Goal: Task Accomplishment & Management: Use online tool/utility

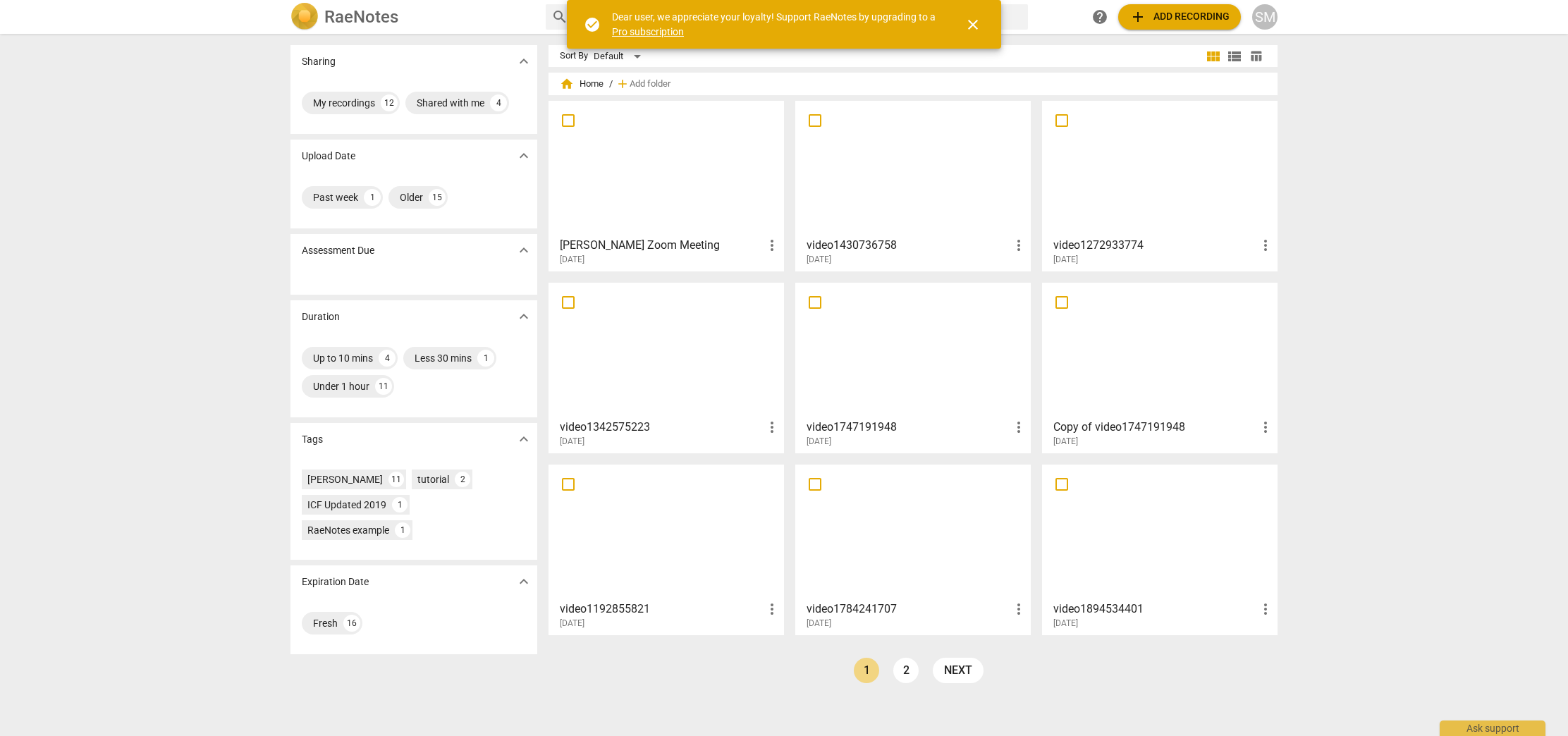
click at [646, 240] on h3 "[PERSON_NAME] Zoom Meeting" at bounding box center [662, 245] width 203 height 17
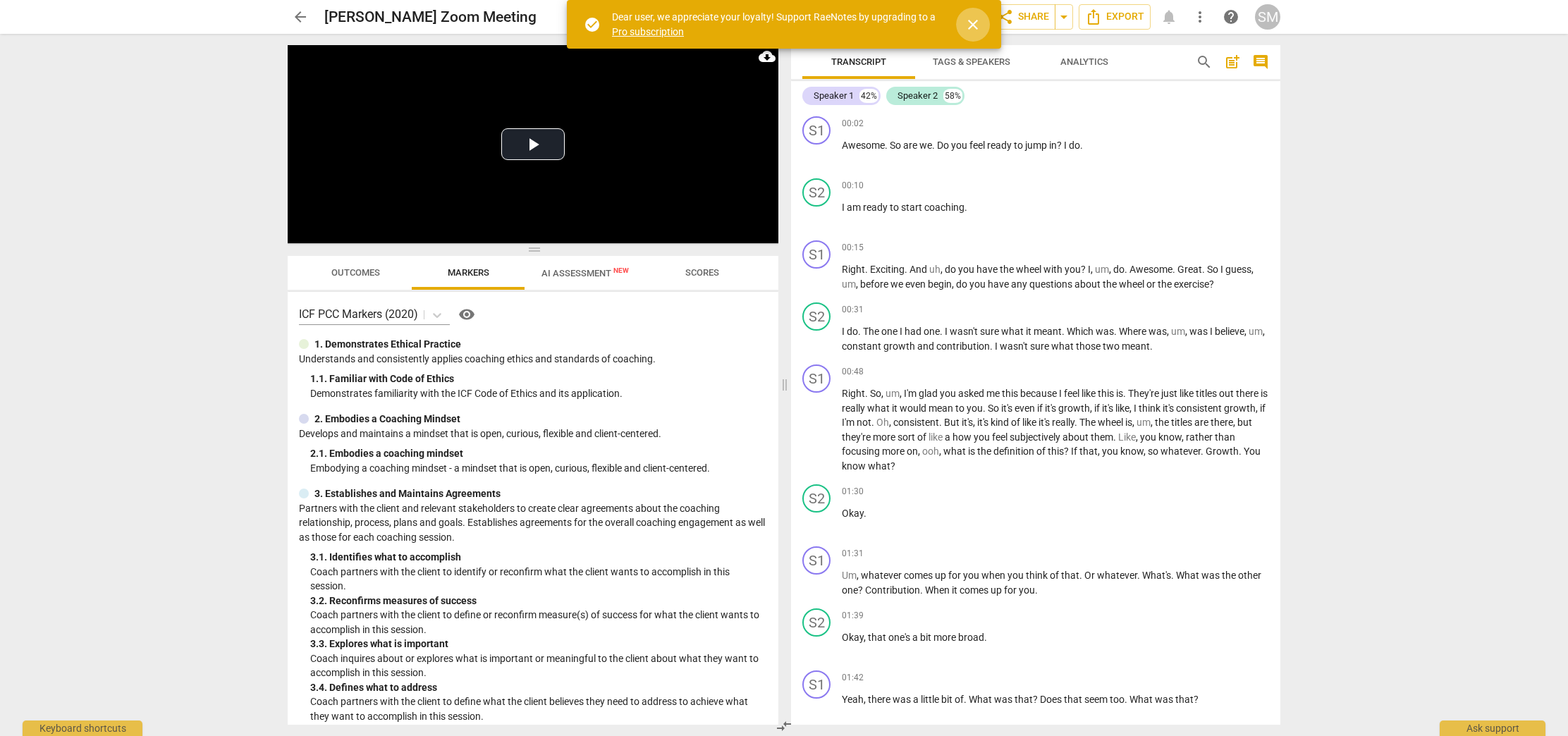
click at [975, 26] on span "close" at bounding box center [973, 24] width 17 height 17
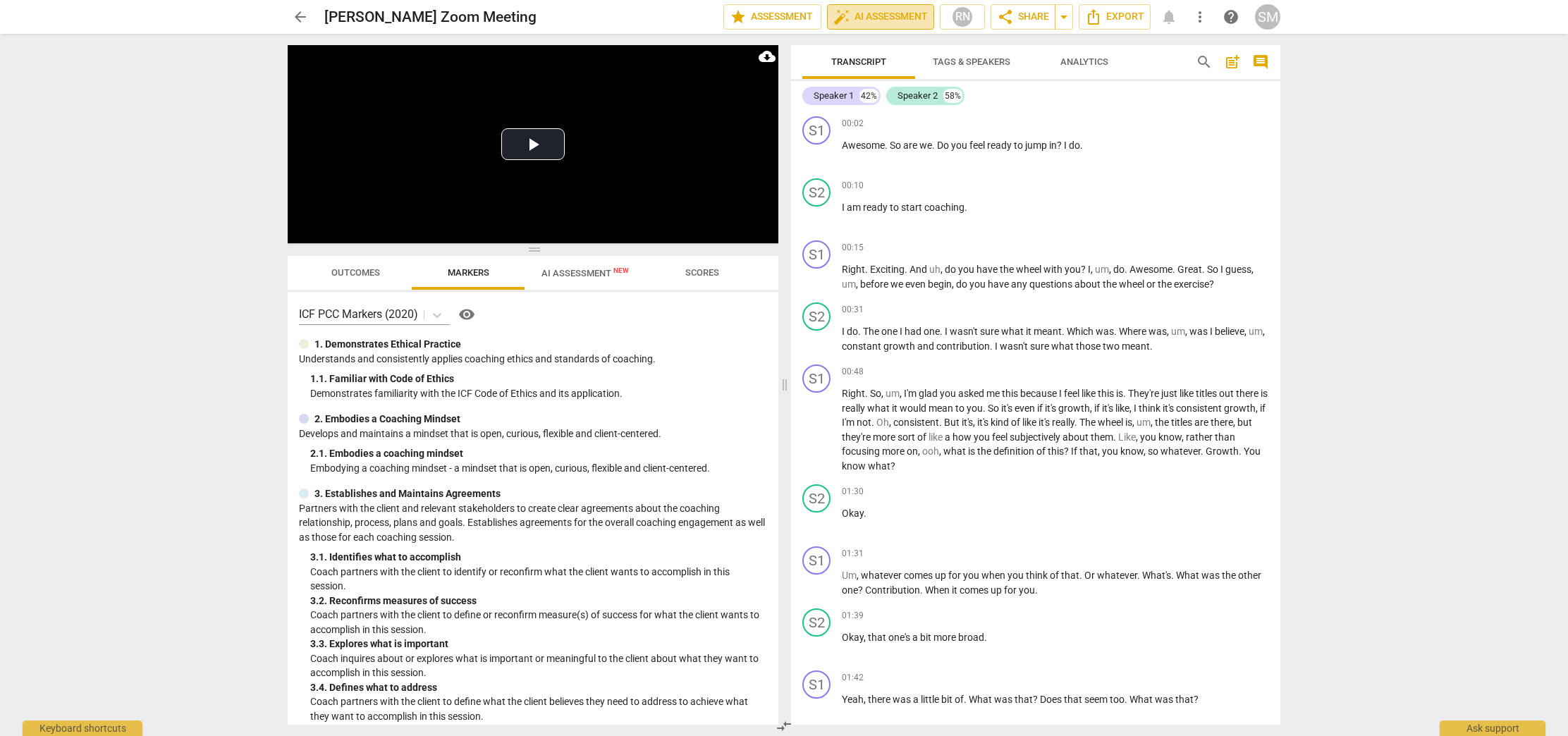
click at [889, 17] on span "auto_fix_high AI Assessment" at bounding box center [880, 17] width 94 height 17
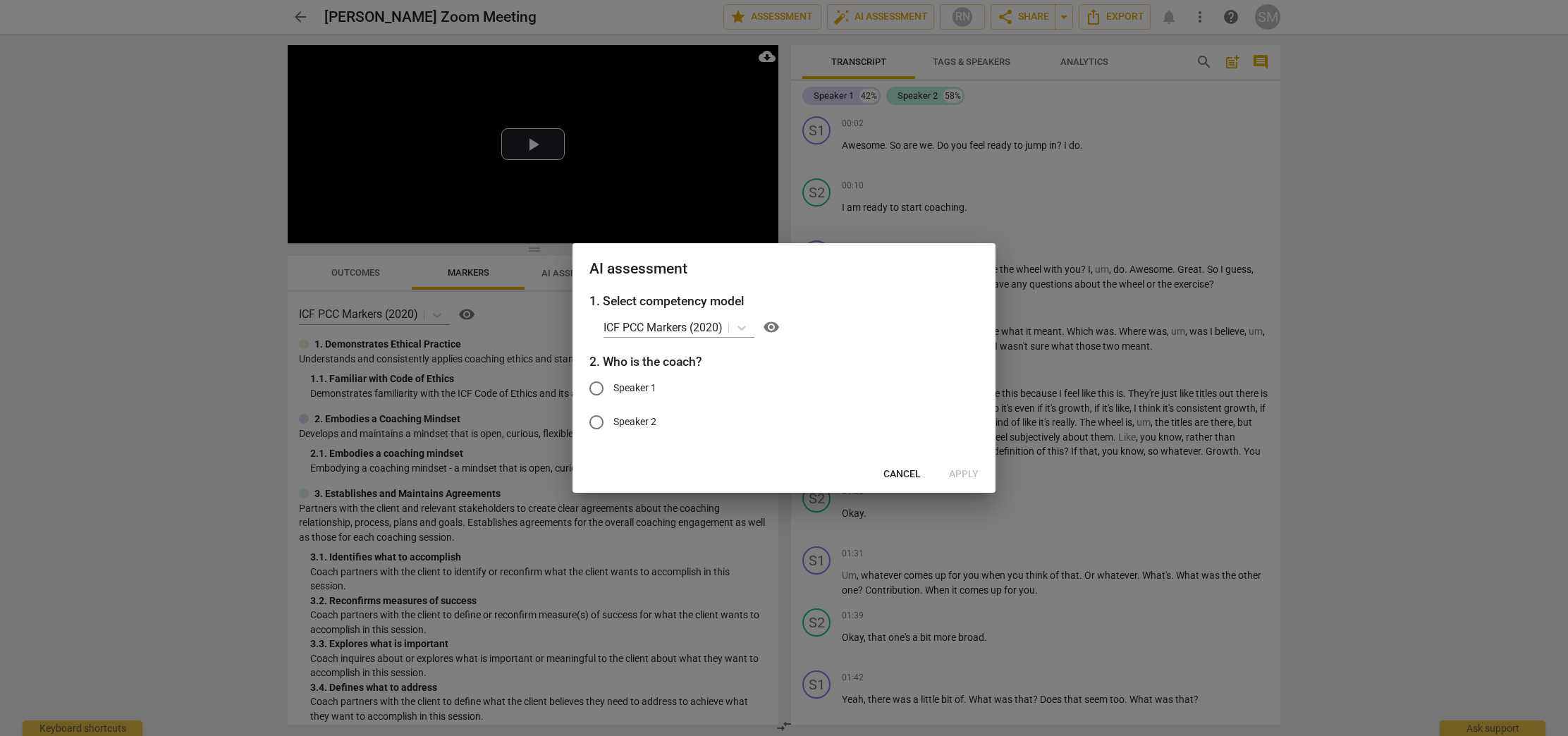
drag, startPoint x: 960, startPoint y: 471, endPoint x: 648, endPoint y: 424, distance: 315.5
click at [960, 471] on div "Cancel Apply" at bounding box center [784, 474] width 418 height 26
click at [592, 390] on input "Speaker 1" at bounding box center [596, 388] width 33 height 33
radio input "true"
click at [964, 471] on span "Apply" at bounding box center [965, 475] width 30 height 14
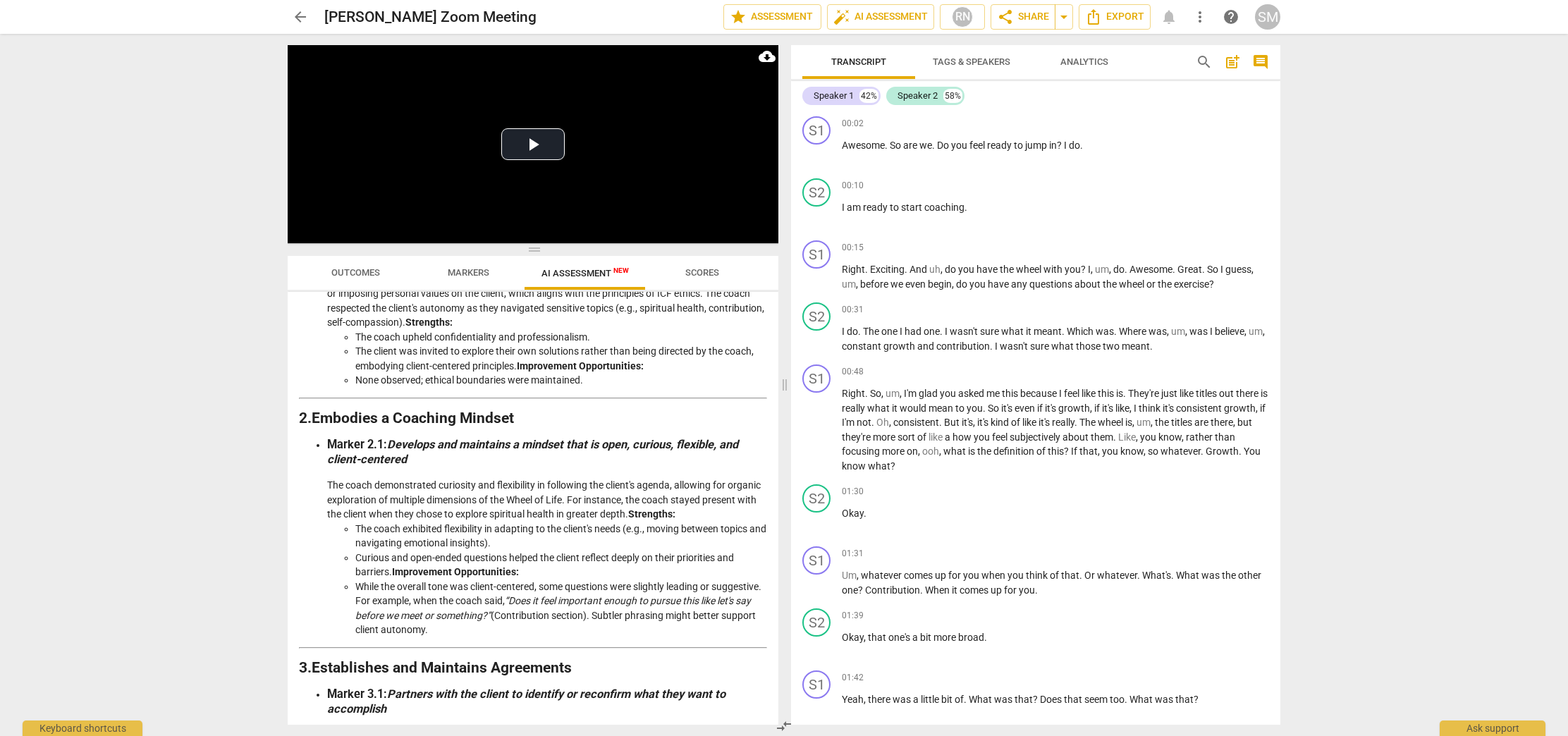
scroll to position [238, 0]
click at [306, 18] on span "arrow_back" at bounding box center [300, 17] width 17 height 17
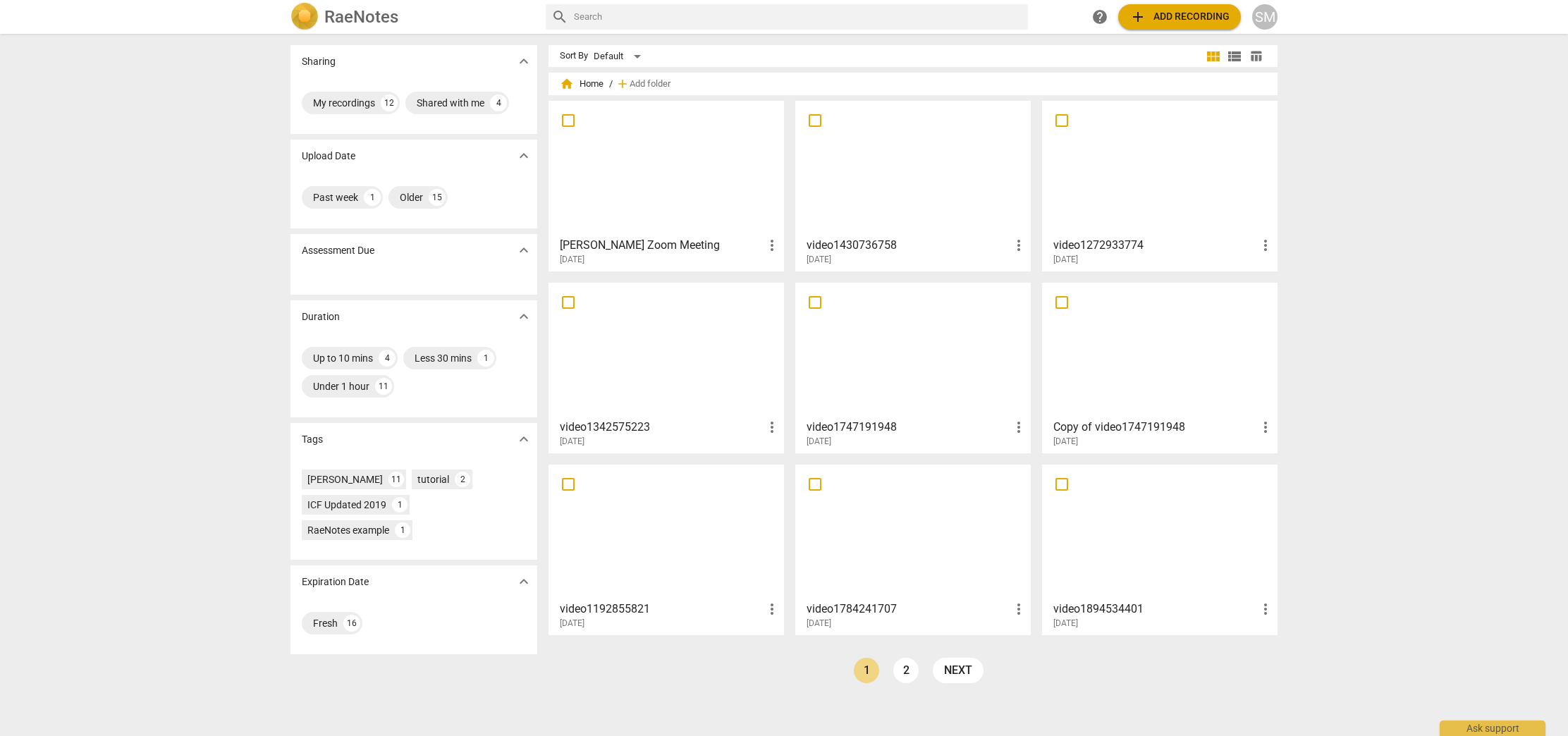
click at [1169, 20] on span "add Add recording" at bounding box center [1180, 17] width 100 height 17
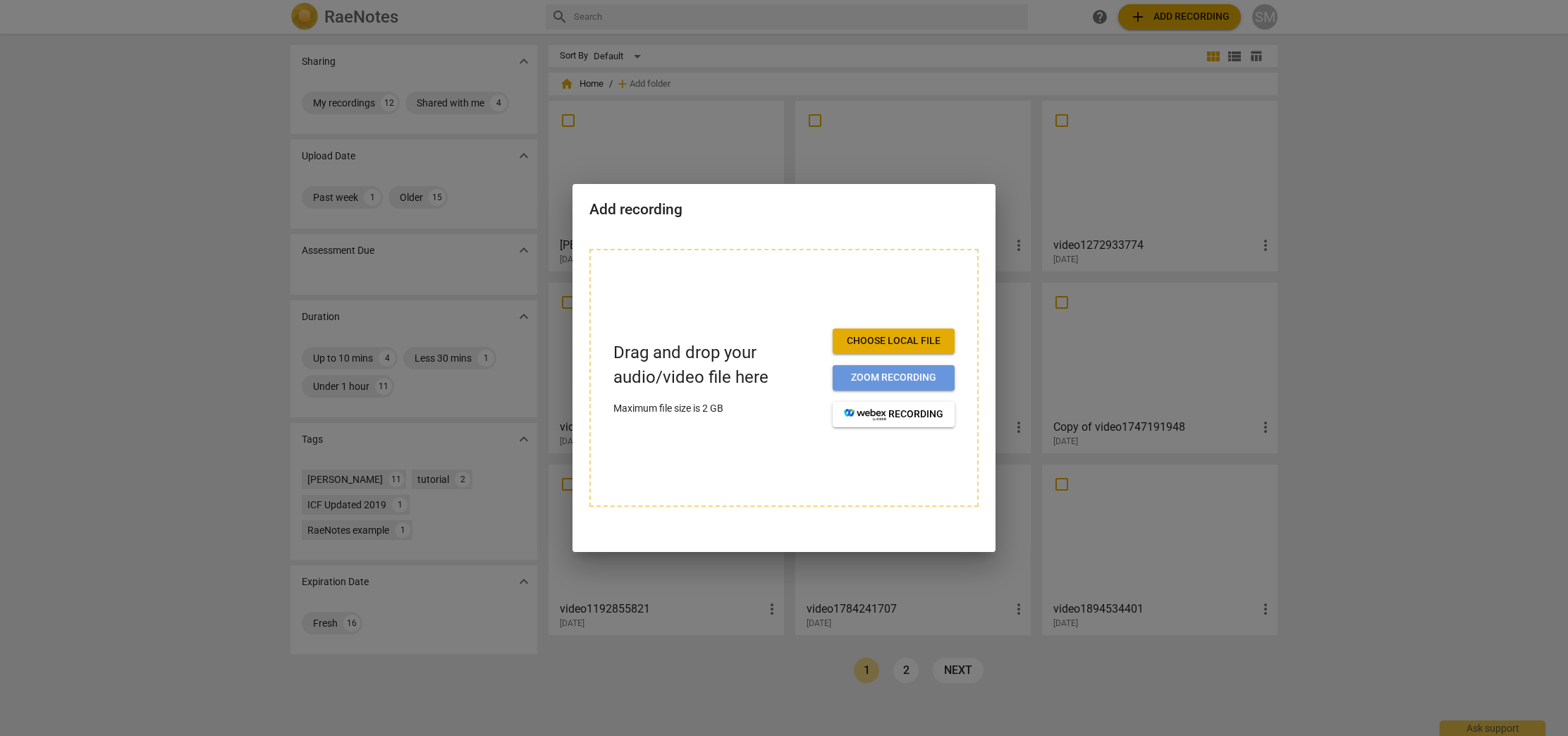
click at [880, 377] on span "Zoom recording" at bounding box center [893, 378] width 100 height 14
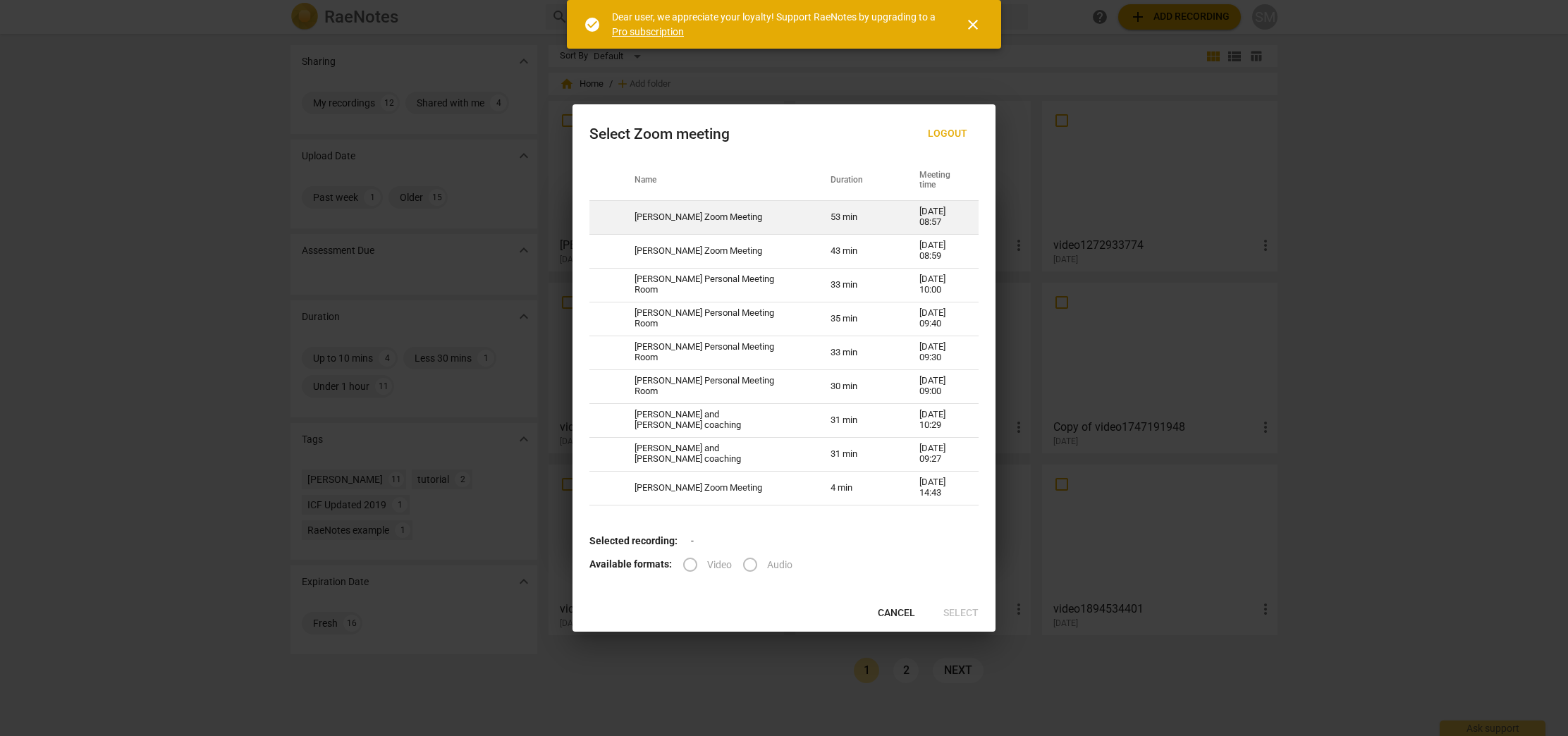
click at [684, 211] on td "[PERSON_NAME] Zoom Meeting" at bounding box center [715, 217] width 196 height 33
click at [963, 607] on span "Select" at bounding box center [961, 613] width 35 height 14
click at [974, 22] on span "close" at bounding box center [973, 24] width 17 height 17
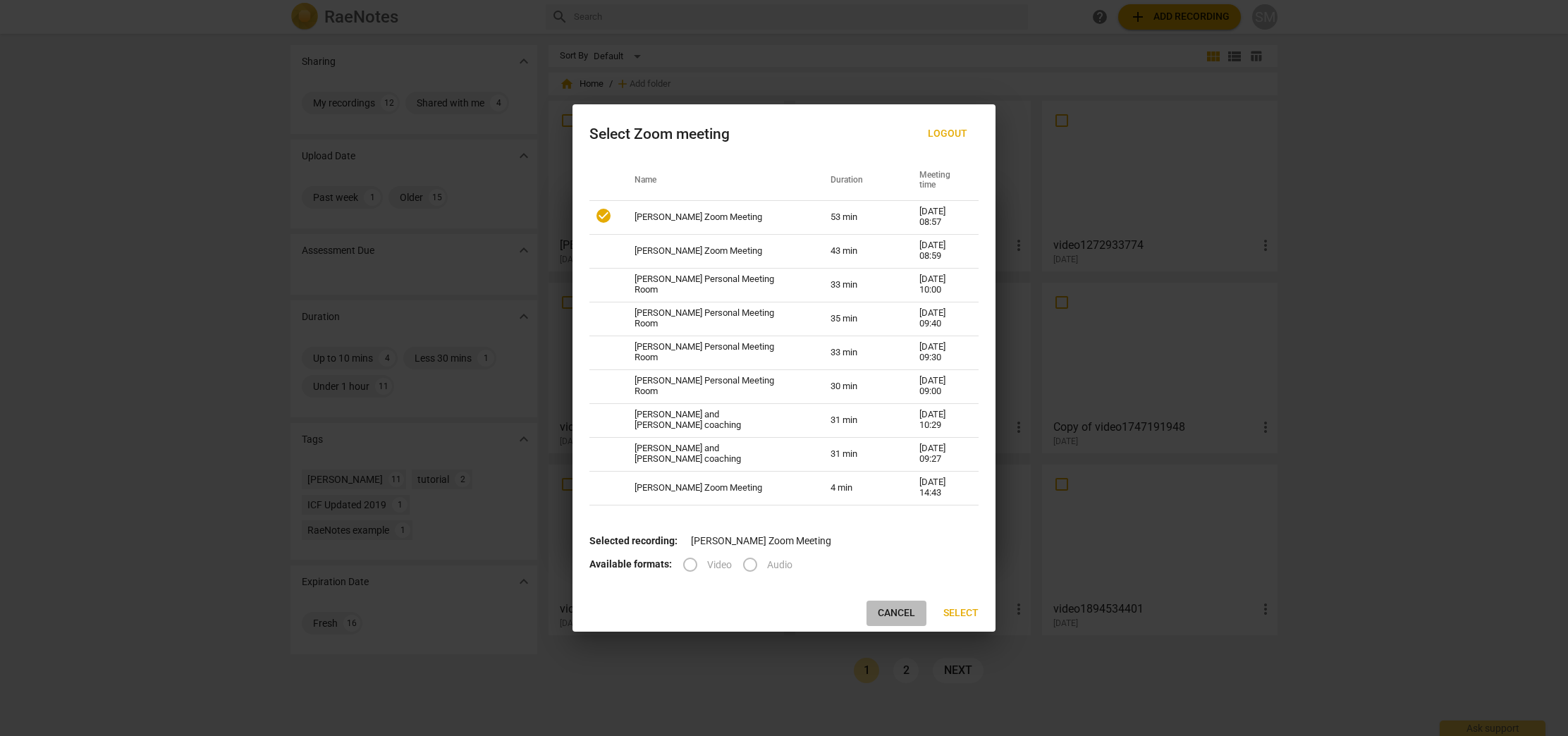
click at [899, 617] on span "Cancel" at bounding box center [897, 613] width 37 height 14
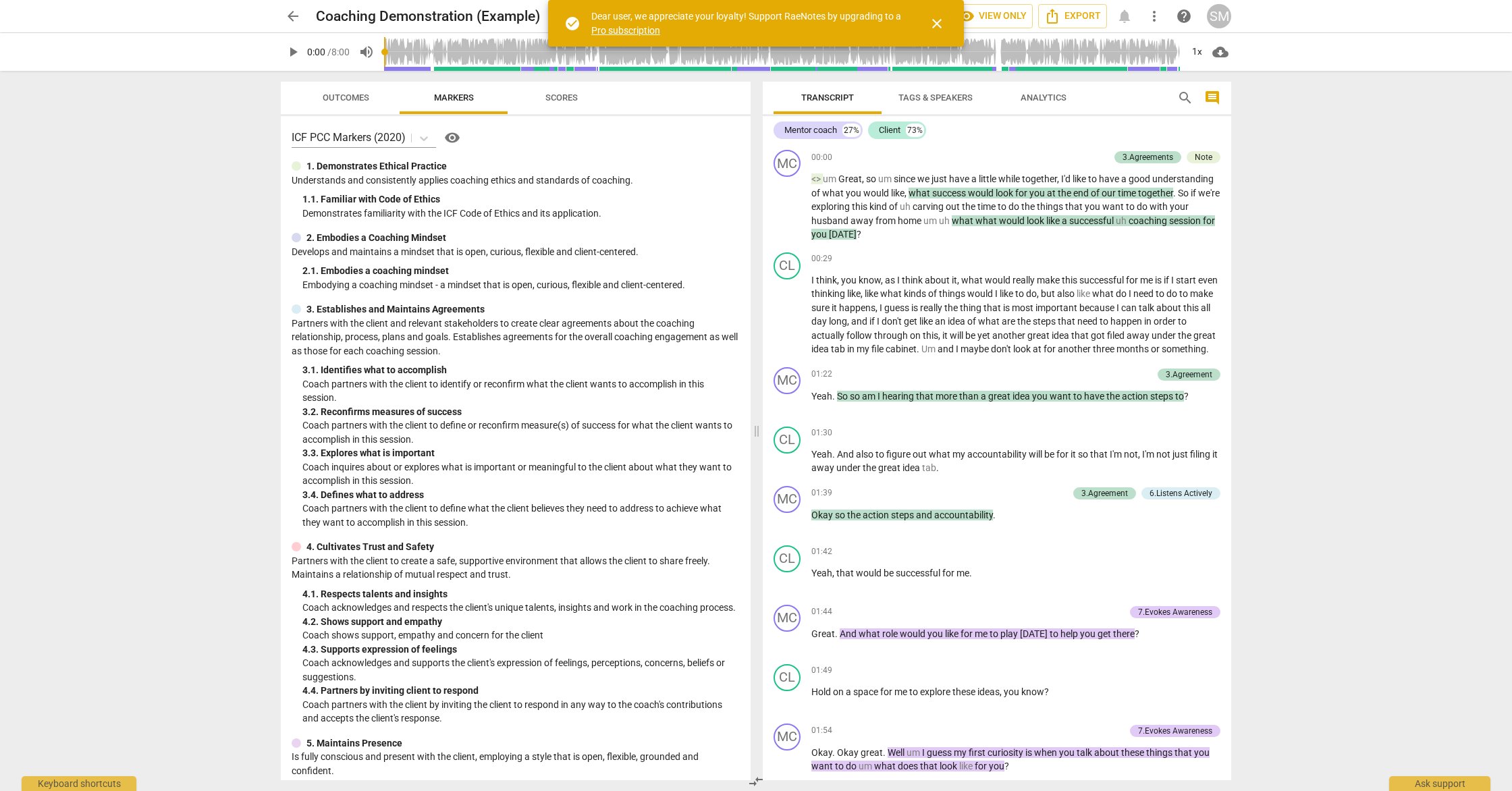
click at [1218, 13] on div "SM" at bounding box center [1219, 16] width 24 height 24
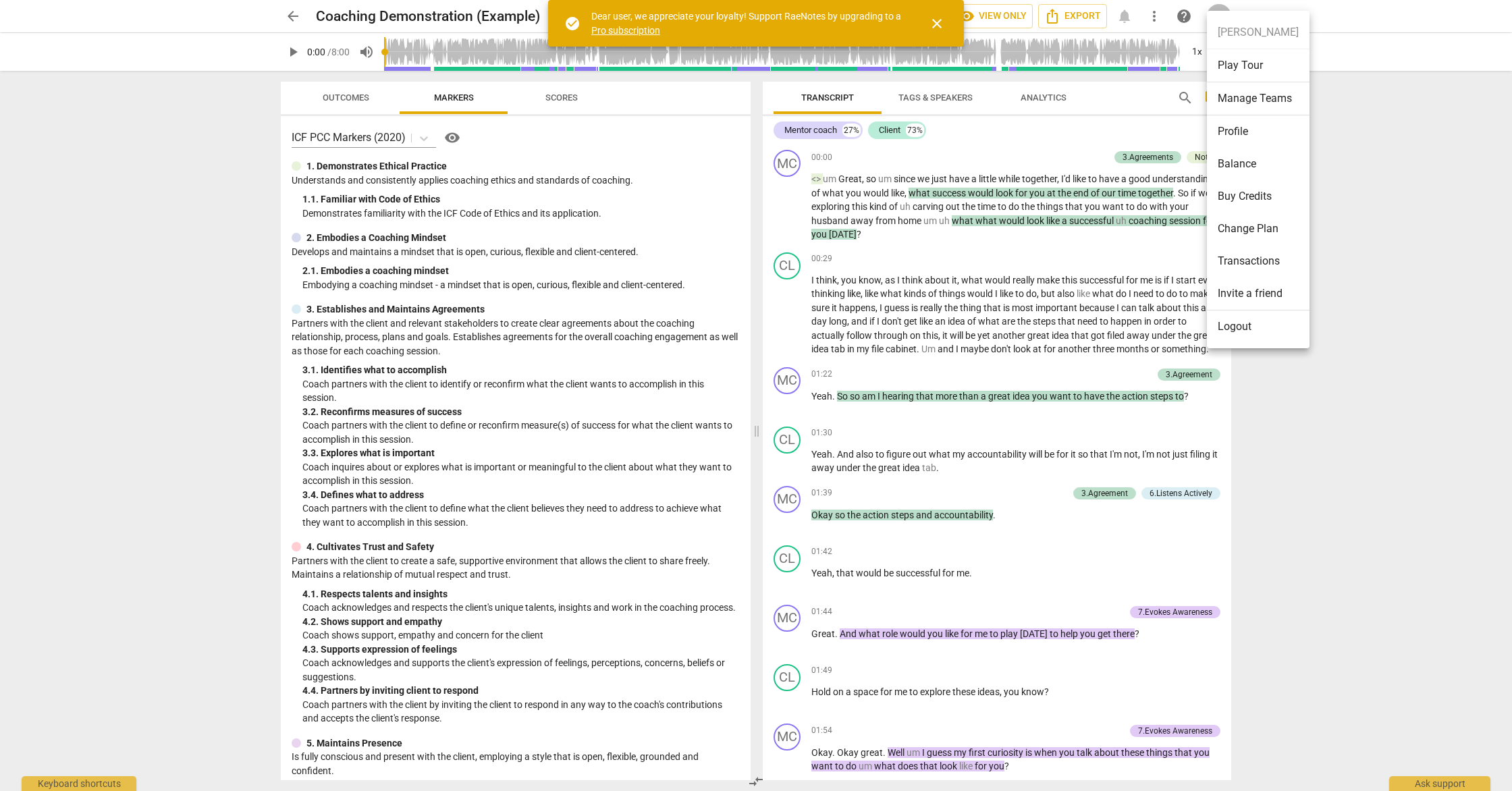
click at [287, 15] on div at bounding box center [756, 396] width 1512 height 791
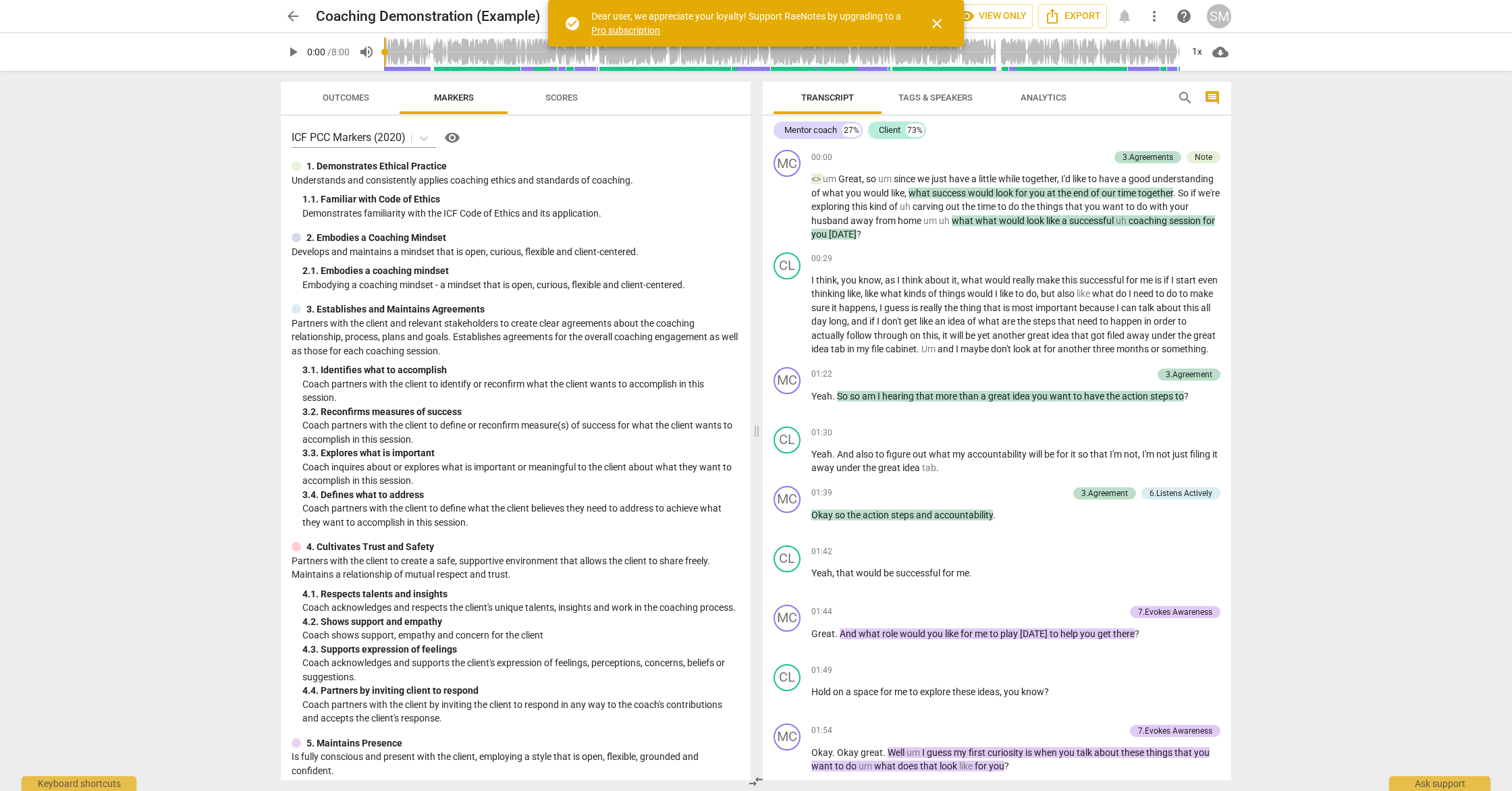
click at [934, 24] on span "close" at bounding box center [937, 23] width 16 height 16
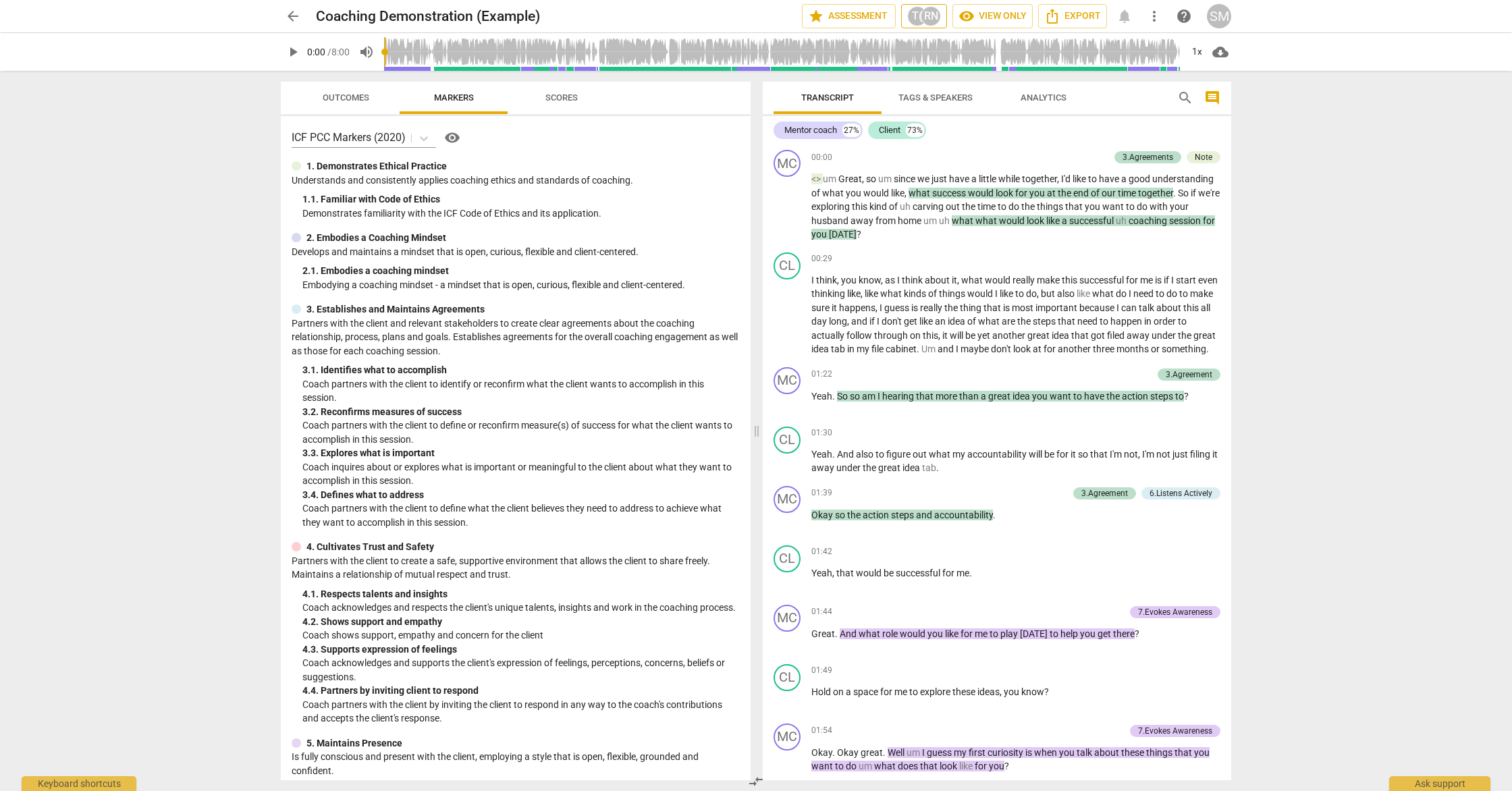
click at [920, 19] on div "T(" at bounding box center [917, 16] width 20 height 20
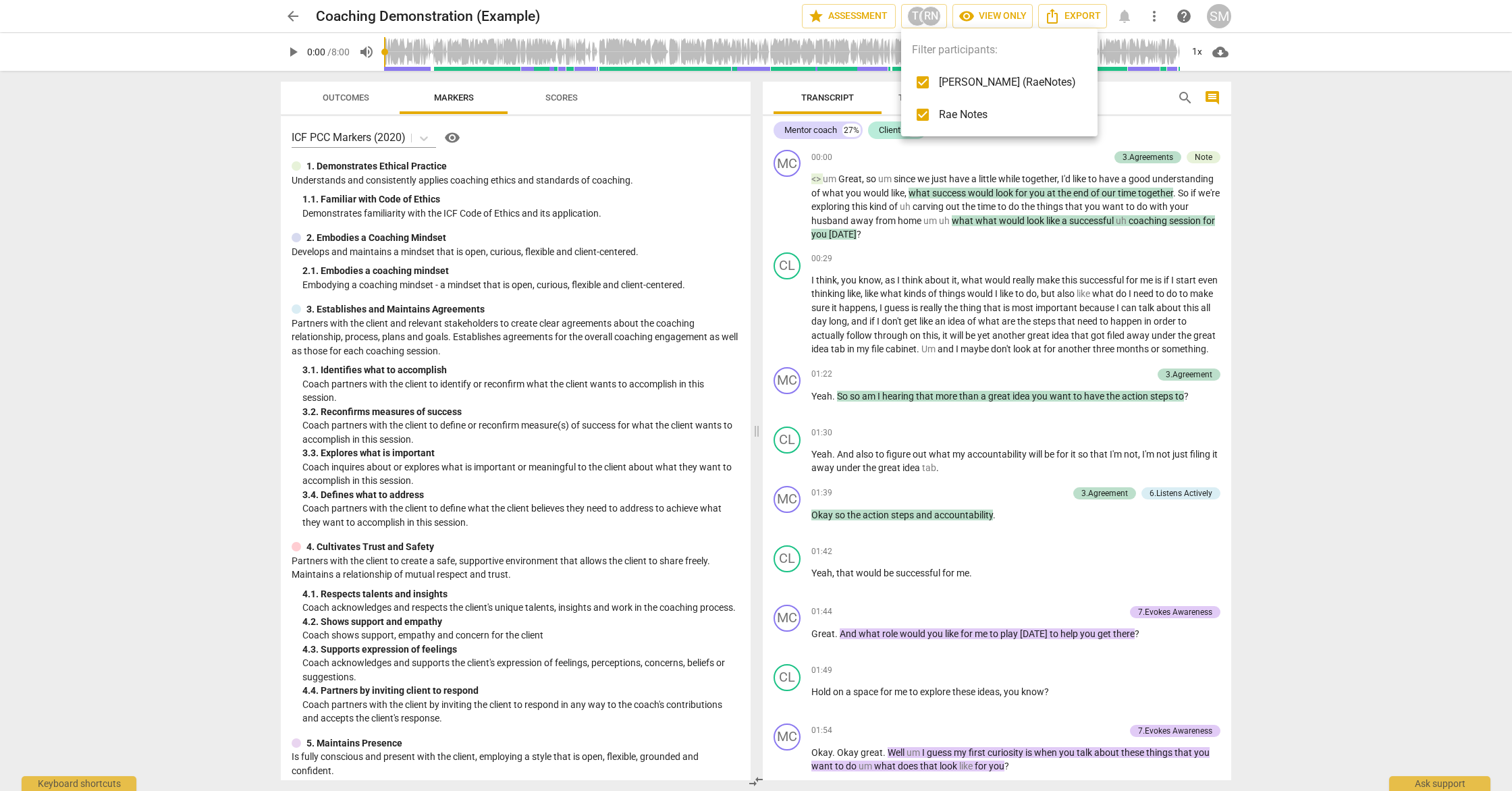
drag, startPoint x: 1403, startPoint y: 186, endPoint x: 1326, endPoint y: 76, distance: 134.3
click at [1398, 170] on div at bounding box center [756, 396] width 1512 height 791
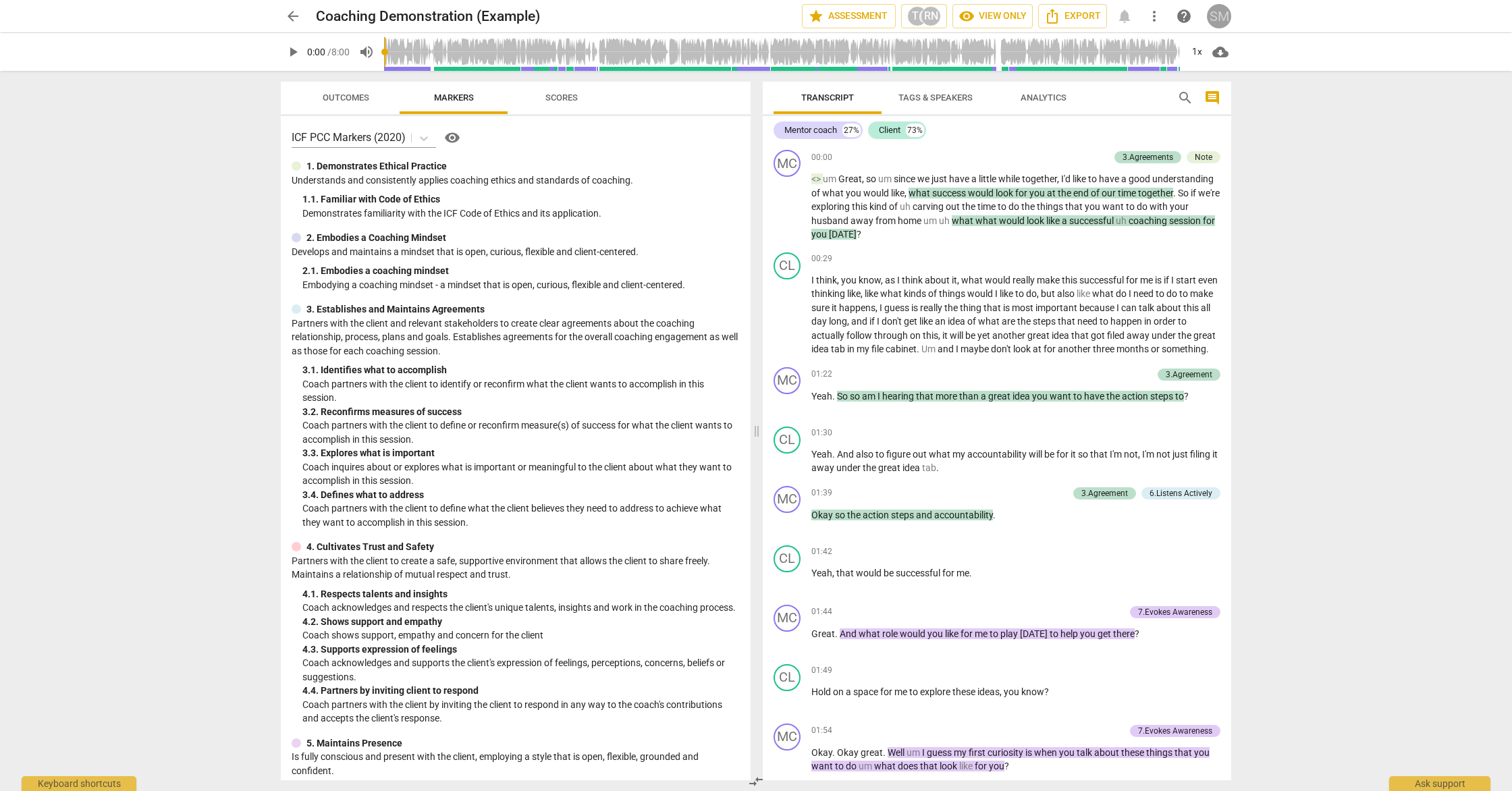
click at [1217, 14] on div "SM" at bounding box center [1219, 16] width 24 height 24
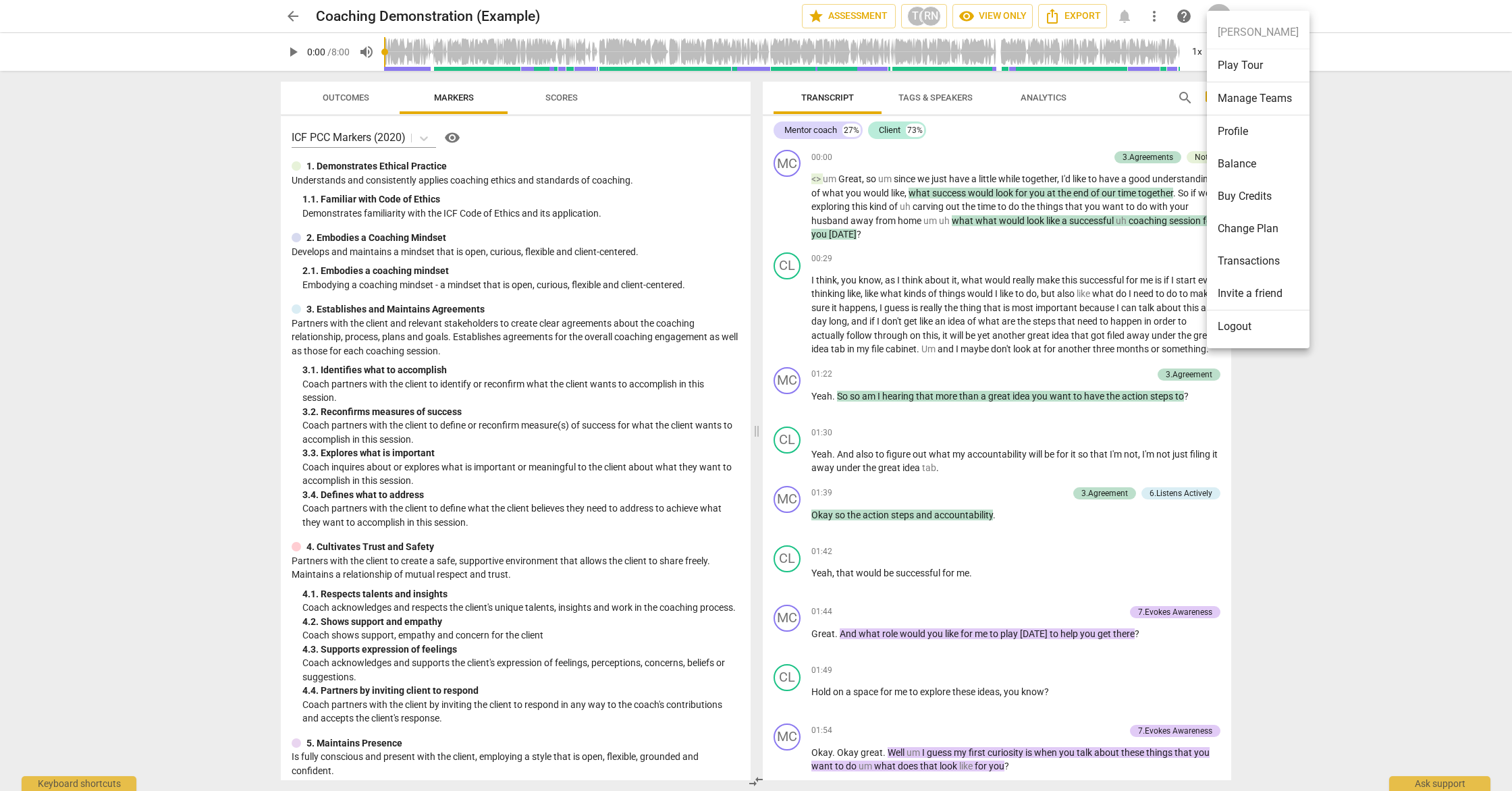
click at [1482, 146] on div at bounding box center [756, 396] width 1512 height 791
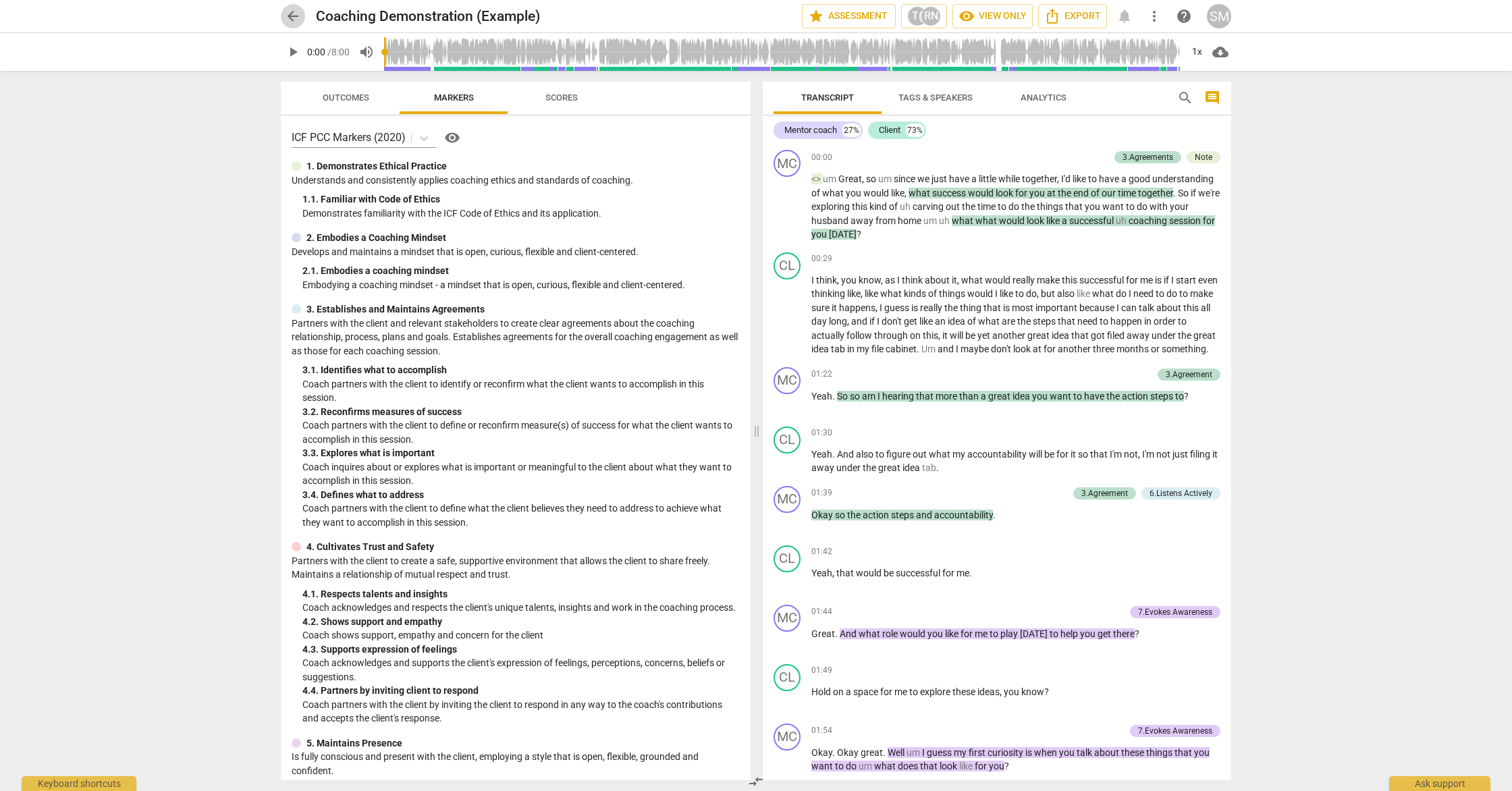
click at [300, 19] on span "arrow_back" at bounding box center [293, 16] width 16 height 16
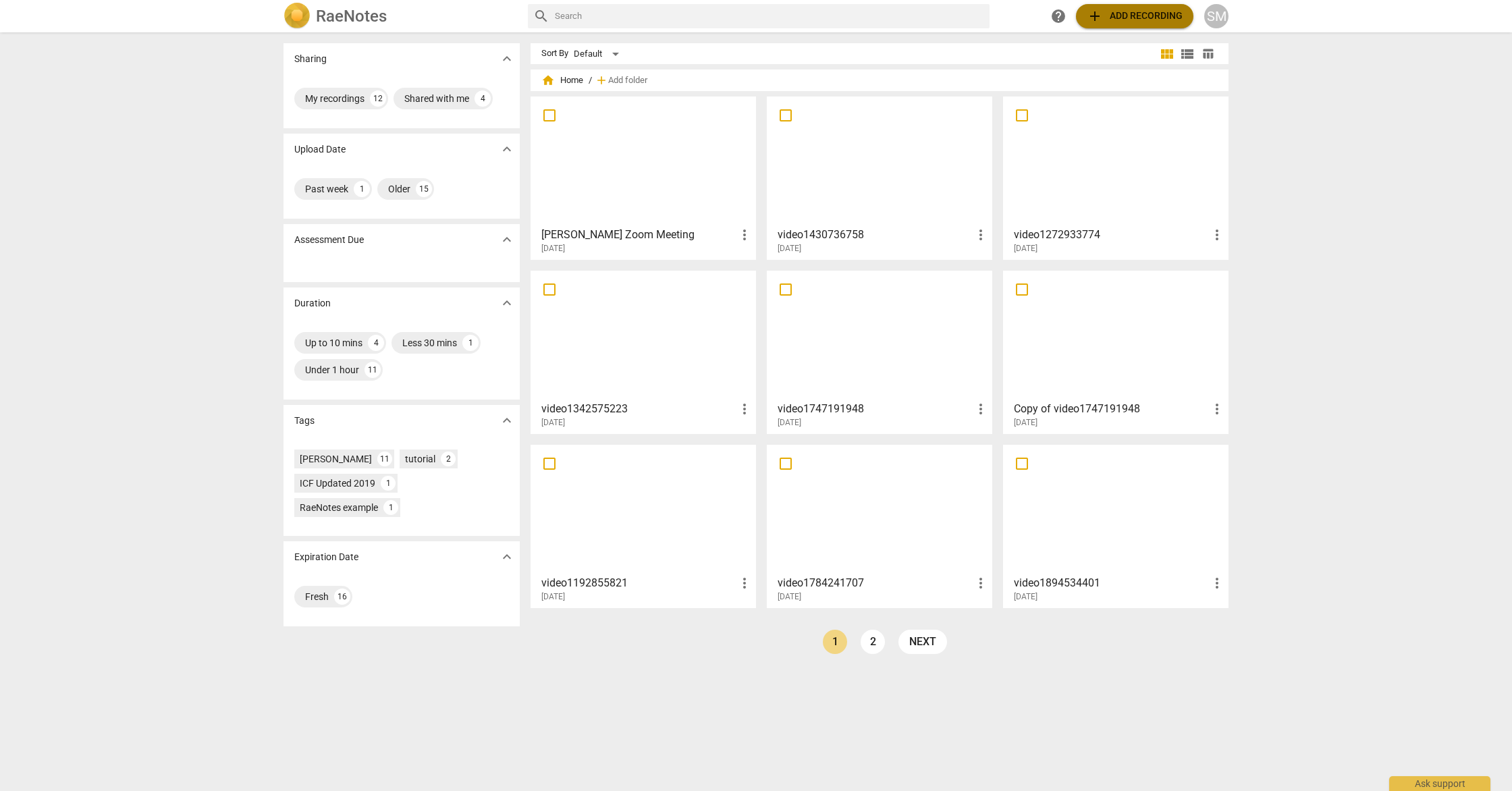
click at [1137, 21] on span "add Add recording" at bounding box center [1135, 16] width 96 height 16
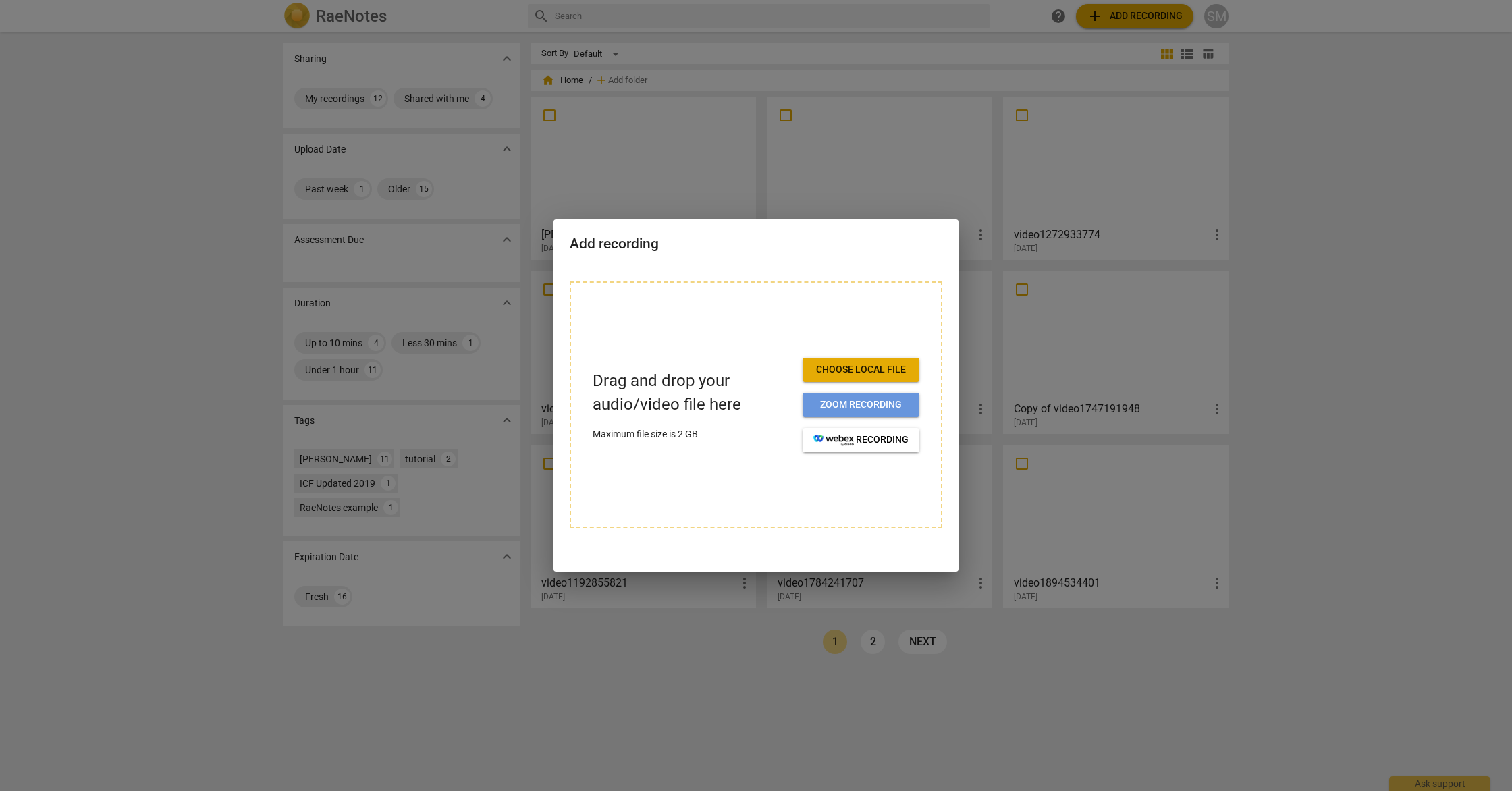
click at [877, 405] on span "Zoom recording" at bounding box center [861, 405] width 95 height 13
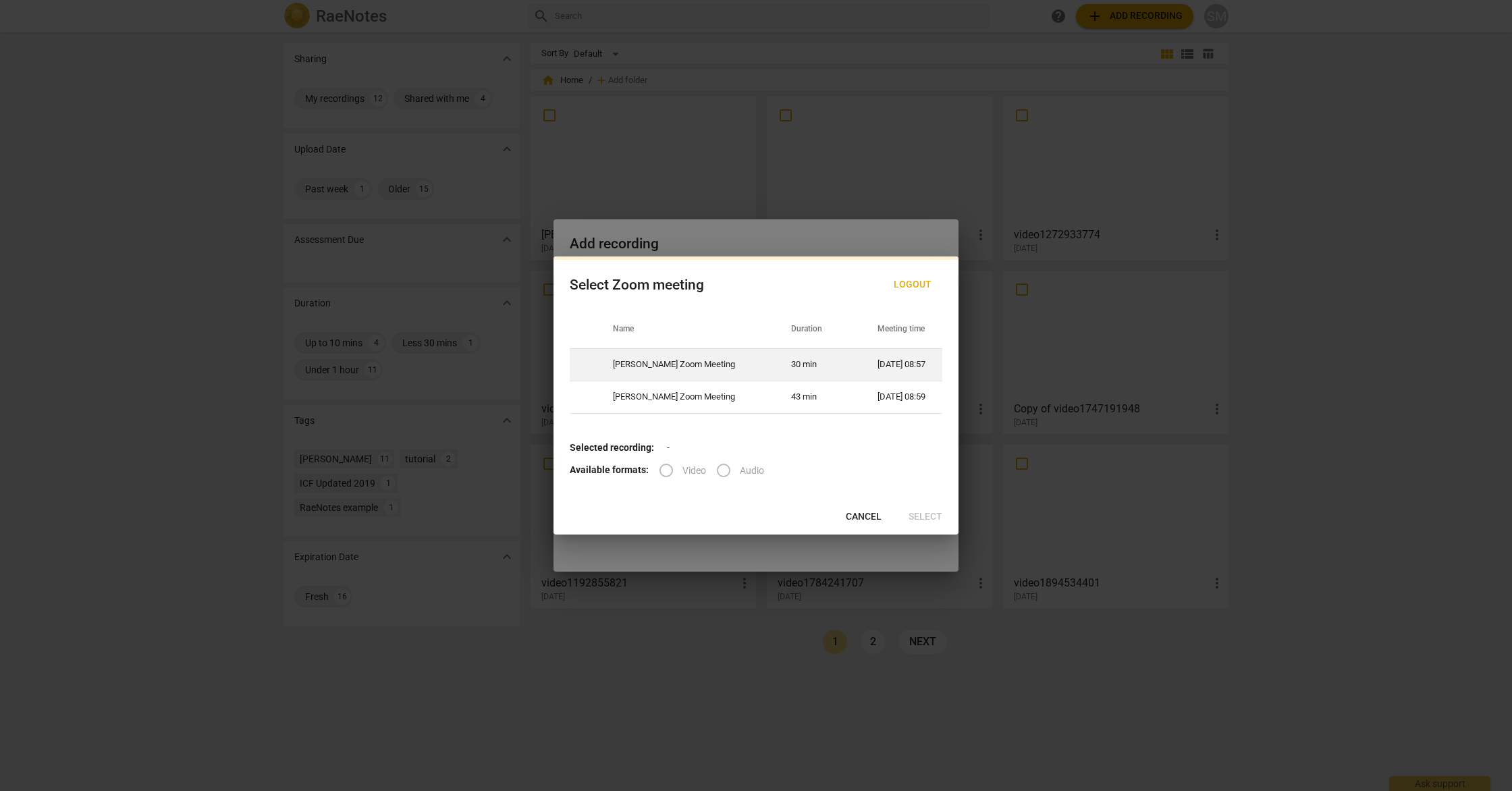
click at [680, 360] on td "[PERSON_NAME] Zoom Meeting" at bounding box center [686, 364] width 178 height 32
radio input "true"
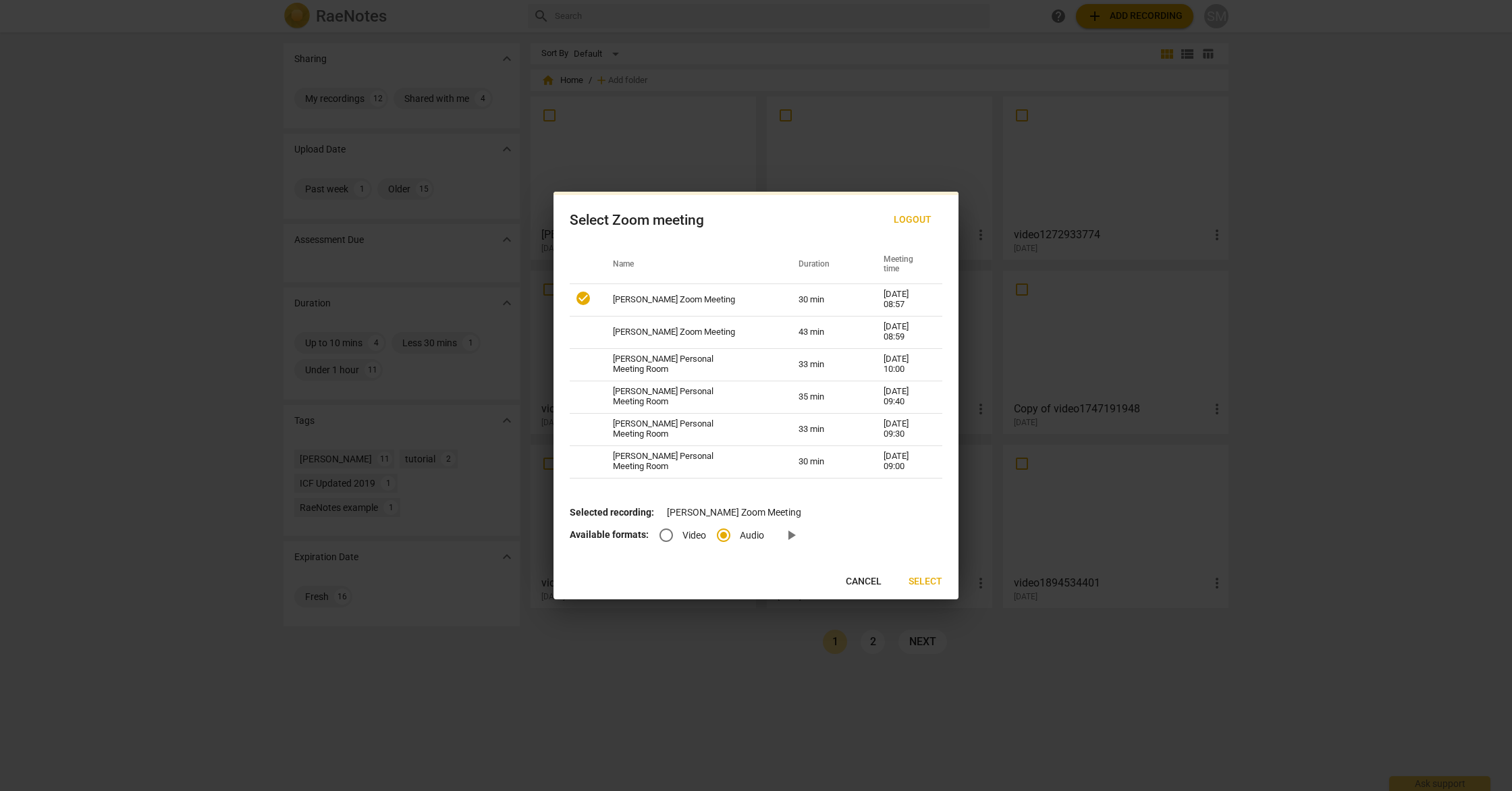
click at [926, 517] on p "Selected recording: Sidrah Mohyuddin's Zoom Meeting" at bounding box center [756, 513] width 373 height 14
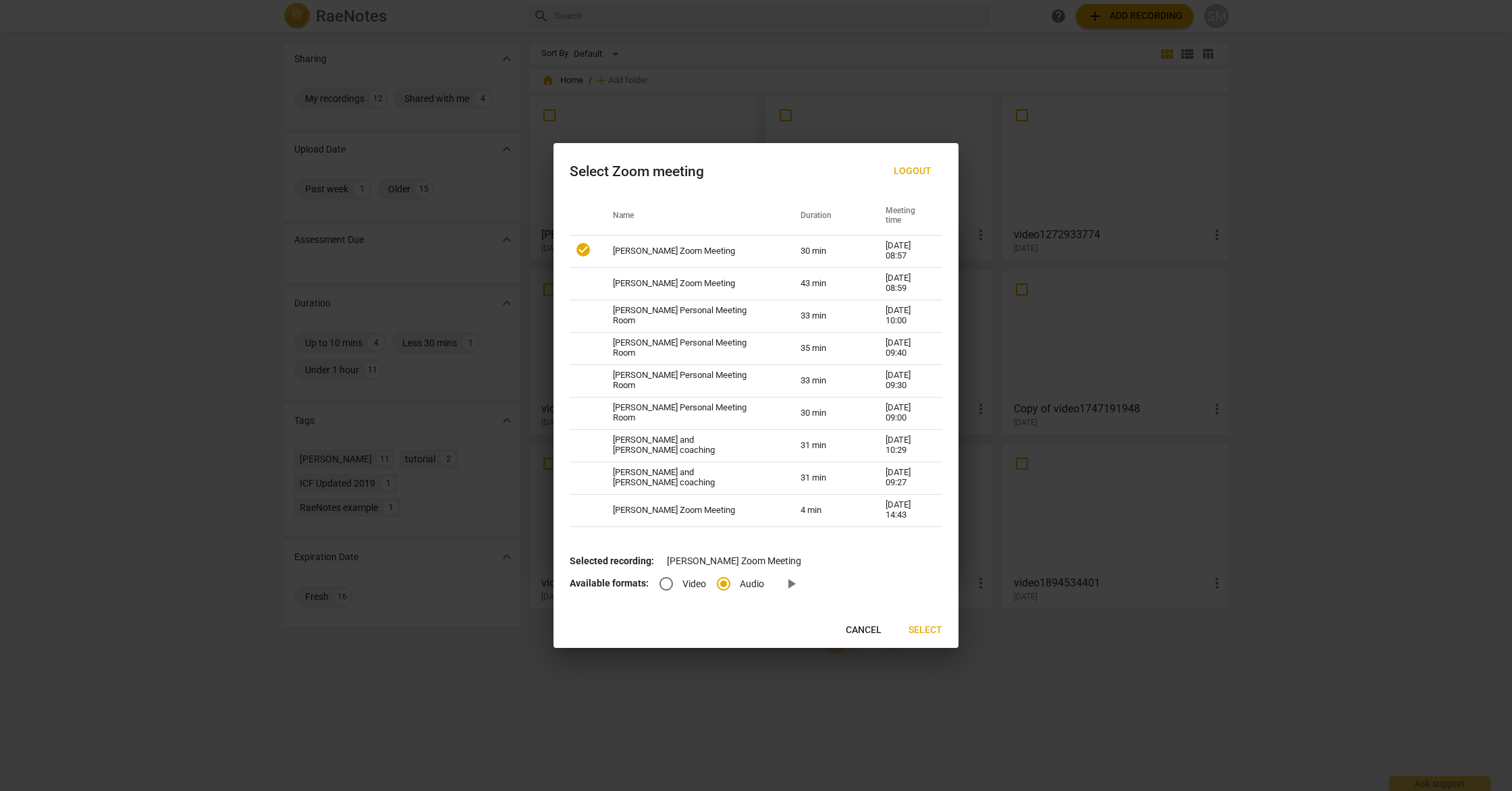
click at [925, 629] on span "Select" at bounding box center [926, 631] width 34 height 13
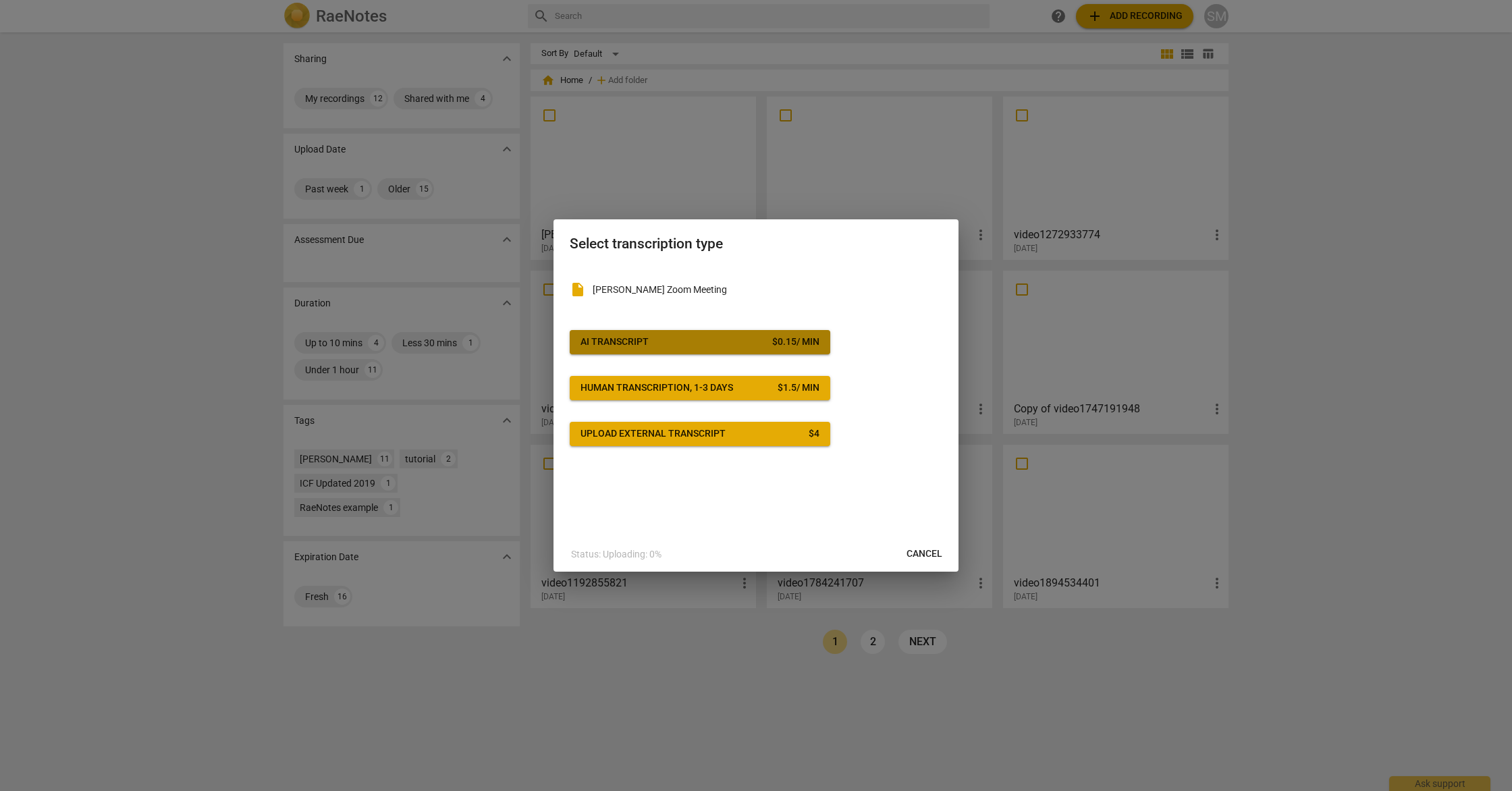
click at [708, 341] on span "AI Transcript $ 0.15 / min" at bounding box center [699, 342] width 239 height 13
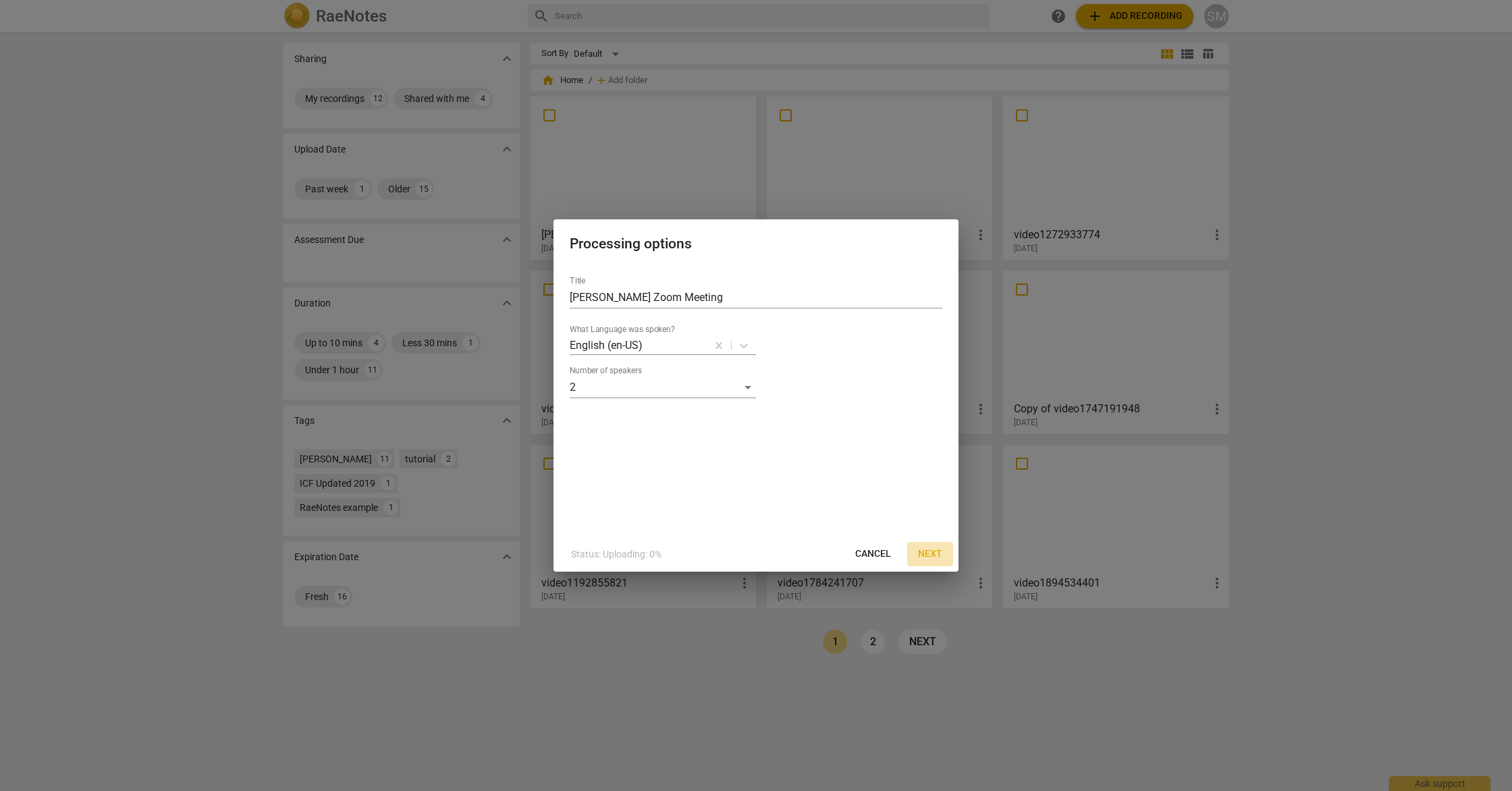
click at [938, 550] on span "Next" at bounding box center [930, 554] width 24 height 13
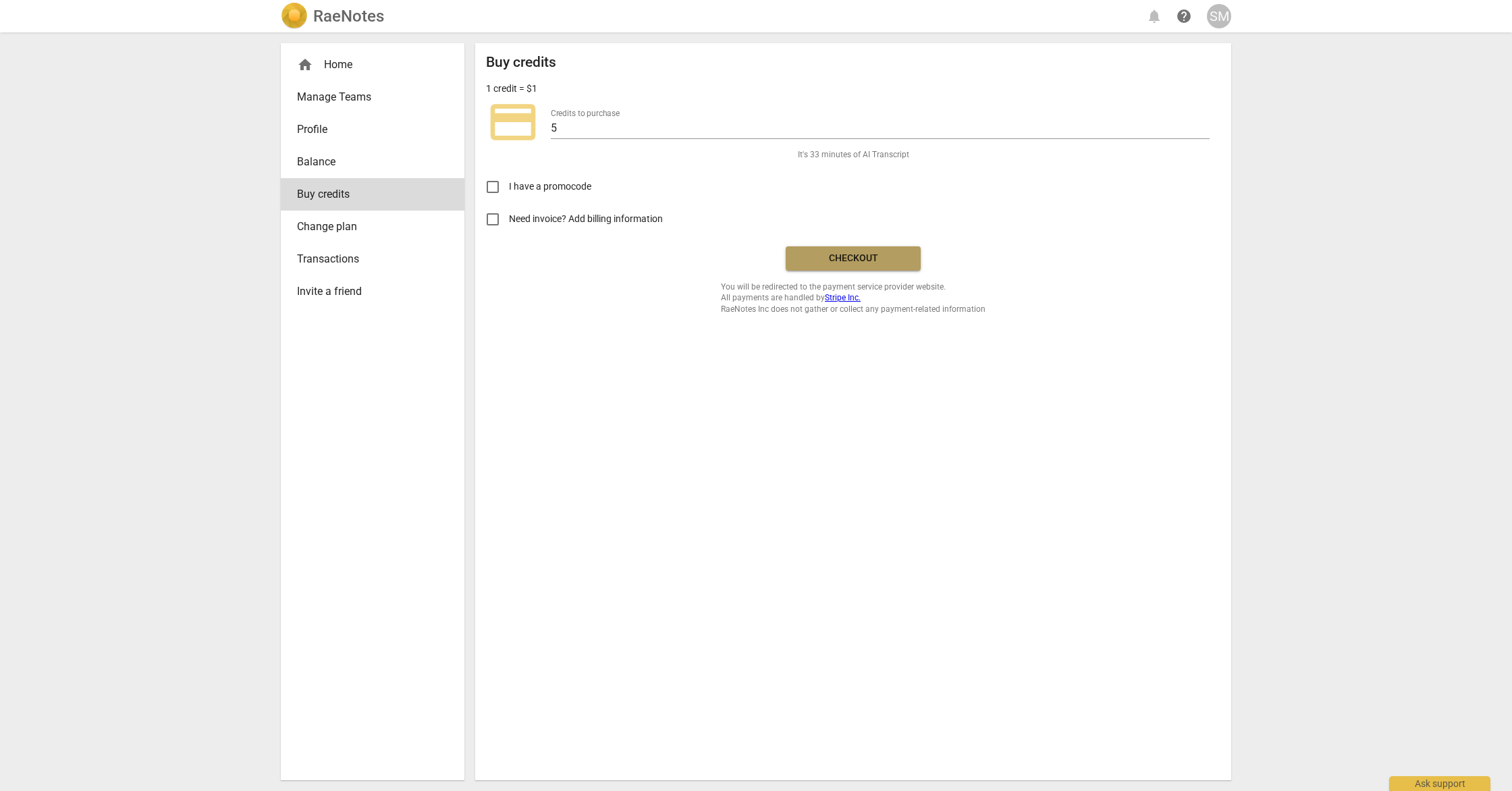
click at [827, 256] on span "Checkout" at bounding box center [853, 259] width 113 height 13
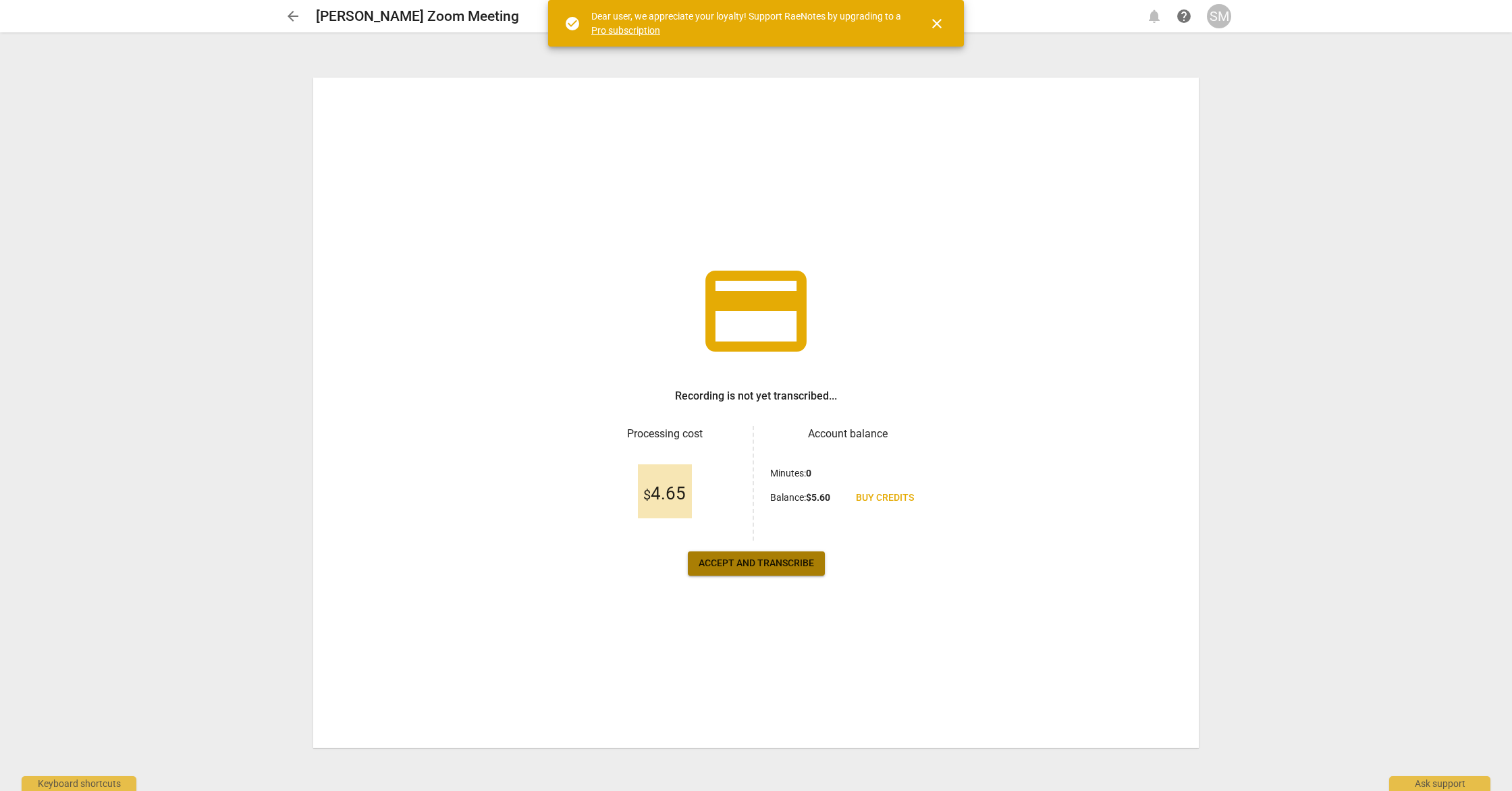
click at [787, 563] on span "Accept and transcribe" at bounding box center [756, 563] width 116 height 13
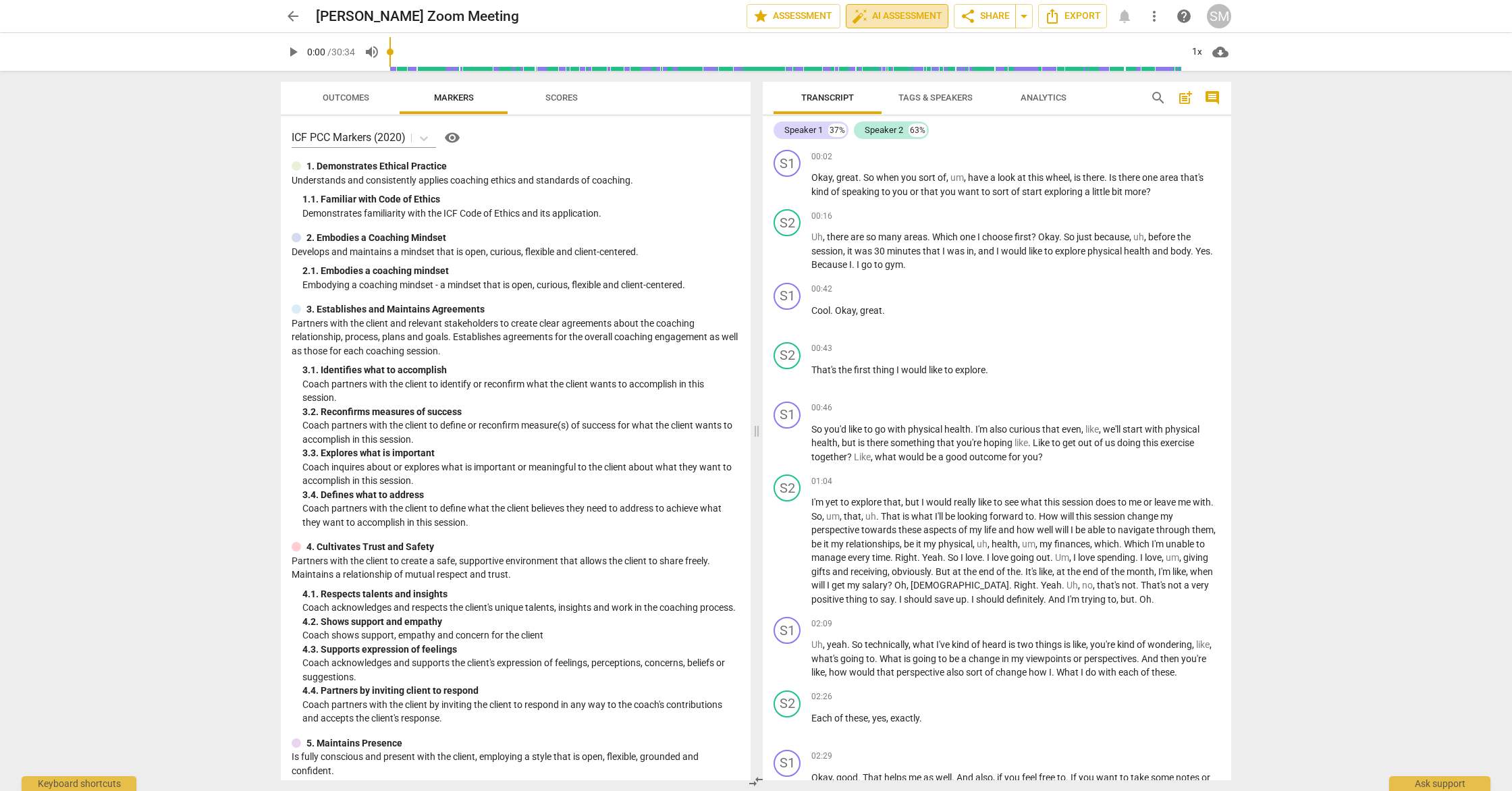
click at [913, 15] on span "auto_fix_high AI Assessment" at bounding box center [896, 16] width 90 height 16
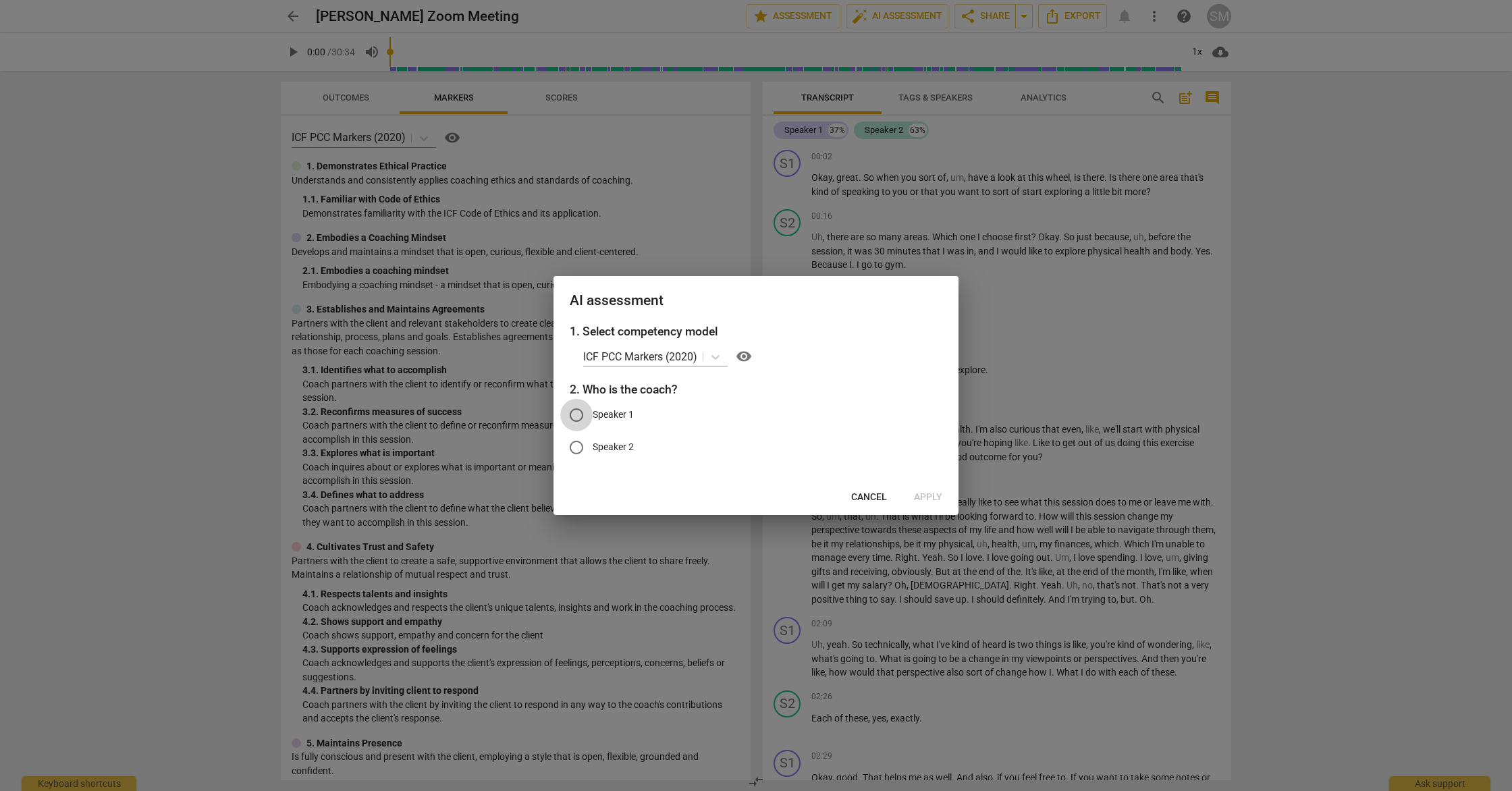
click at [577, 416] on input "Speaker 1" at bounding box center [576, 415] width 32 height 32
radio input "true"
click at [930, 496] on span "Apply" at bounding box center [928, 498] width 29 height 13
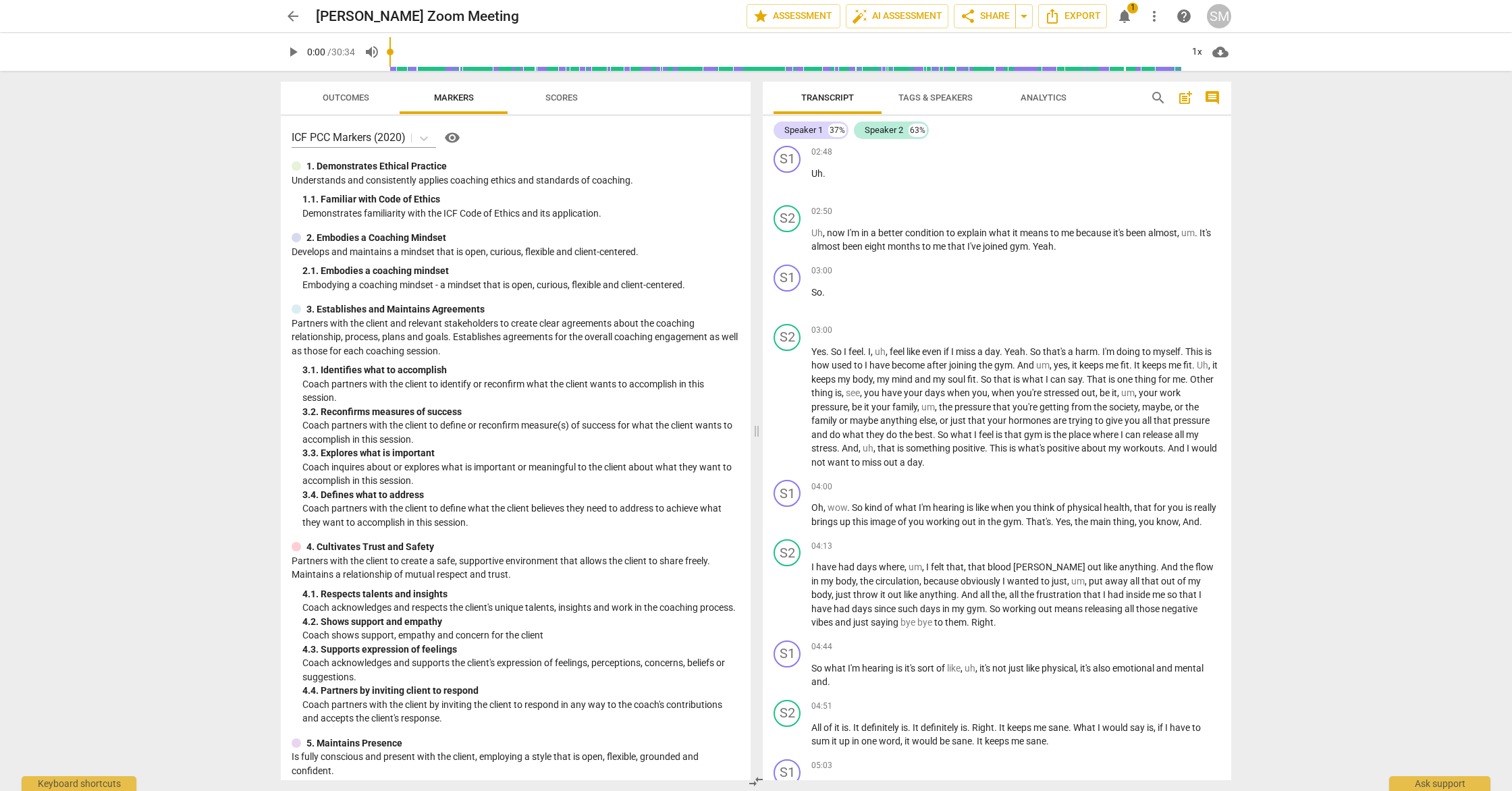
scroll to position [847, 0]
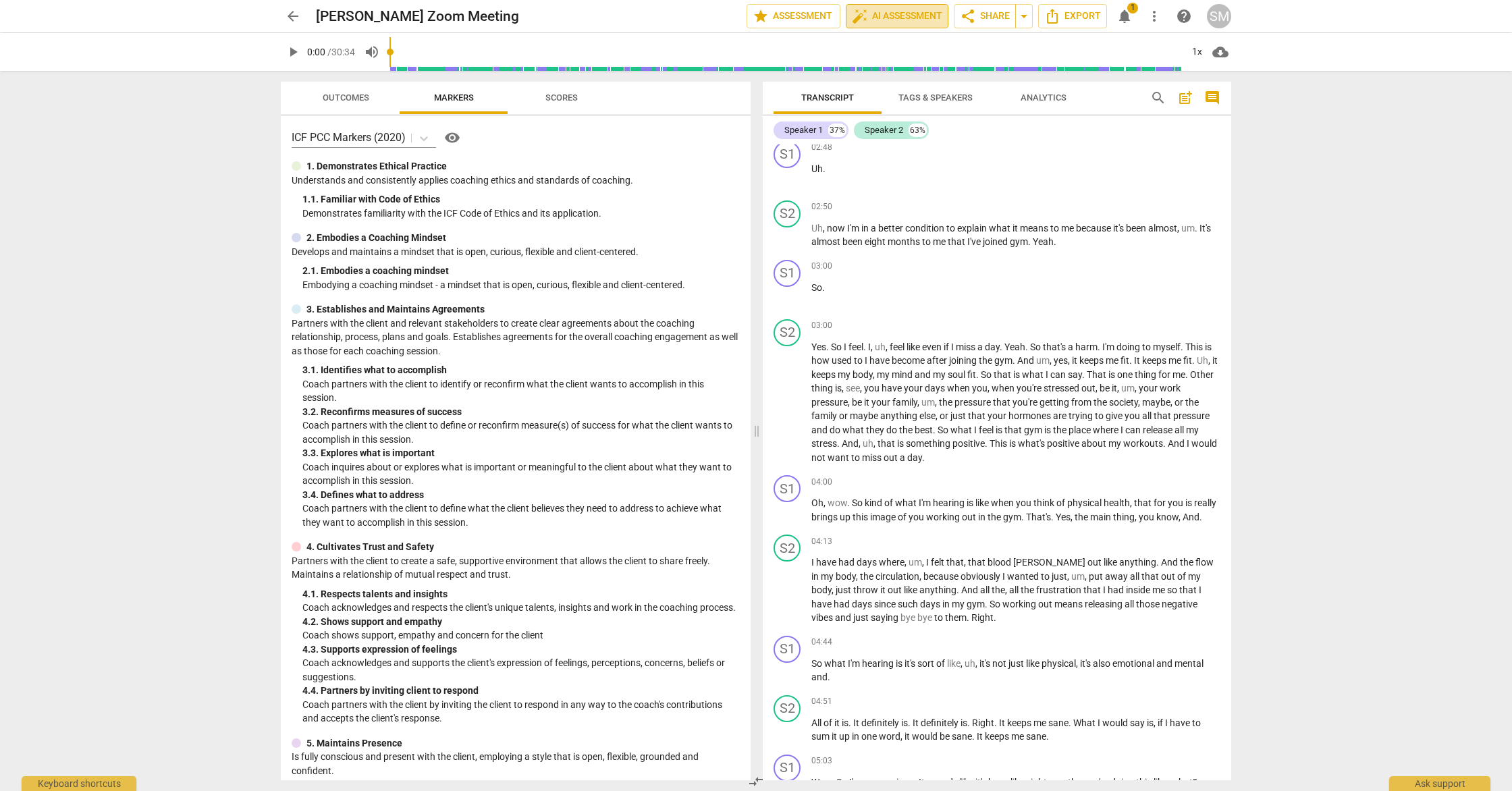
click at [884, 13] on span "auto_fix_high AI Assessment" at bounding box center [896, 16] width 90 height 16
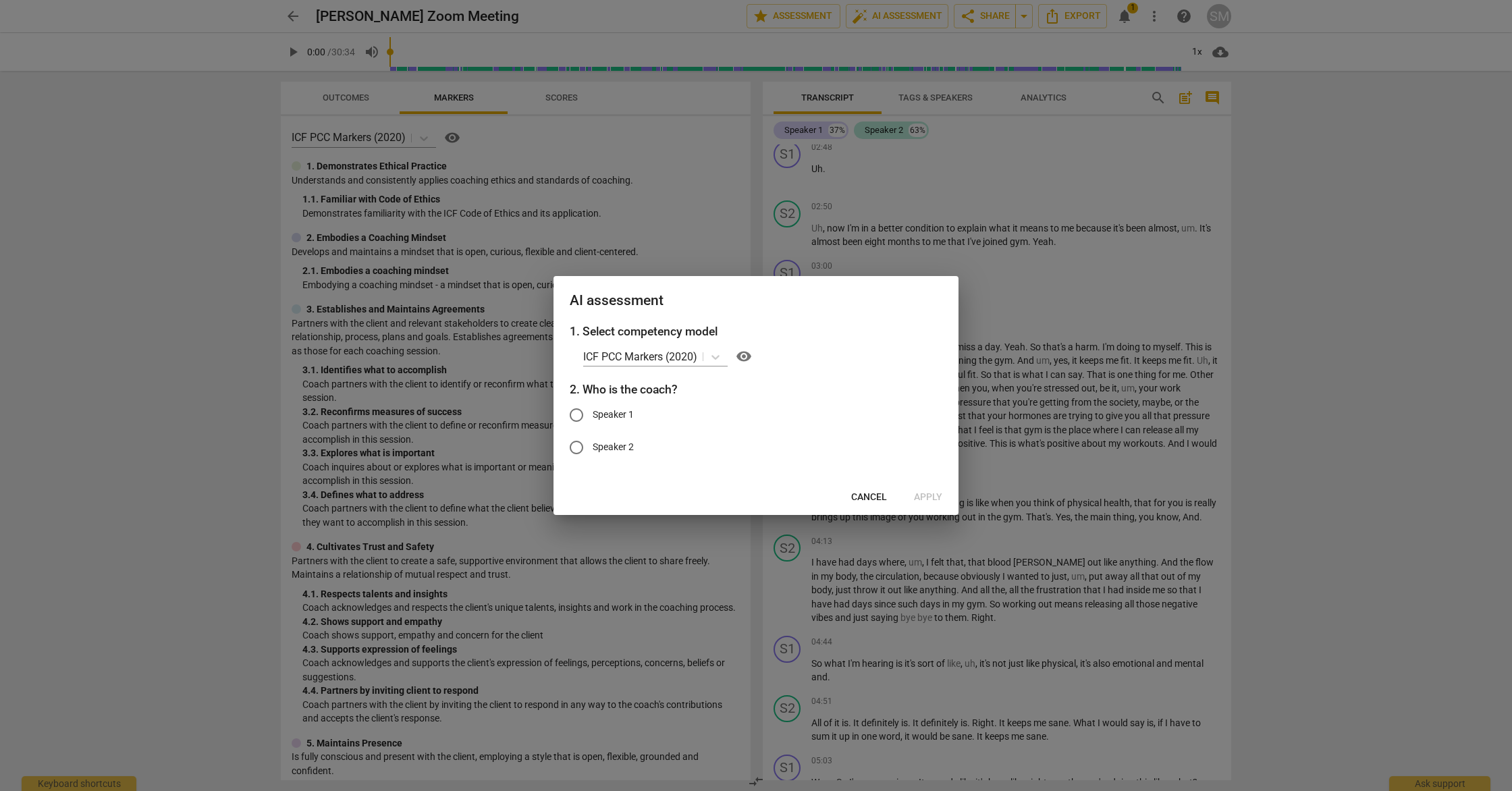
click at [1488, 210] on div at bounding box center [756, 396] width 1512 height 791
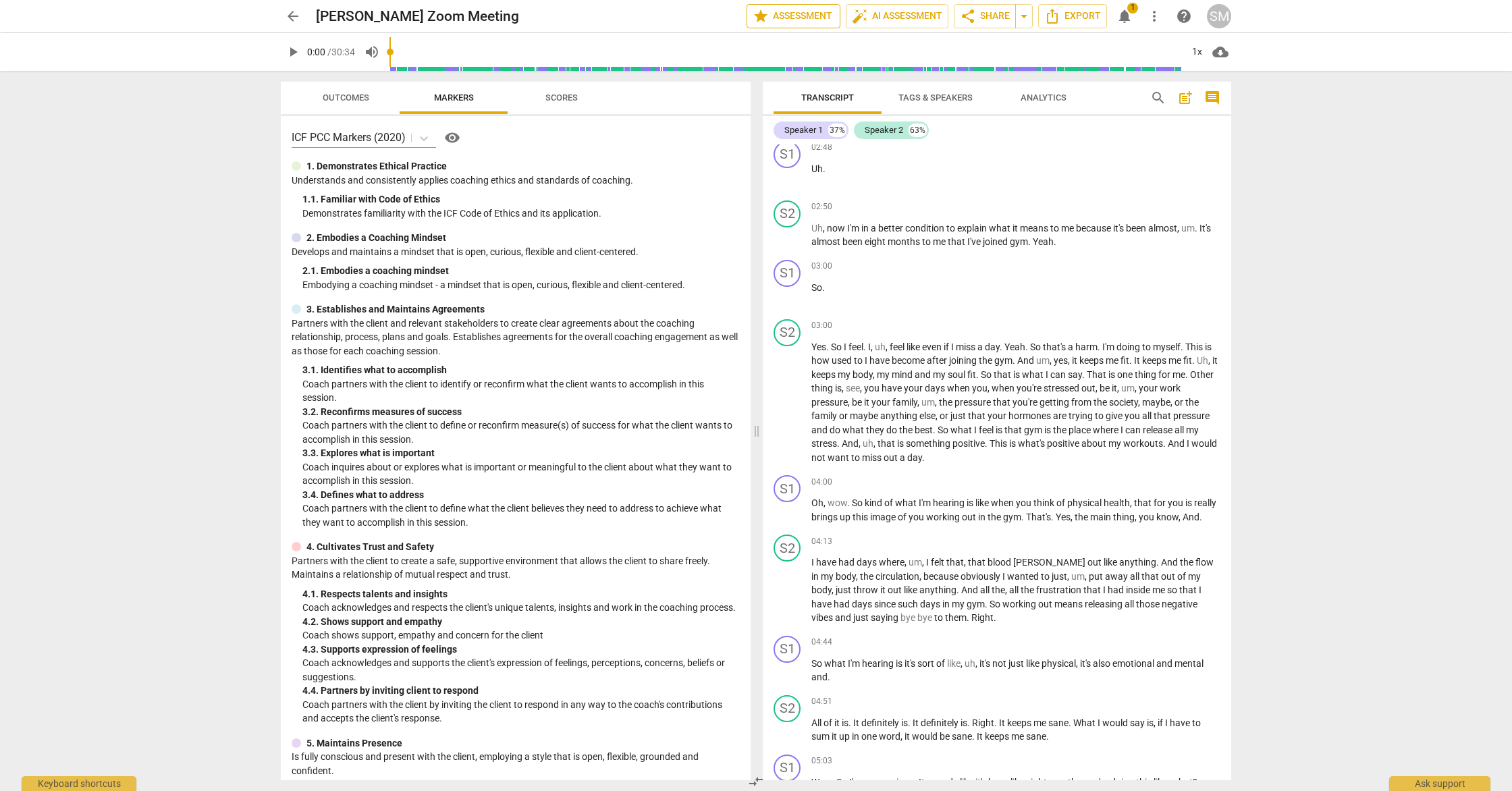
click at [768, 19] on span "star Assessment" at bounding box center [794, 16] width 82 height 16
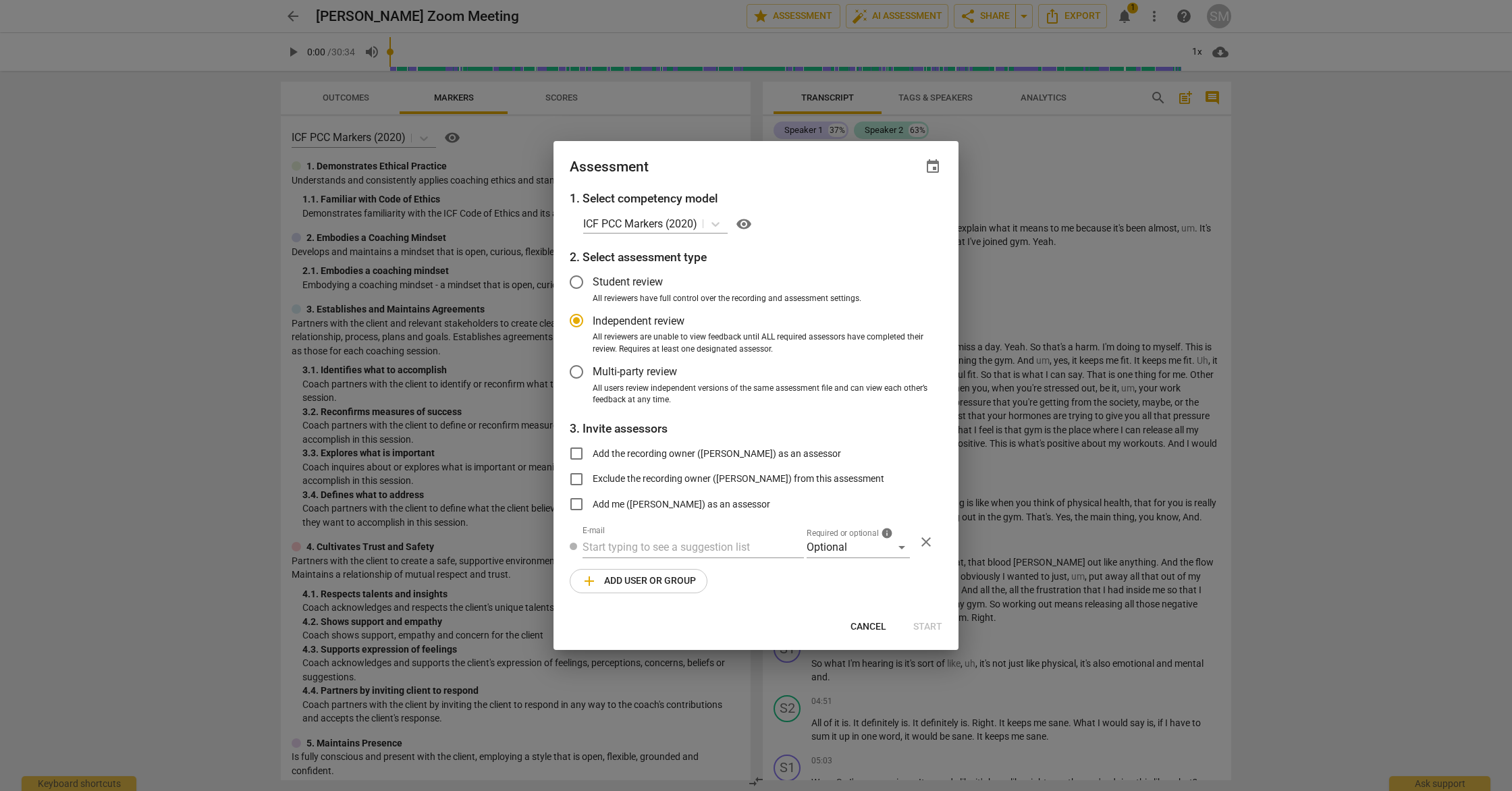
drag, startPoint x: 1449, startPoint y: 210, endPoint x: 1440, endPoint y: 202, distance: 12.0
click at [1449, 210] on div at bounding box center [756, 396] width 1512 height 791
radio input "false"
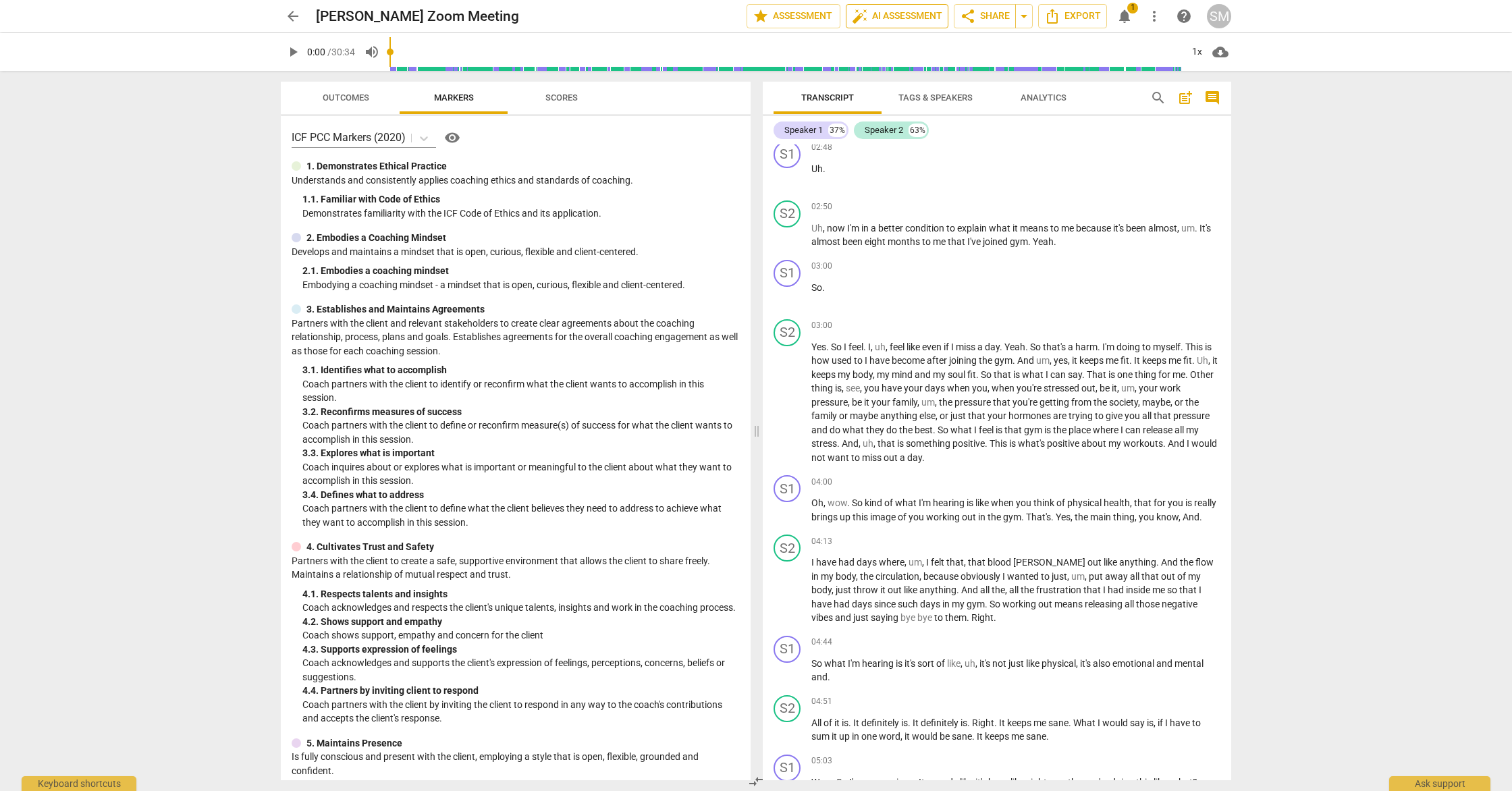
click at [904, 19] on span "auto_fix_high AI Assessment" at bounding box center [896, 16] width 90 height 16
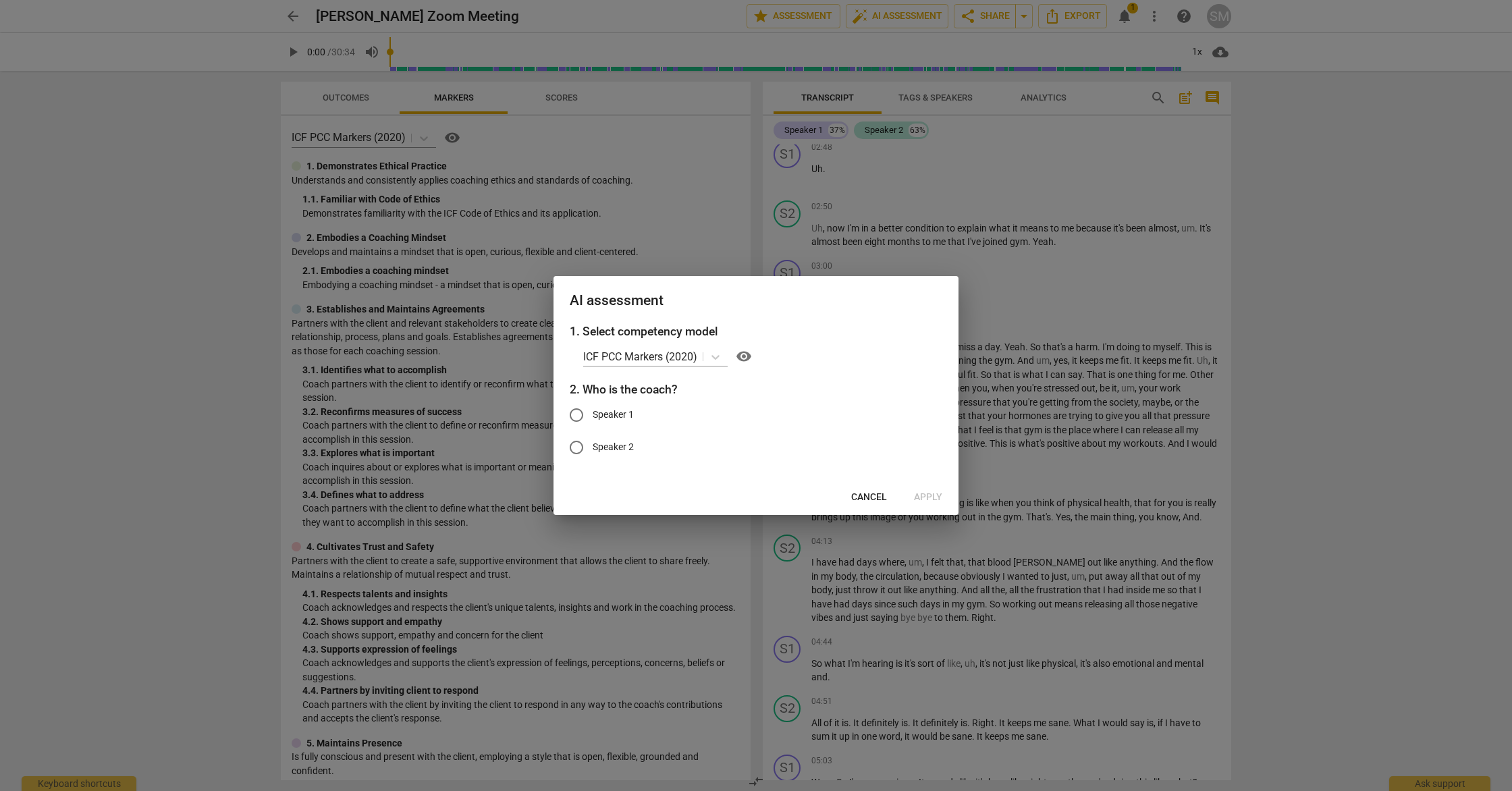
click at [1476, 200] on div at bounding box center [756, 396] width 1512 height 791
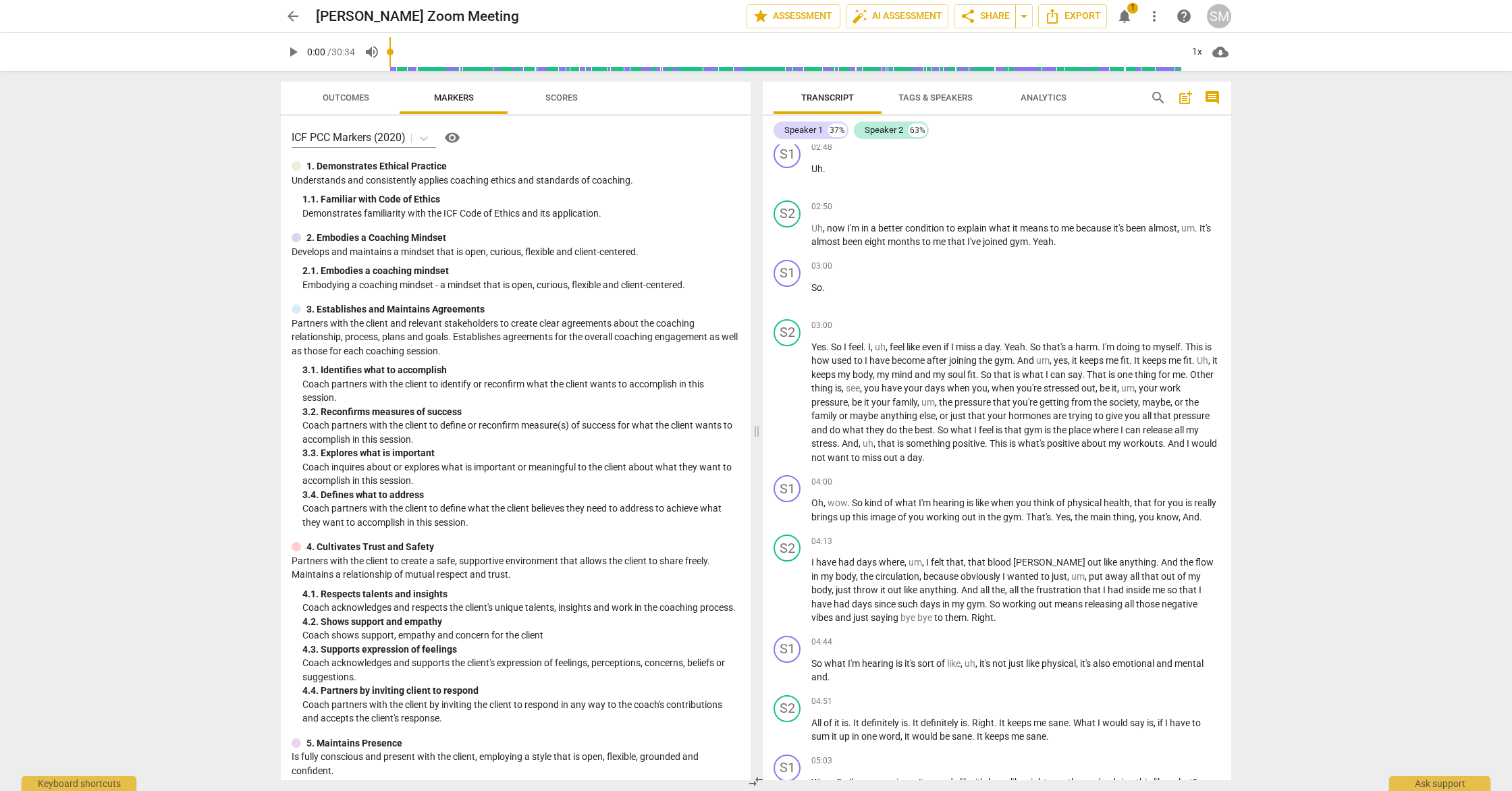
click at [1128, 18] on span "notifications" at bounding box center [1124, 16] width 16 height 16
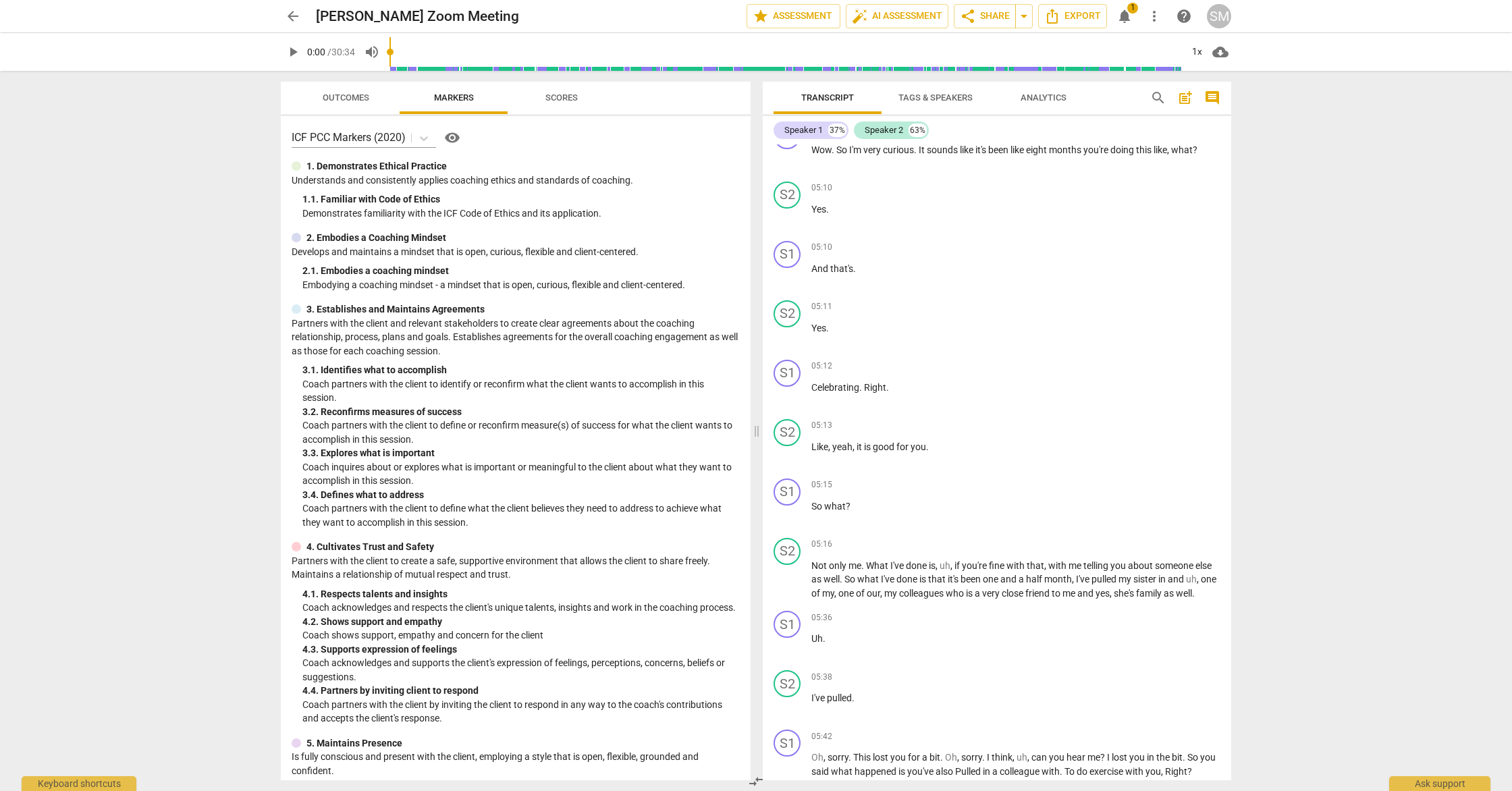
scroll to position [1496, 0]
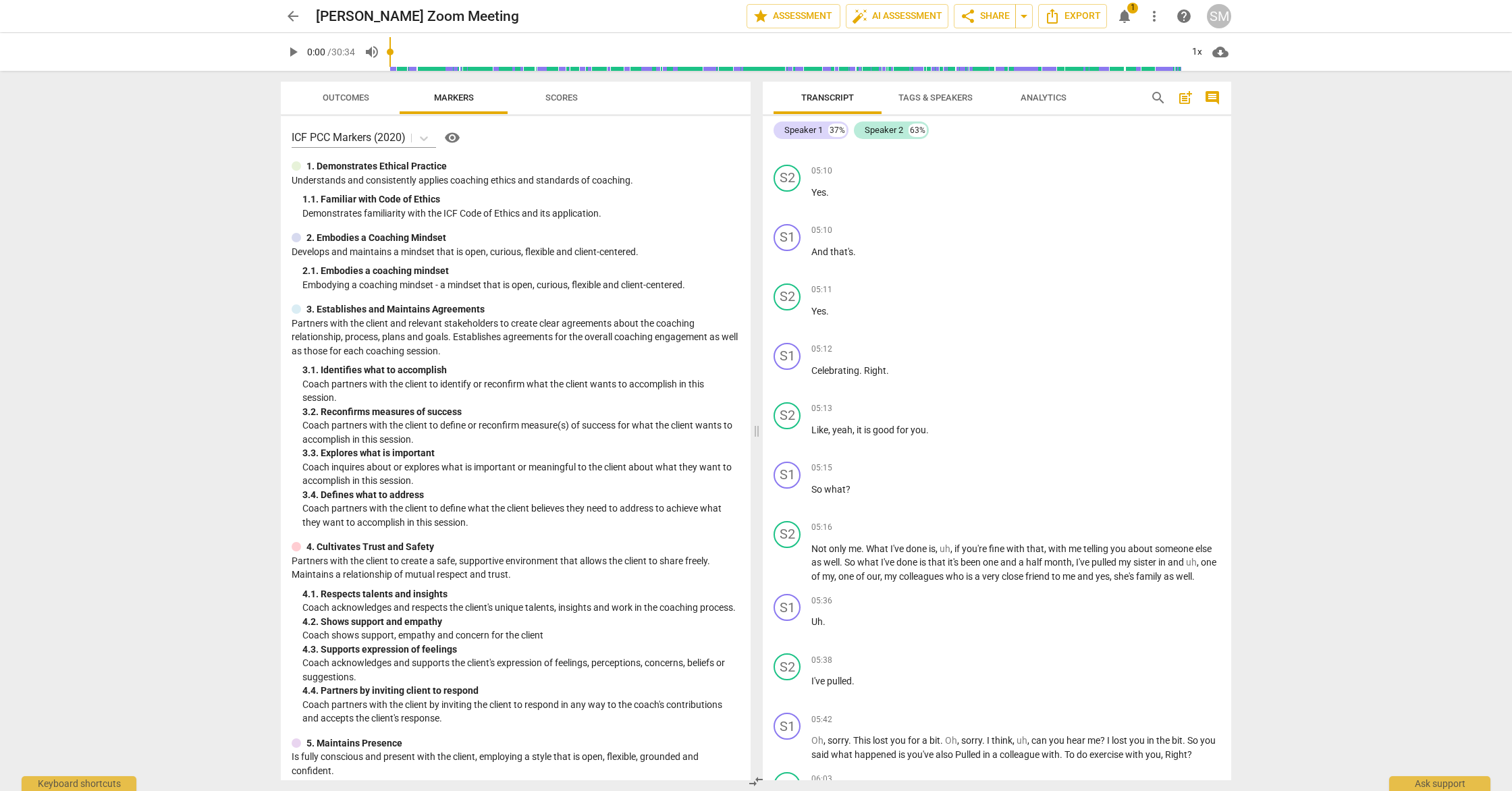
click at [1126, 13] on span "notifications" at bounding box center [1124, 16] width 16 height 16
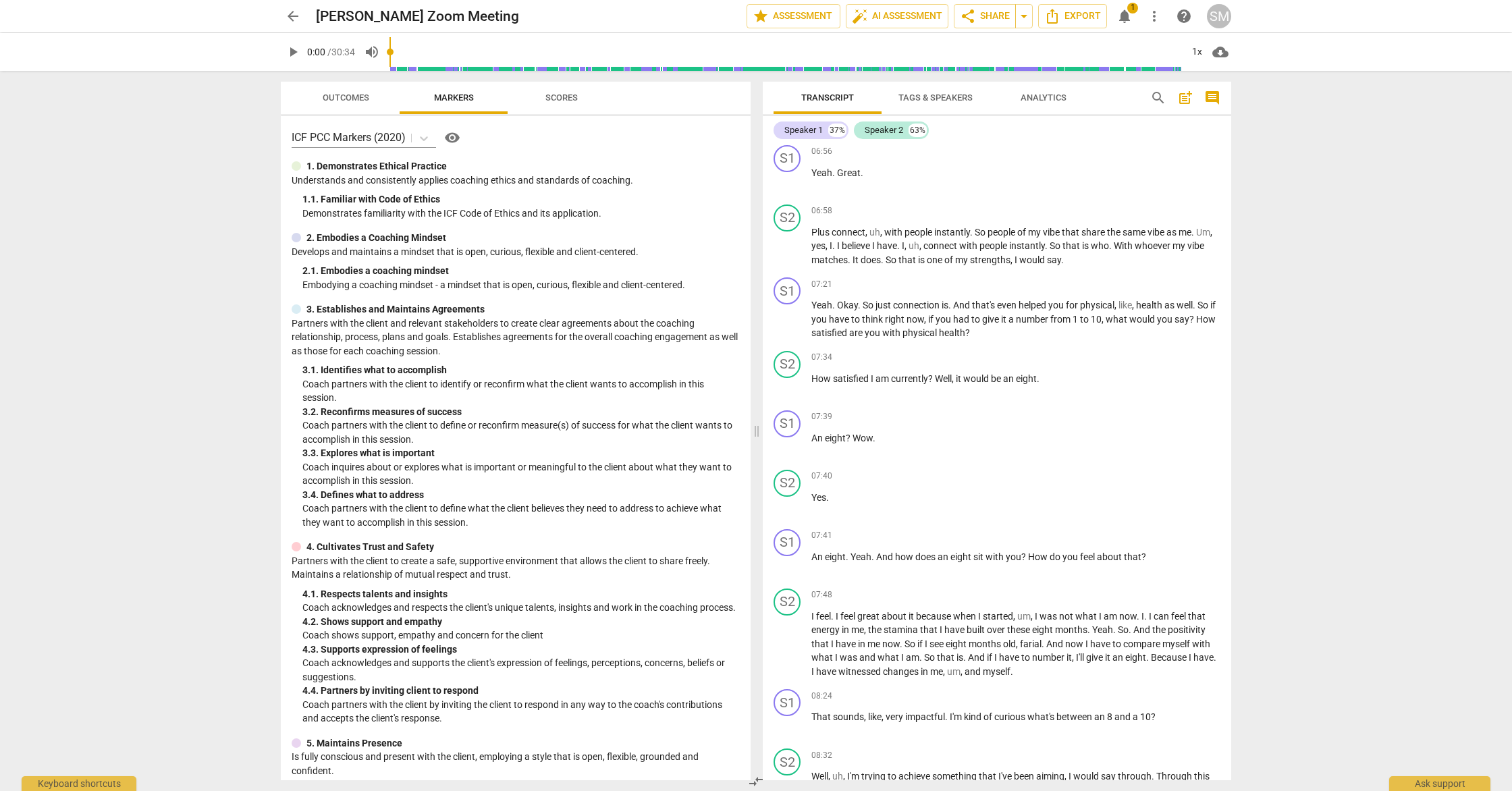
scroll to position [2375, 0]
click at [1124, 12] on span "notifications" at bounding box center [1124, 16] width 16 height 16
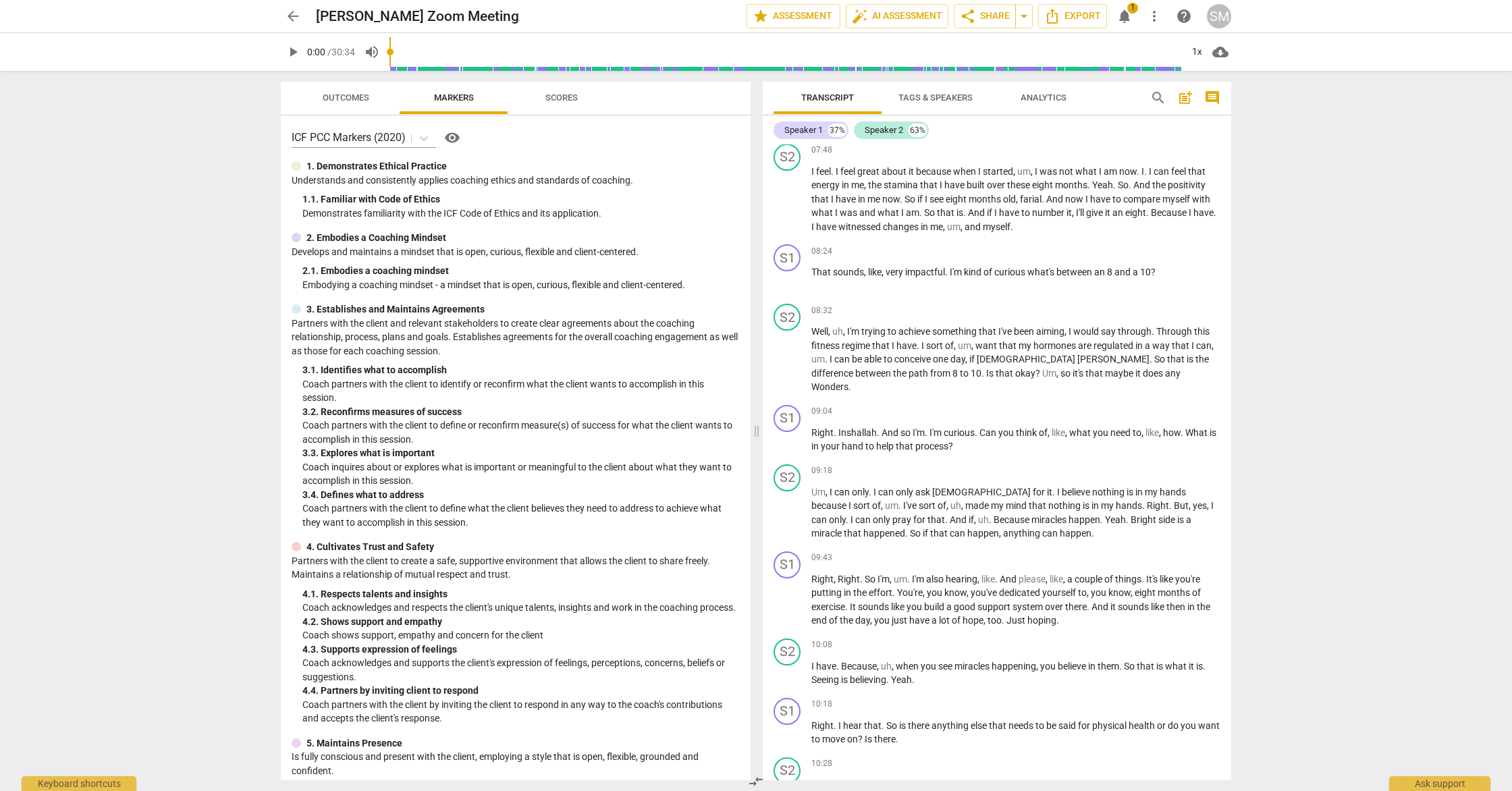
scroll to position [2824, 0]
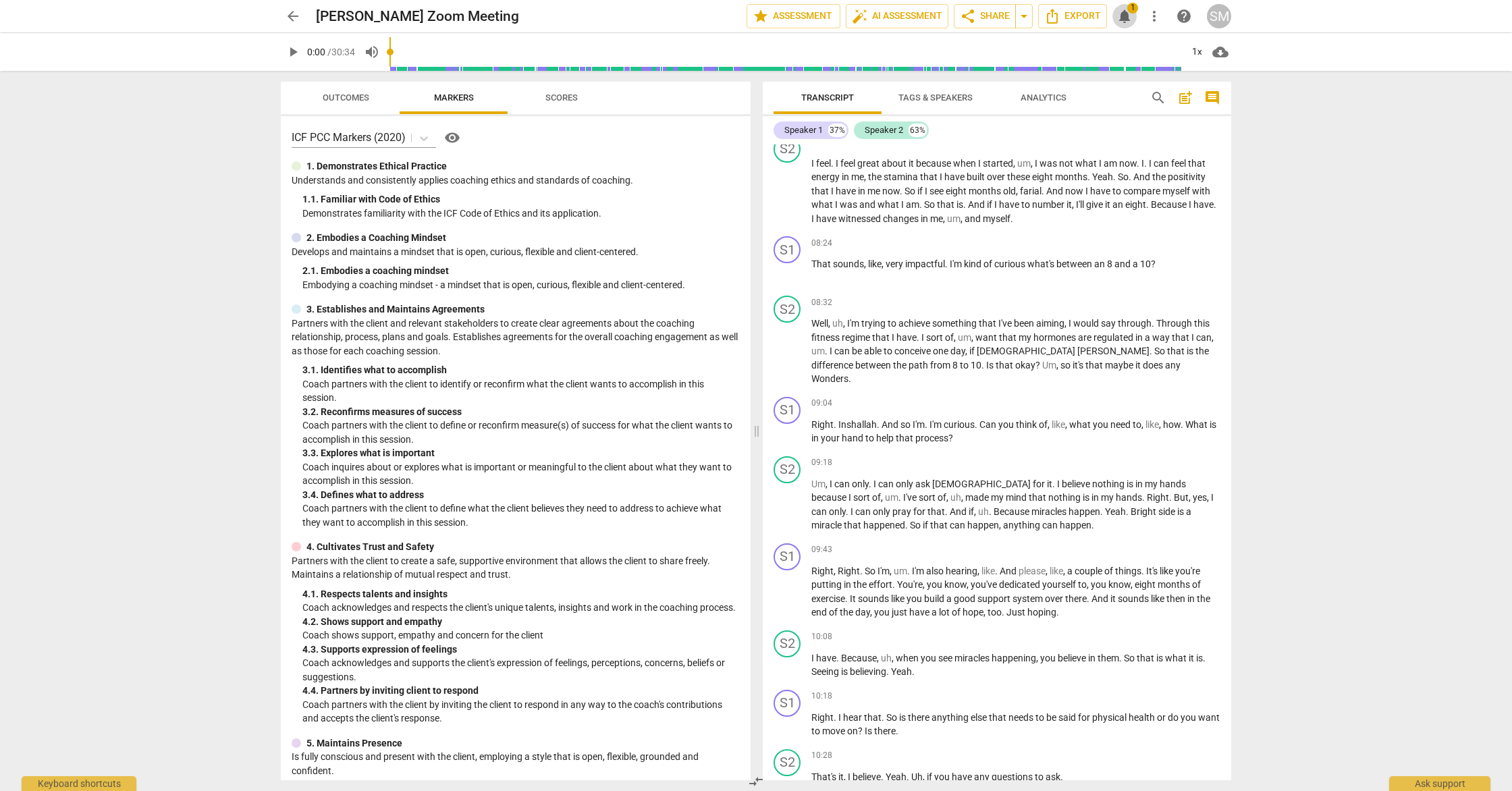
click at [1126, 13] on span "notifications" at bounding box center [1124, 16] width 16 height 16
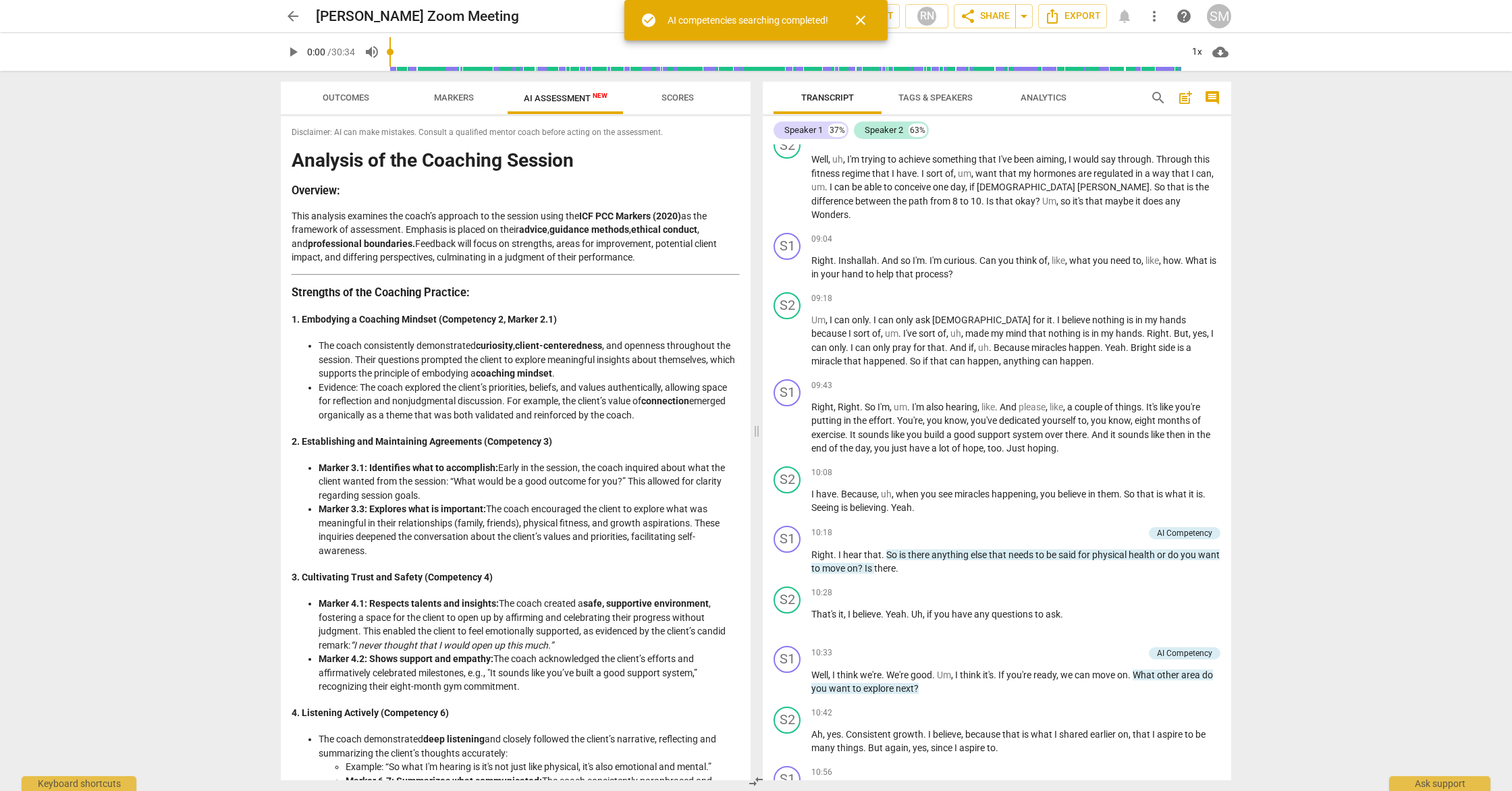
scroll to position [2996, 0]
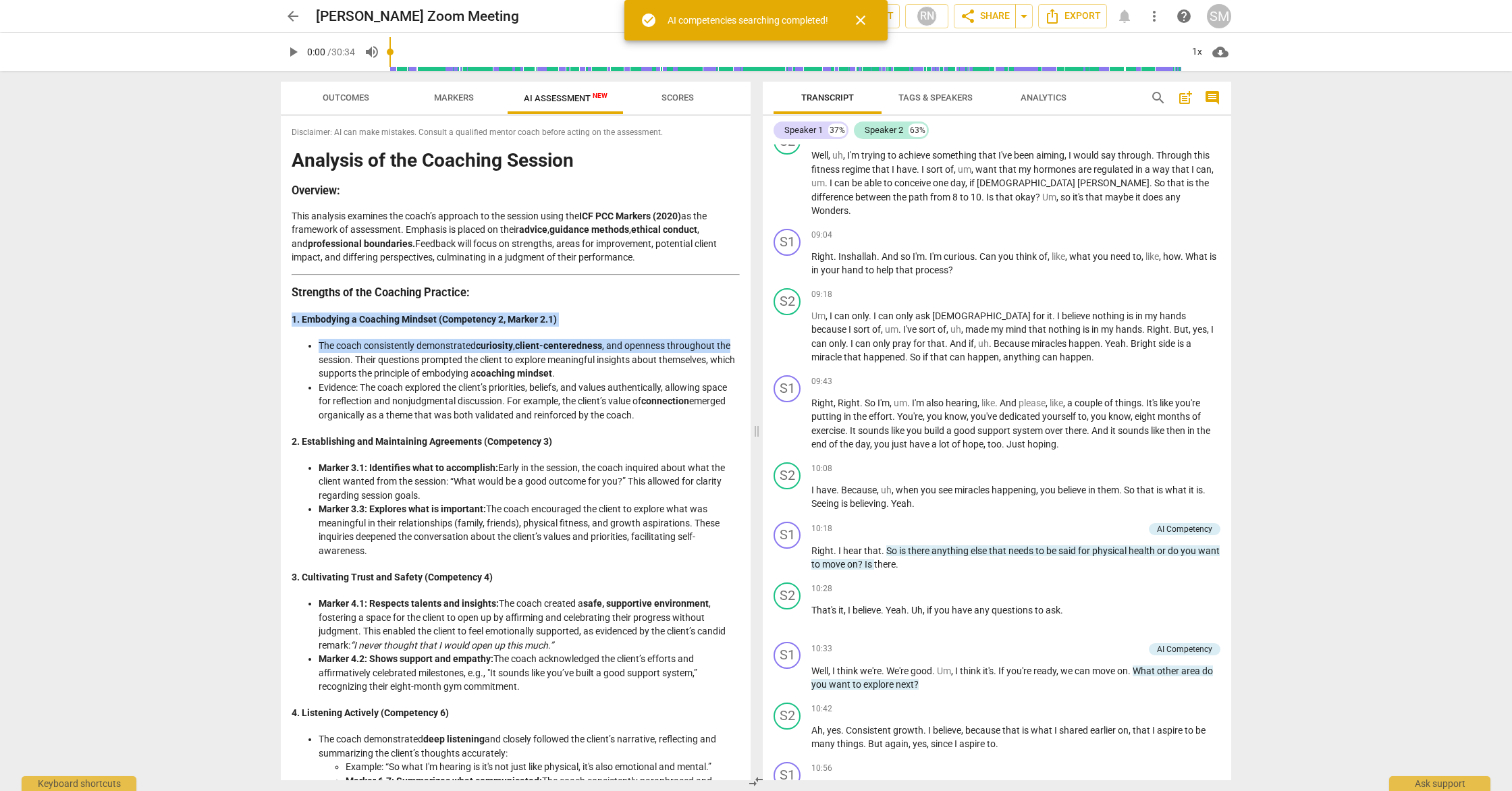
drag, startPoint x: 745, startPoint y: 293, endPoint x: 743, endPoint y: 342, distance: 49.0
click at [743, 342] on div "Disclaimer: AI can make mistakes. Consult a qualified mentor coach before actin…" at bounding box center [515, 449] width 470 height 665
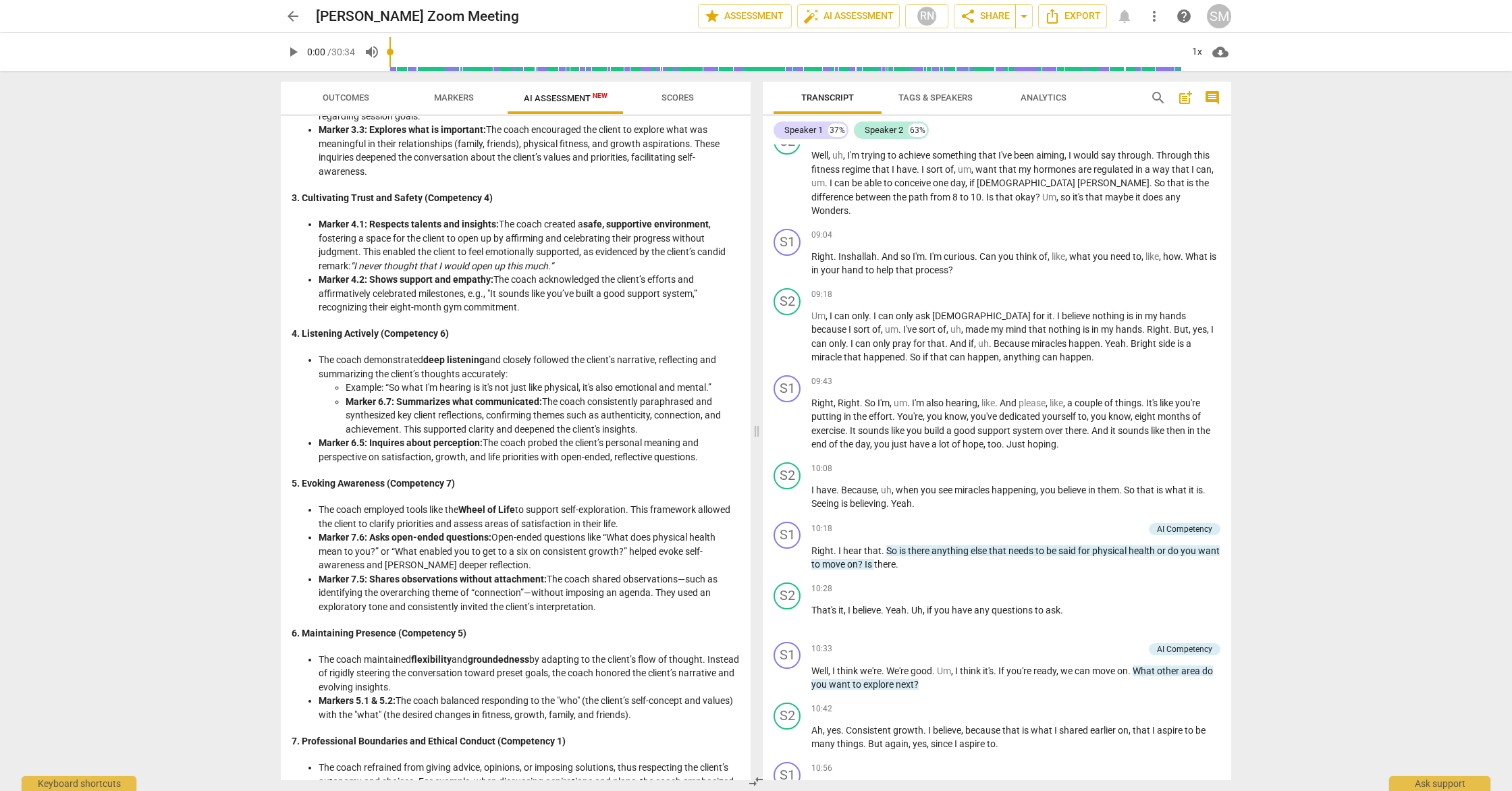
scroll to position [0, 0]
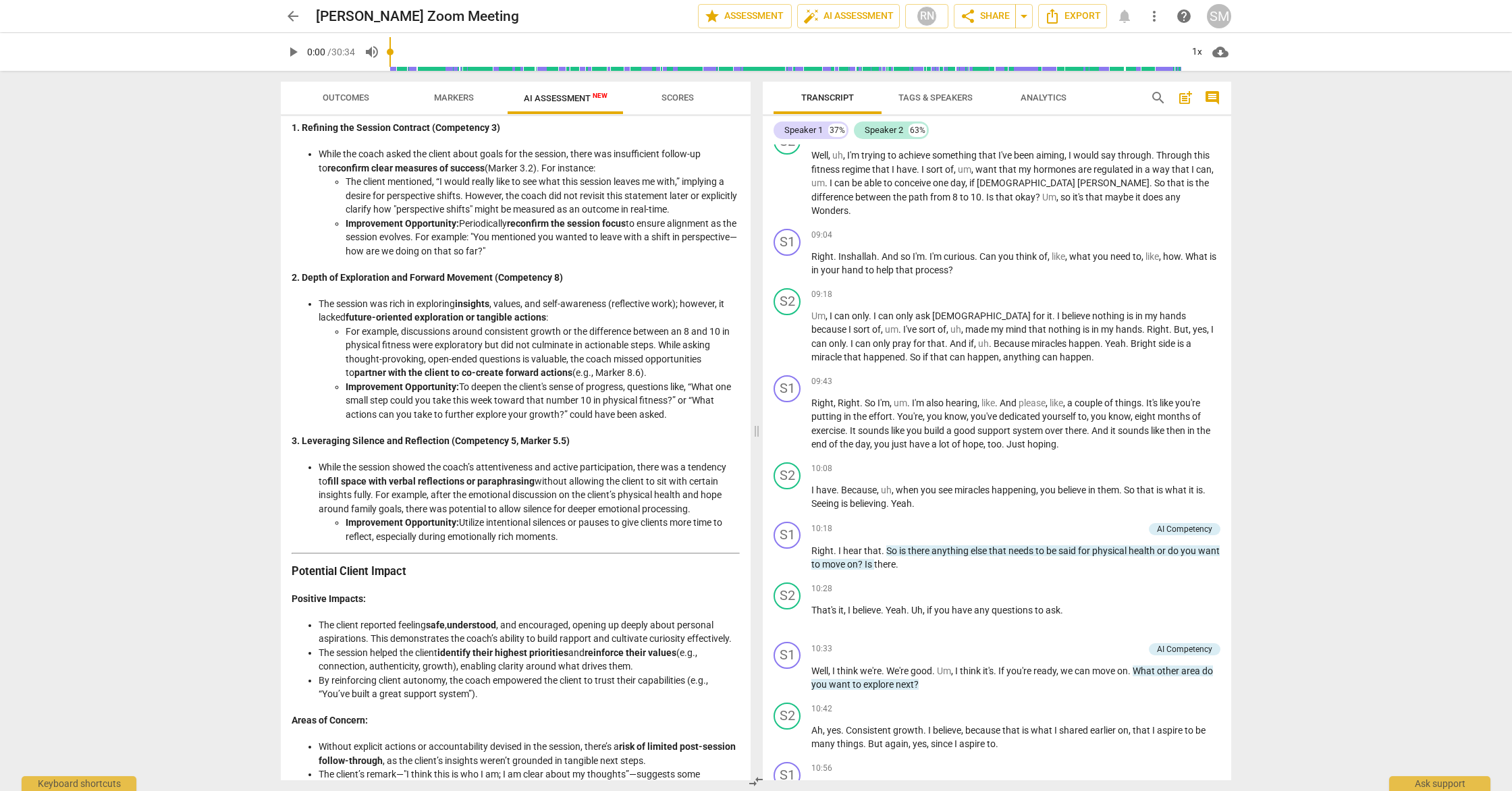
scroll to position [1132, 0]
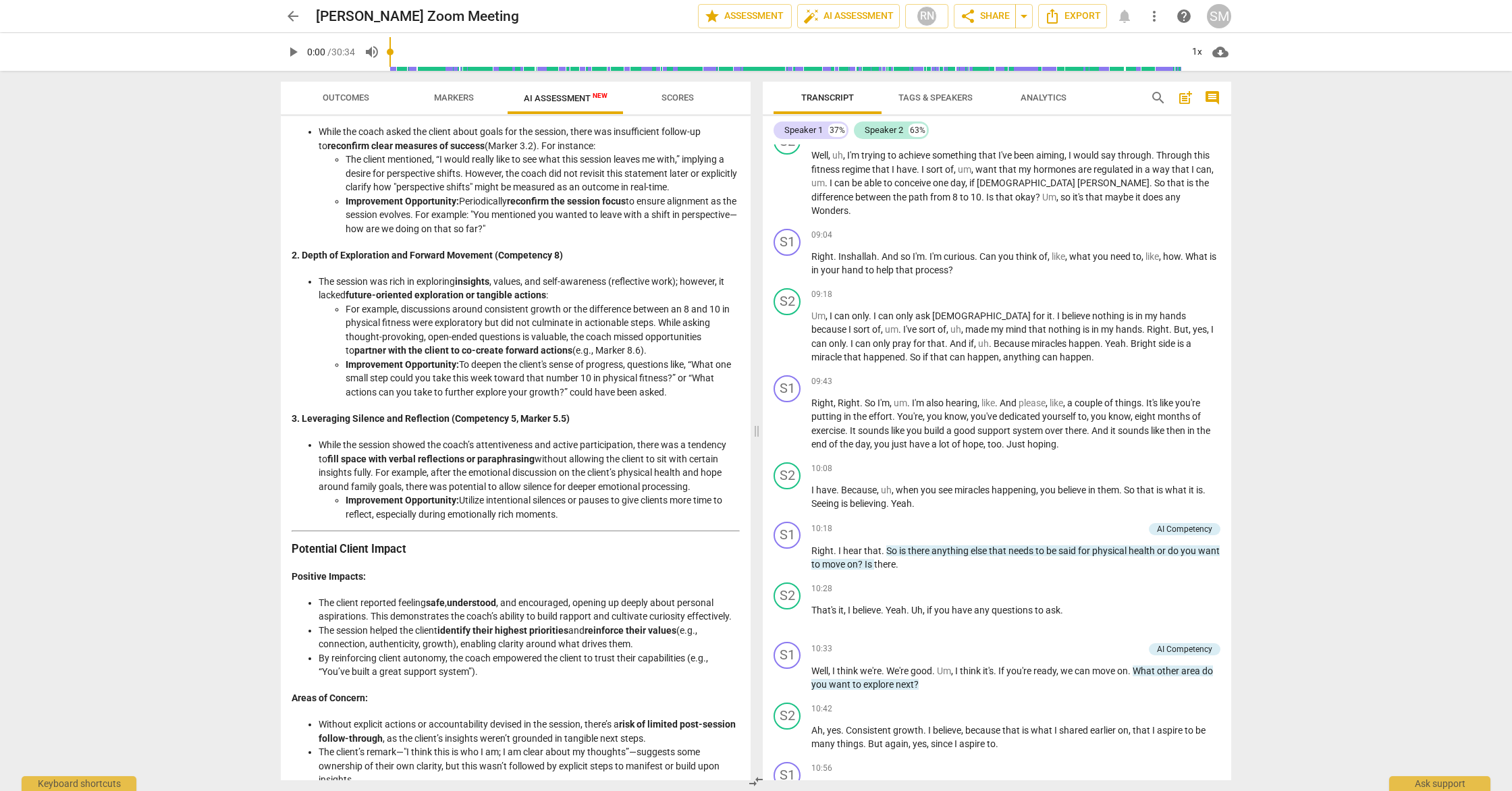
click at [744, 632] on div "Disclaimer: AI can make mistakes. Consult a qualified mentor coach before actin…" at bounding box center [515, 449] width 470 height 665
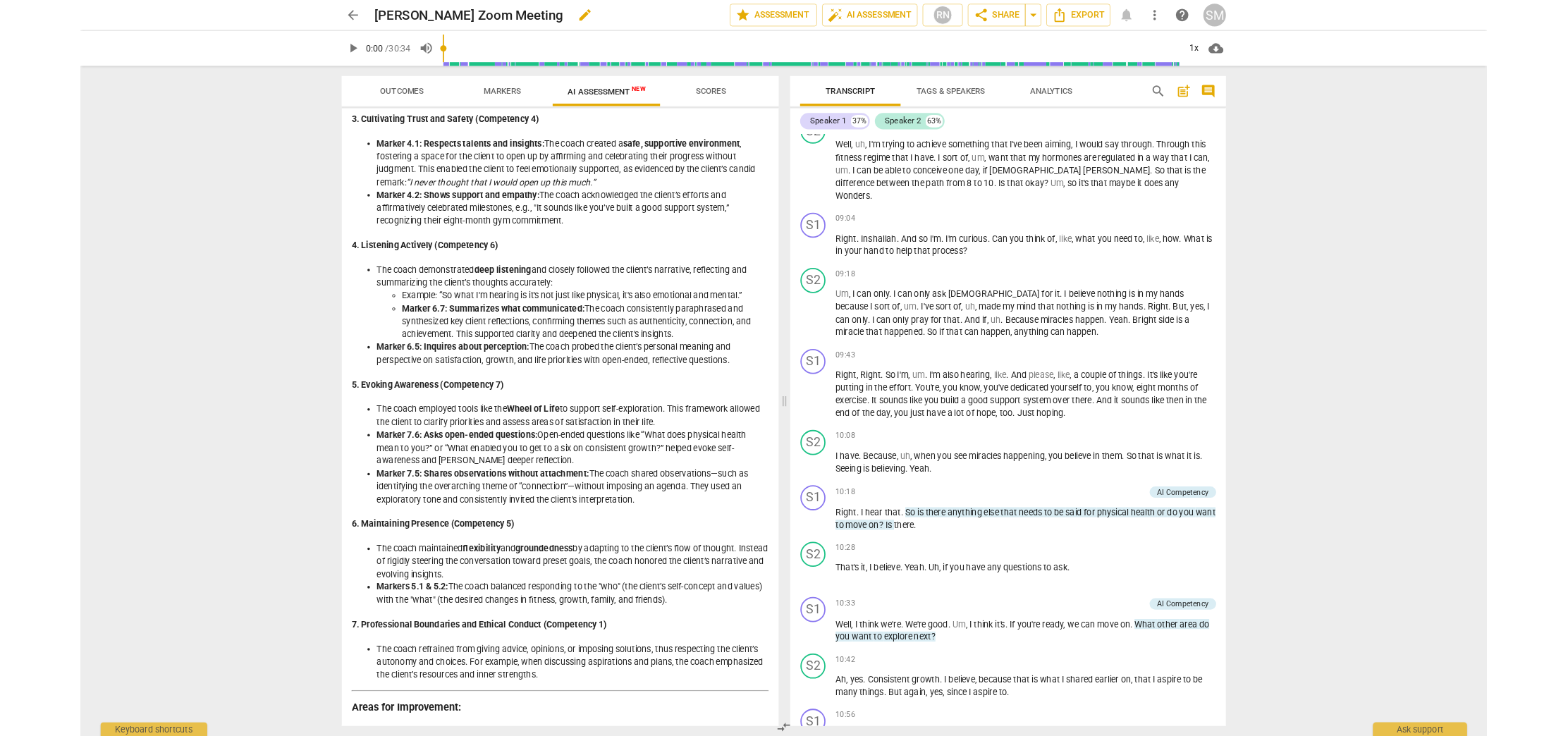
scroll to position [0, 0]
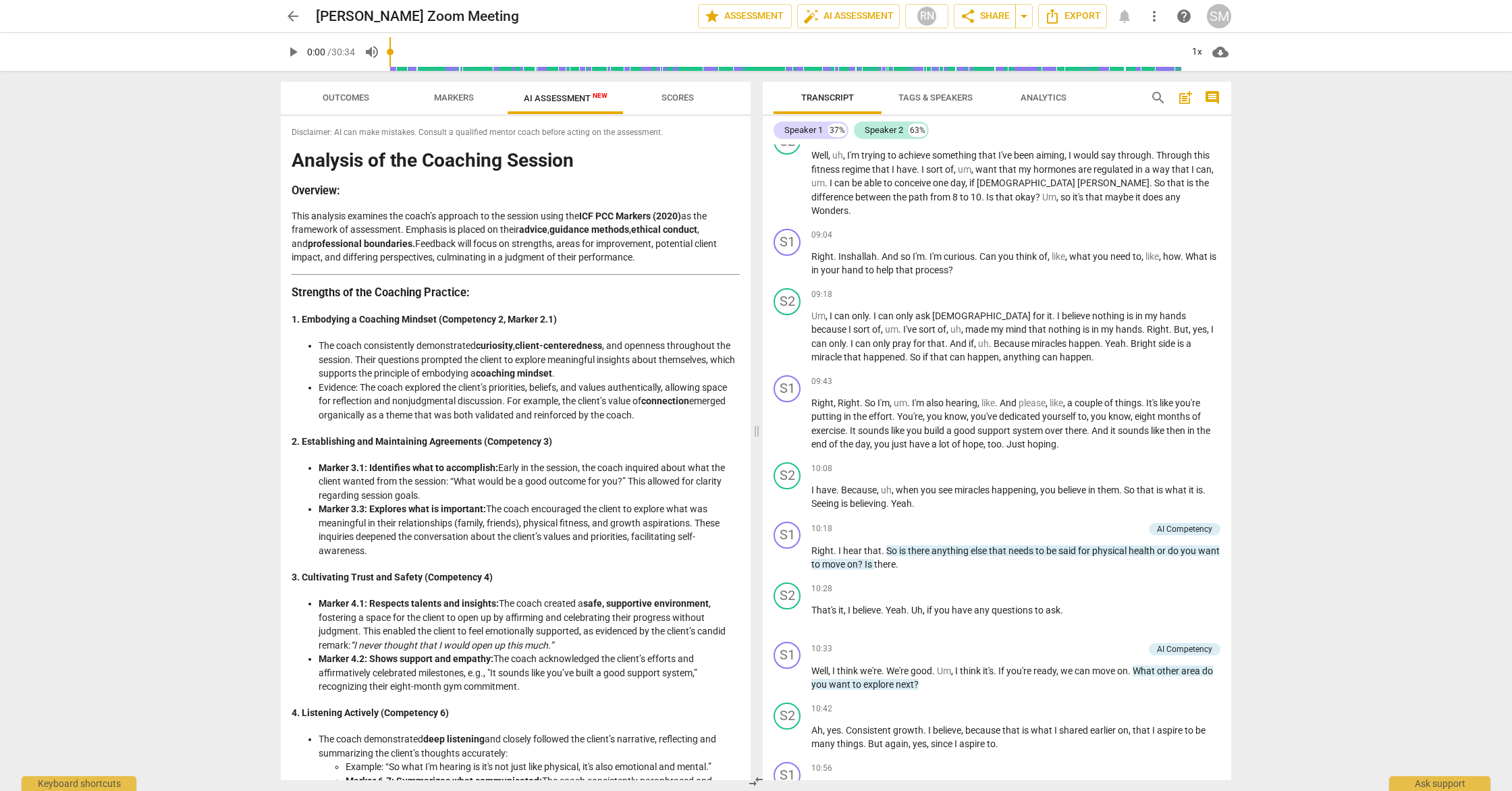
drag, startPoint x: 377, startPoint y: 761, endPoint x: 284, endPoint y: 147, distance: 621.0
click at [283, 147] on div "Disclaimer: AI can make mistakes. Consult a qualified mentor coach before actin…" at bounding box center [515, 449] width 470 height 665
copy div "Analysis of the Coaching Session Overview: This analysis examines the coach’s a…"
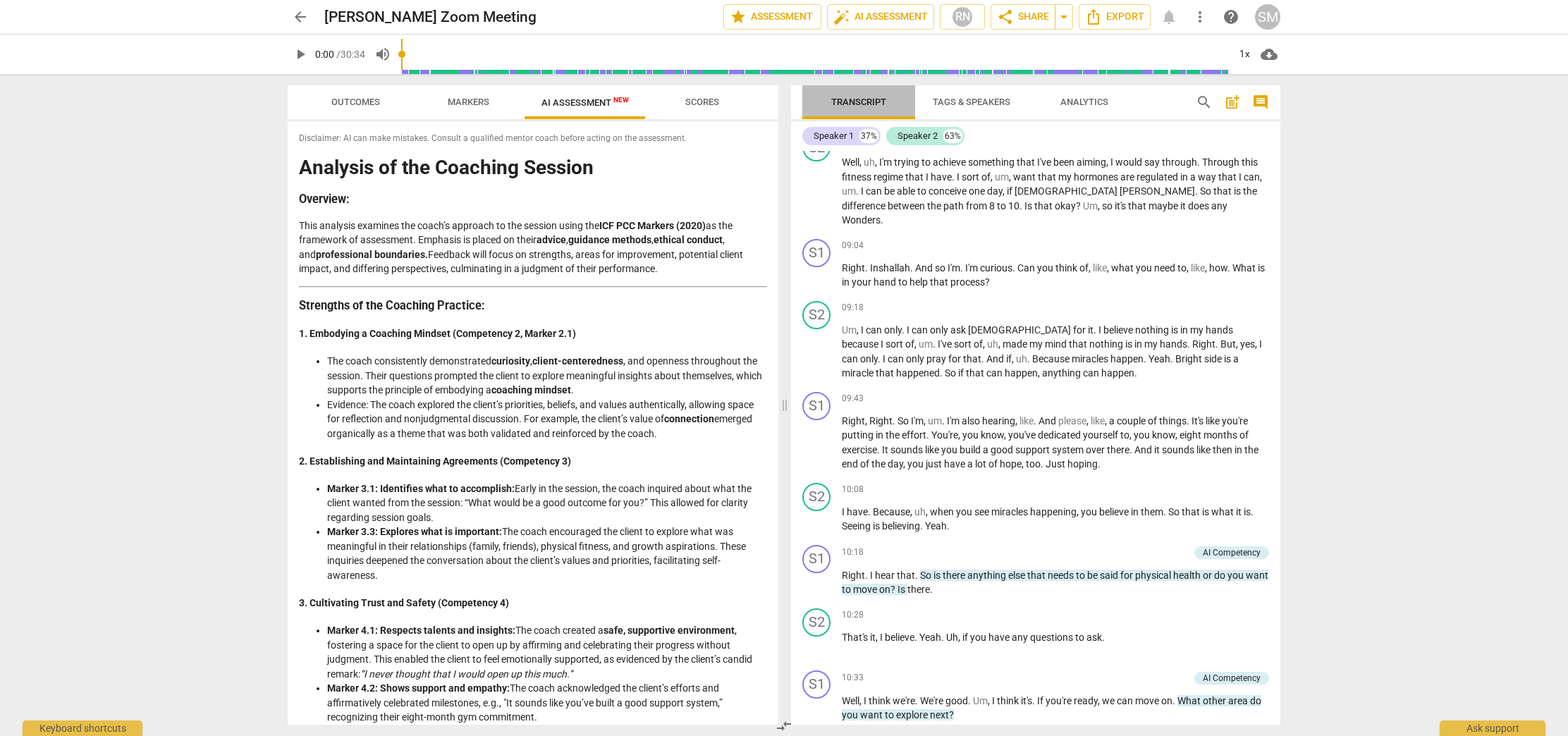
click at [854, 97] on span "Transcript" at bounding box center [859, 102] width 55 height 11
click at [1232, 101] on span "post_add" at bounding box center [1232, 101] width 17 height 17
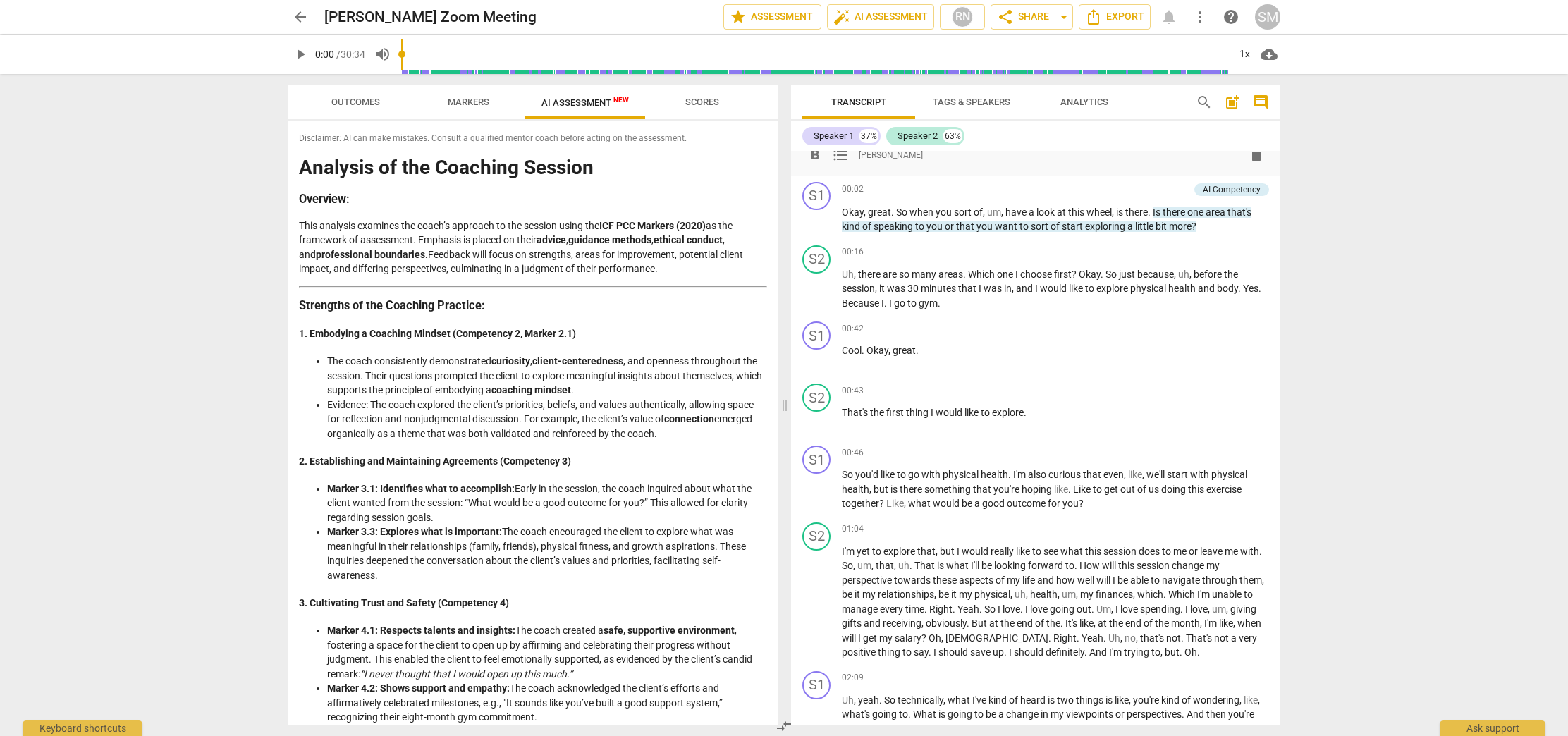
scroll to position [32, 0]
click at [1261, 102] on span "comment" at bounding box center [1261, 101] width 17 height 17
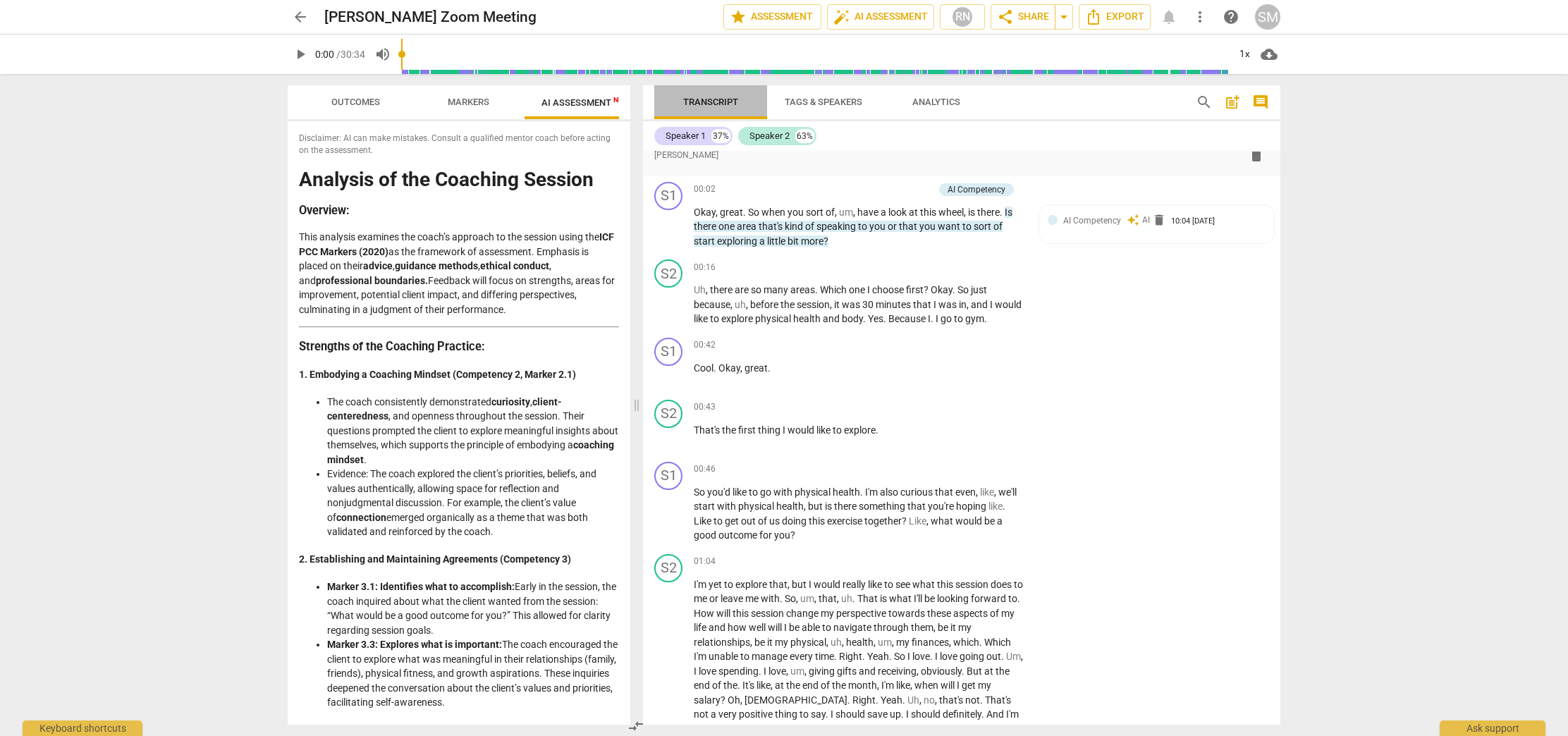
click at [699, 106] on span "Transcript" at bounding box center [711, 102] width 55 height 11
click at [808, 99] on span "Tags & Speakers" at bounding box center [824, 102] width 78 height 11
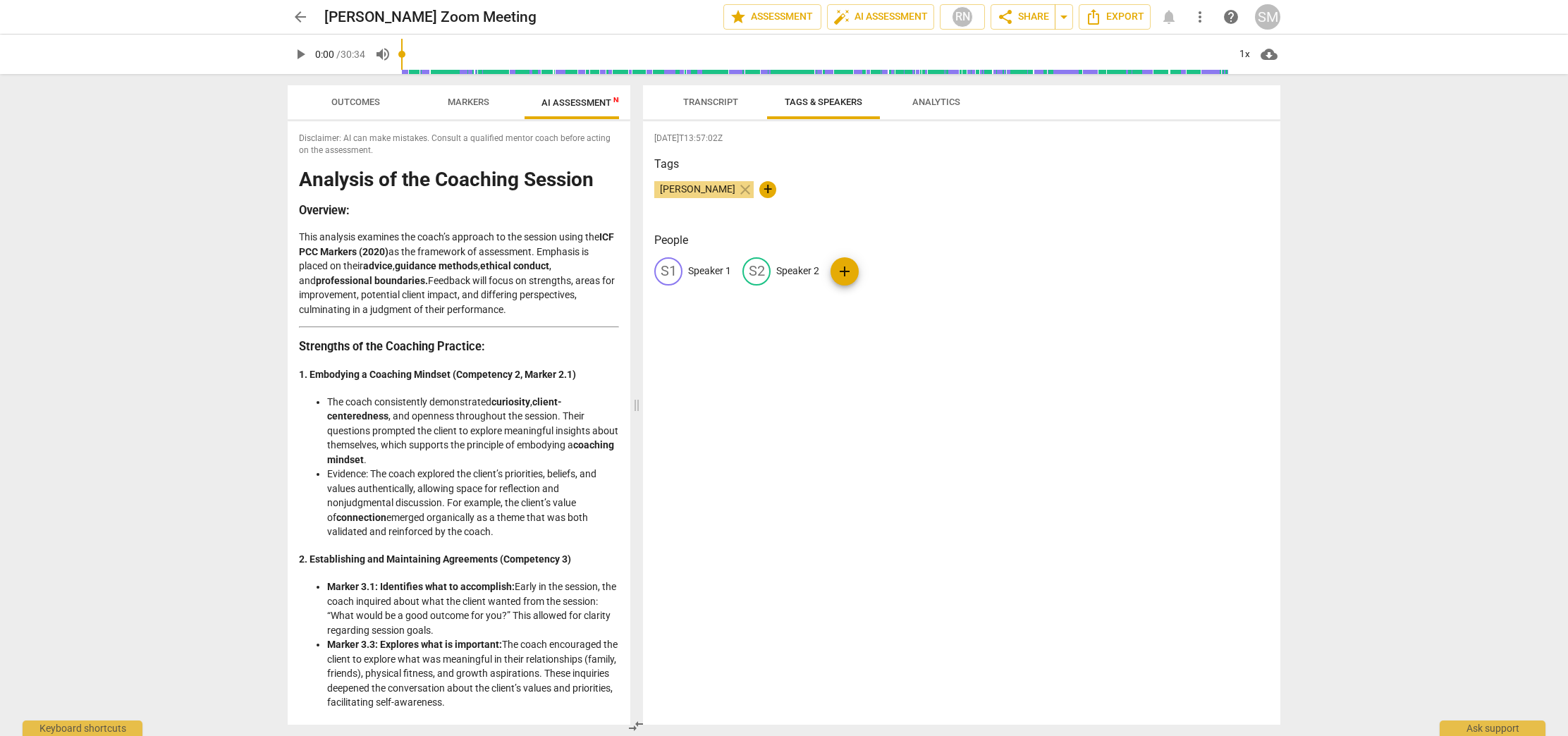
click at [925, 97] on span "Analytics" at bounding box center [936, 102] width 48 height 11
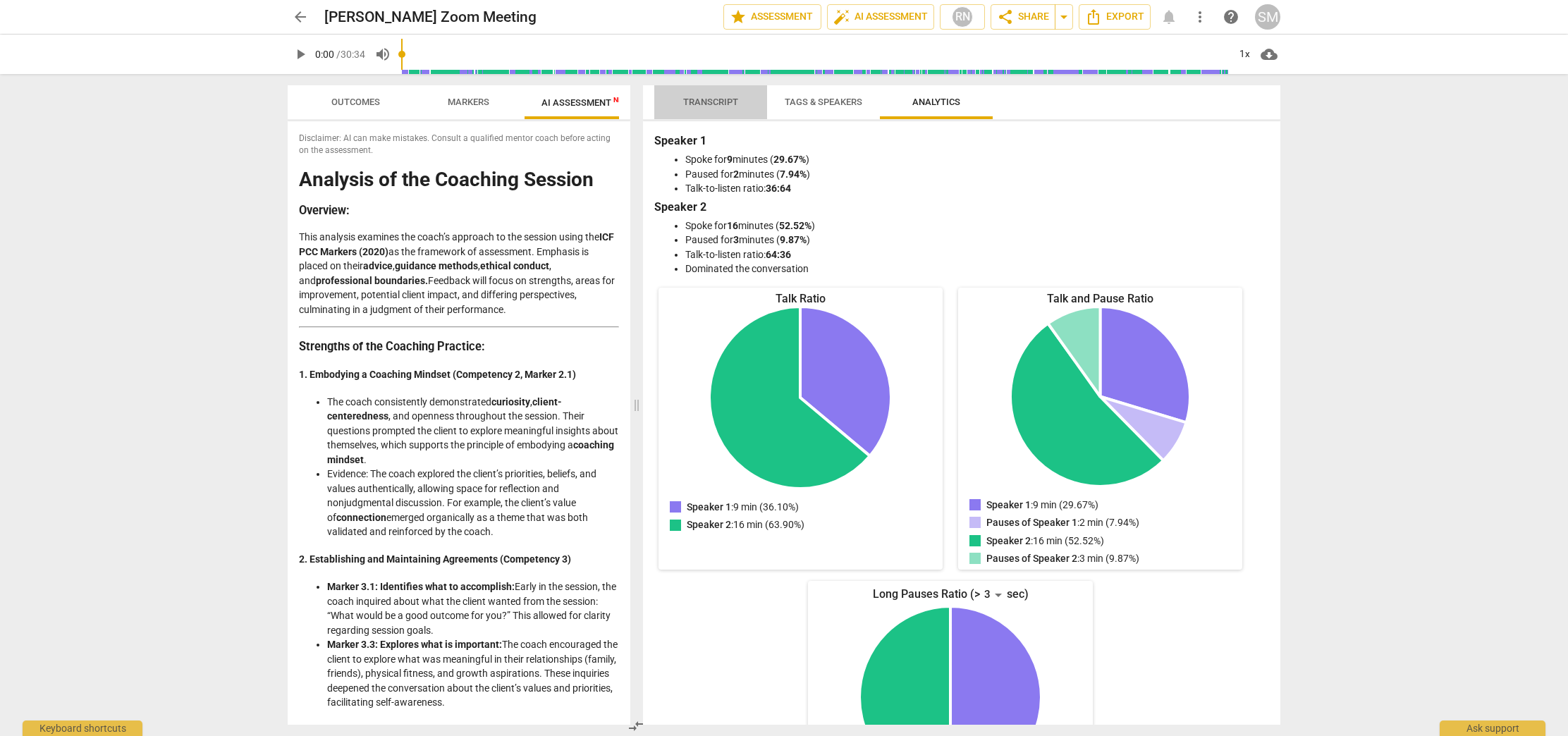
click at [712, 103] on span "Transcript" at bounding box center [711, 102] width 55 height 11
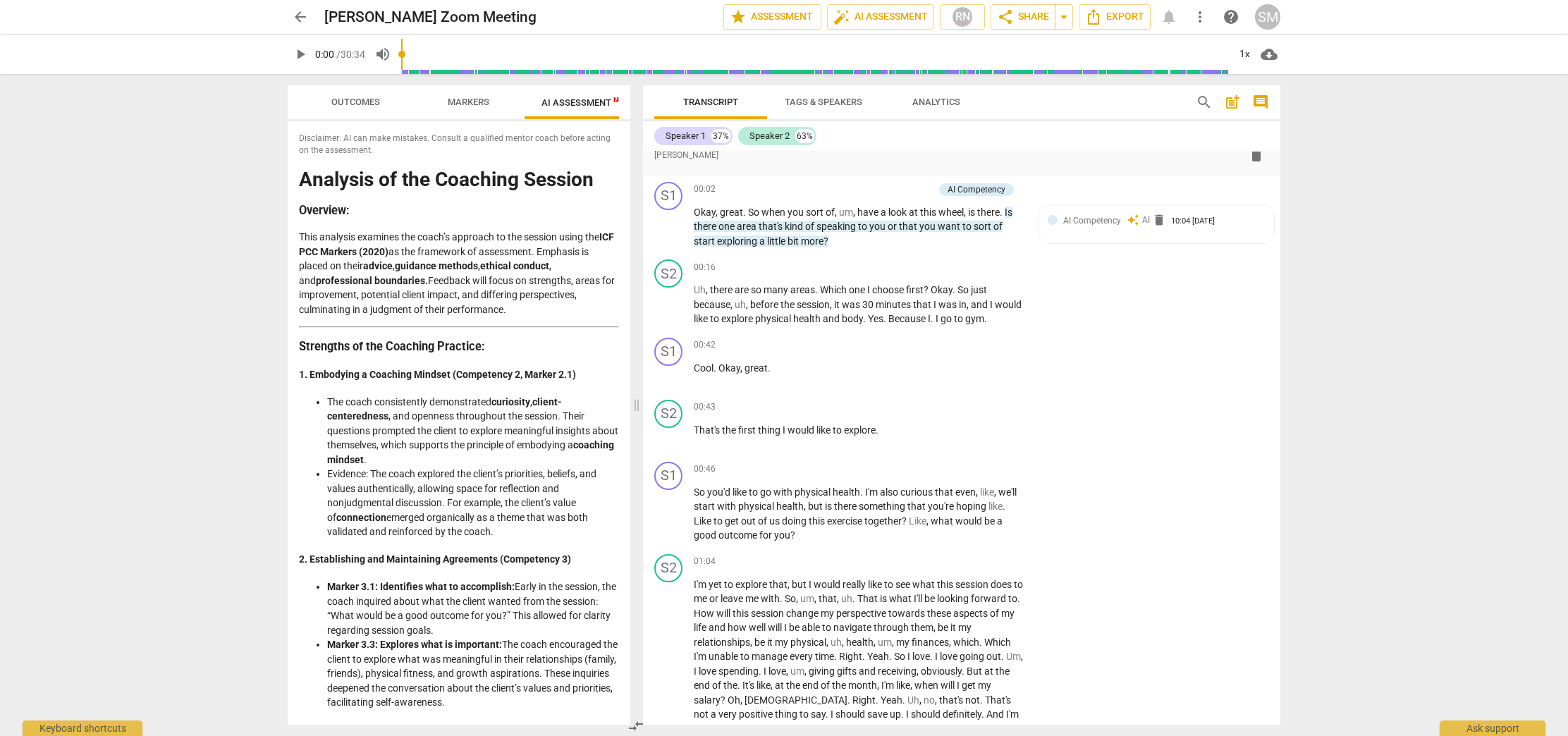
scroll to position [0, 0]
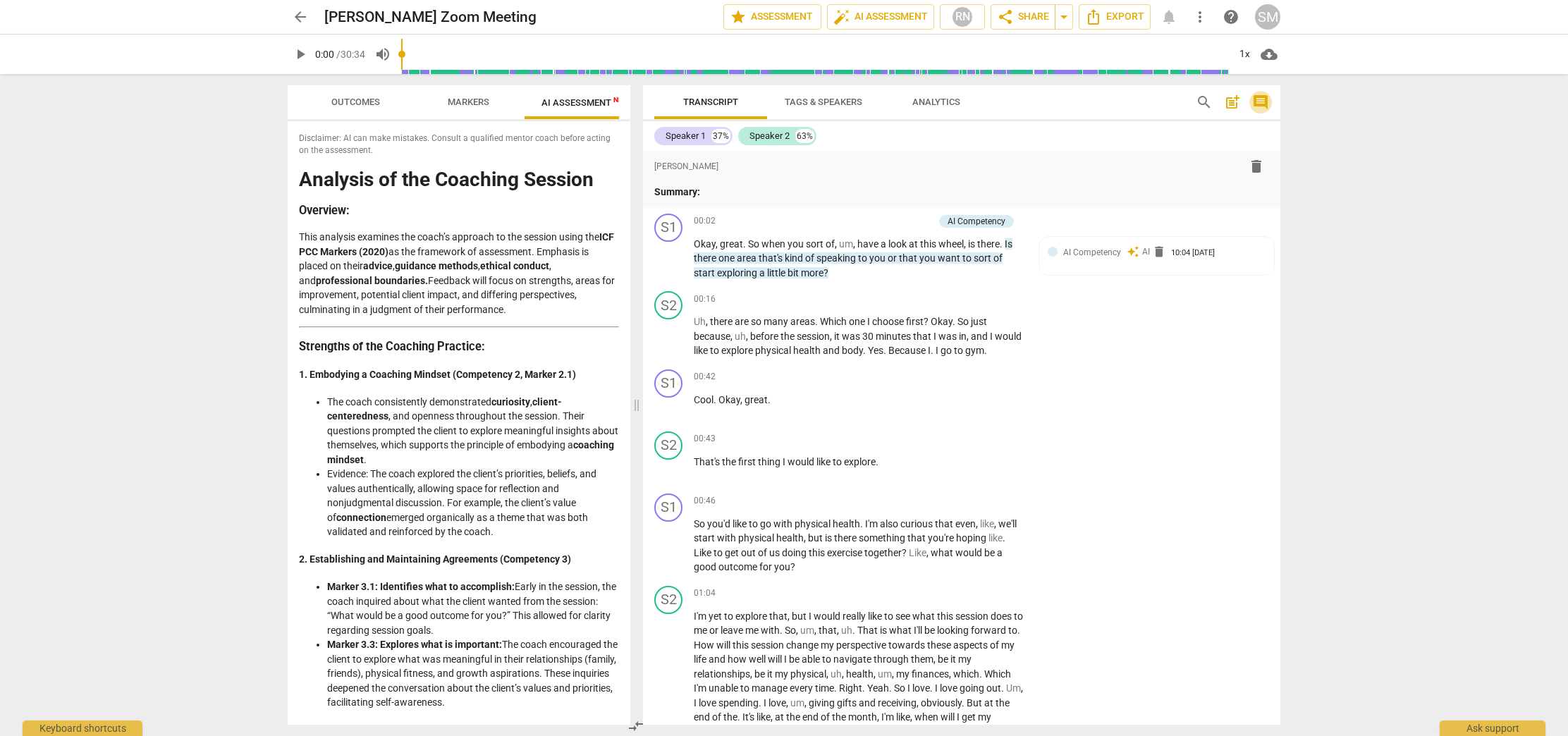
click at [1268, 96] on span "comment" at bounding box center [1261, 101] width 17 height 17
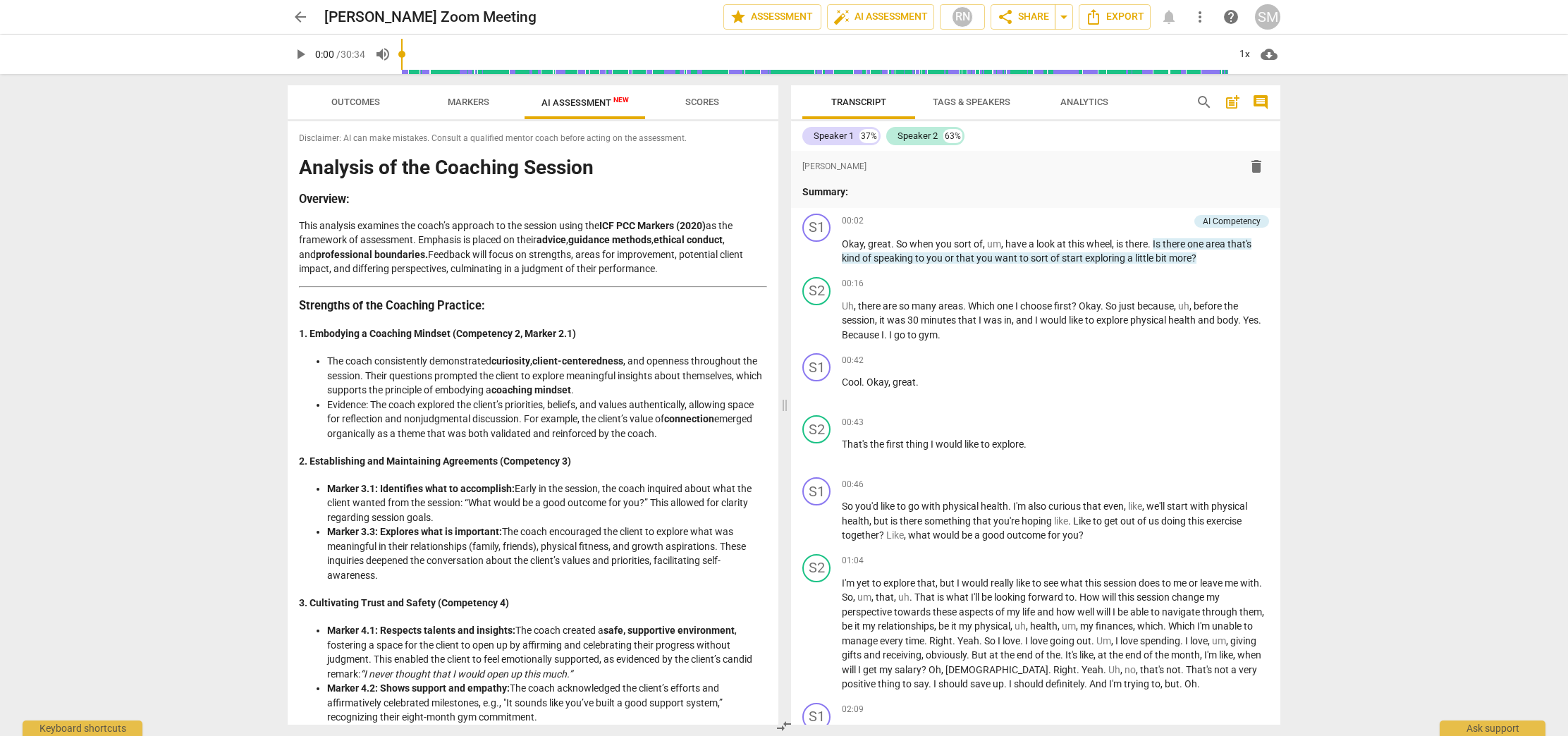
click at [1229, 98] on span "post_add" at bounding box center [1232, 101] width 17 height 17
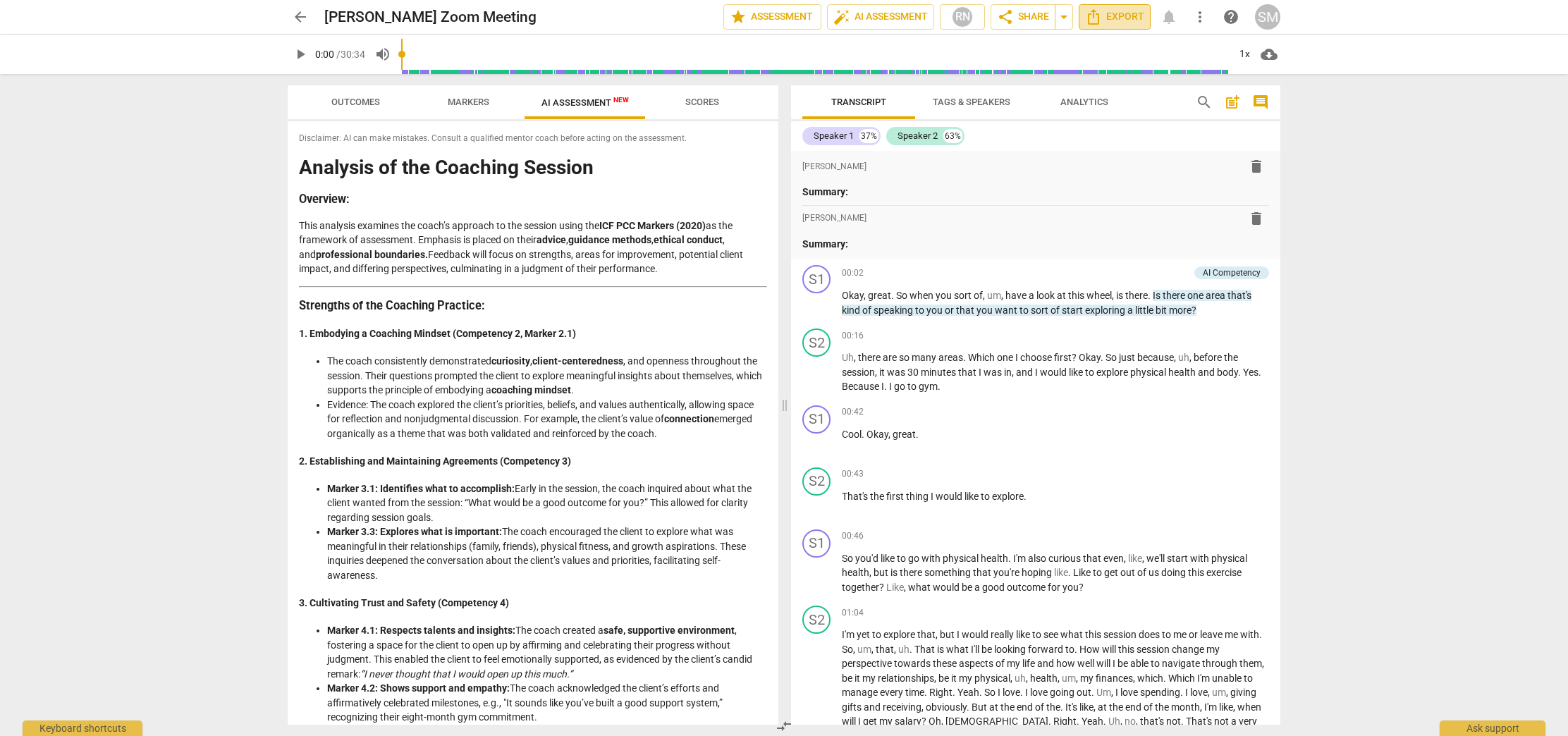
click at [1119, 22] on span "Export" at bounding box center [1114, 17] width 59 height 17
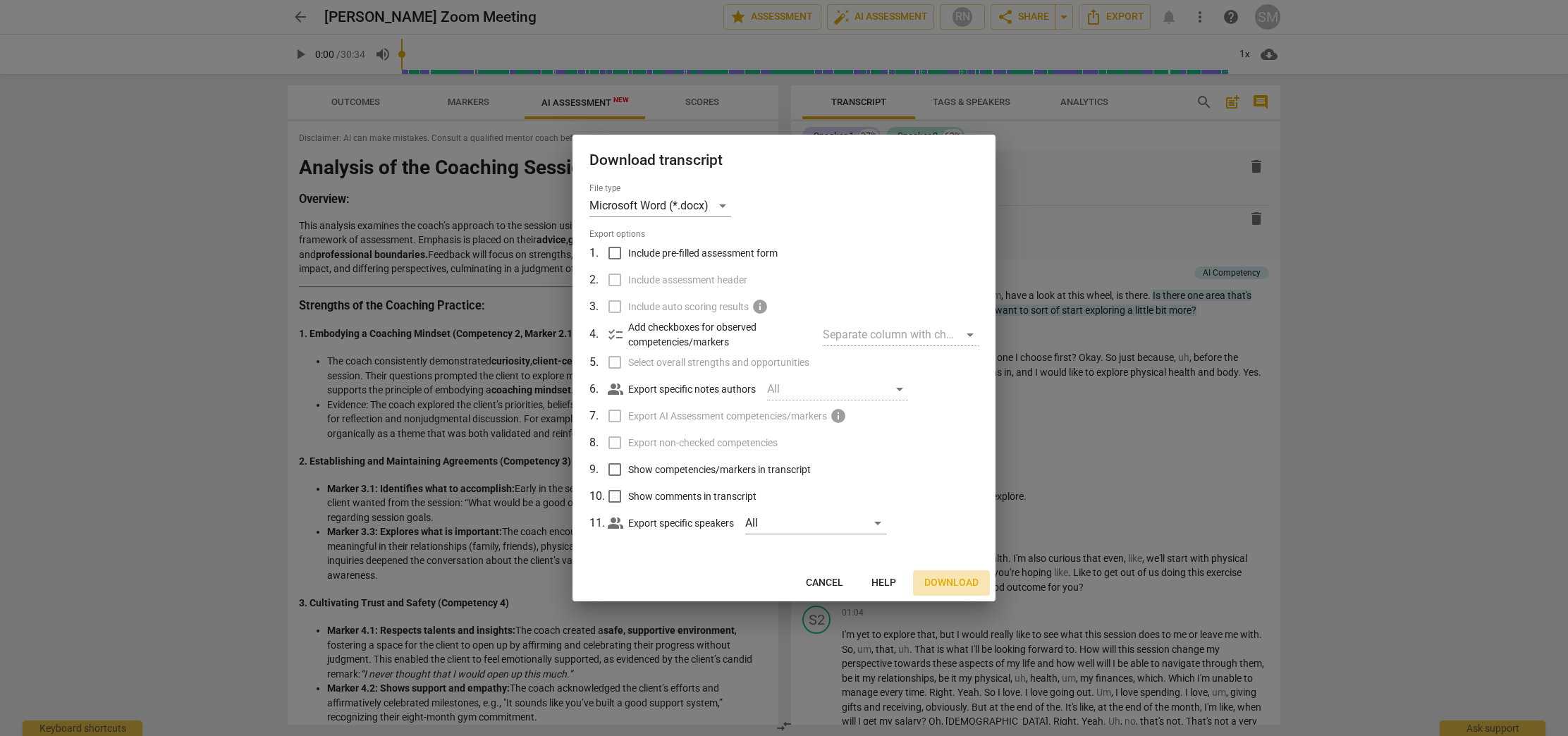
click at [976, 582] on span "Download" at bounding box center [952, 583] width 55 height 14
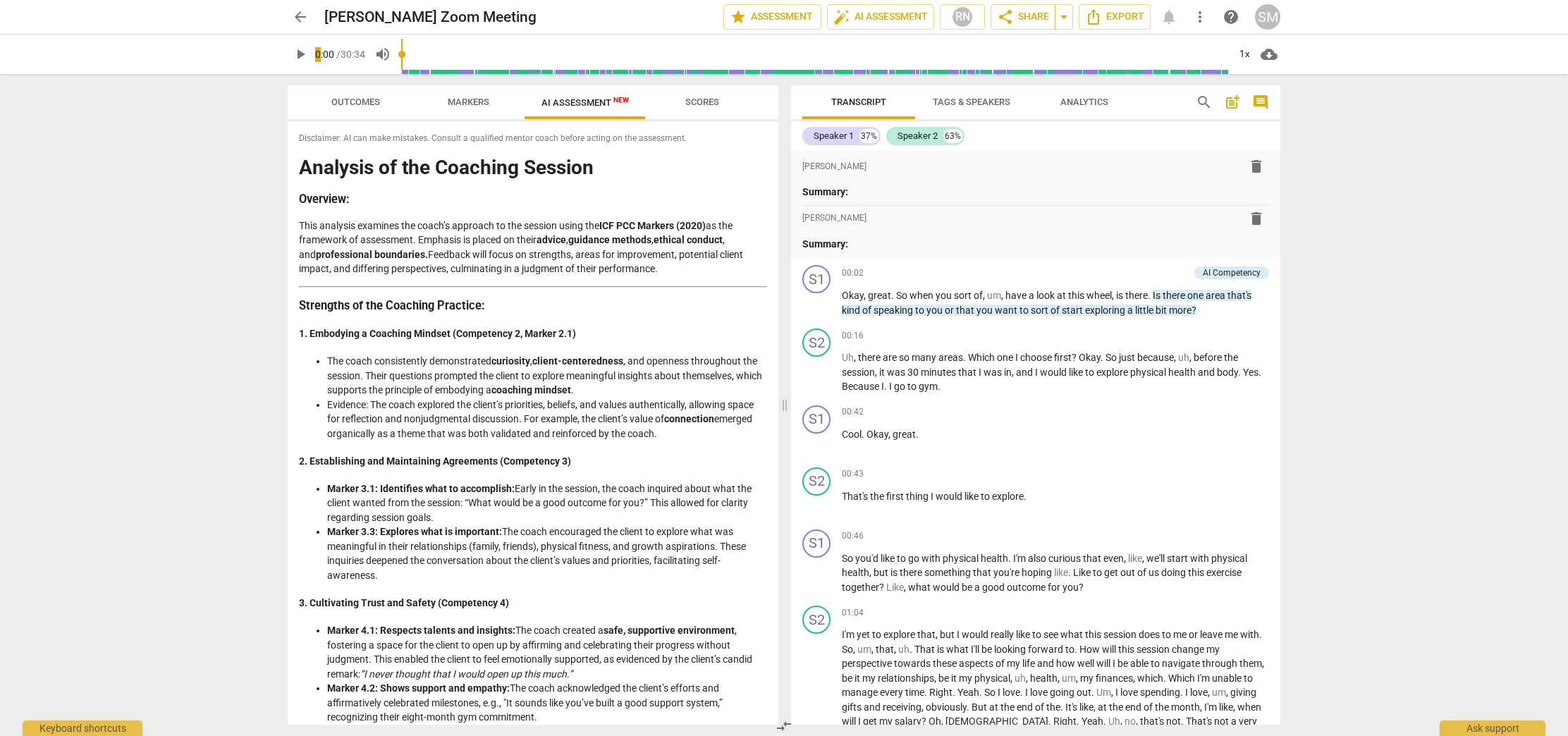
click at [1417, 33] on div "arrow_back Sidrah Mohyuddin's Zoom Meeting edit star Assessment auto_fix_high A…" at bounding box center [784, 17] width 1546 height 33
